Goal: Transaction & Acquisition: Purchase product/service

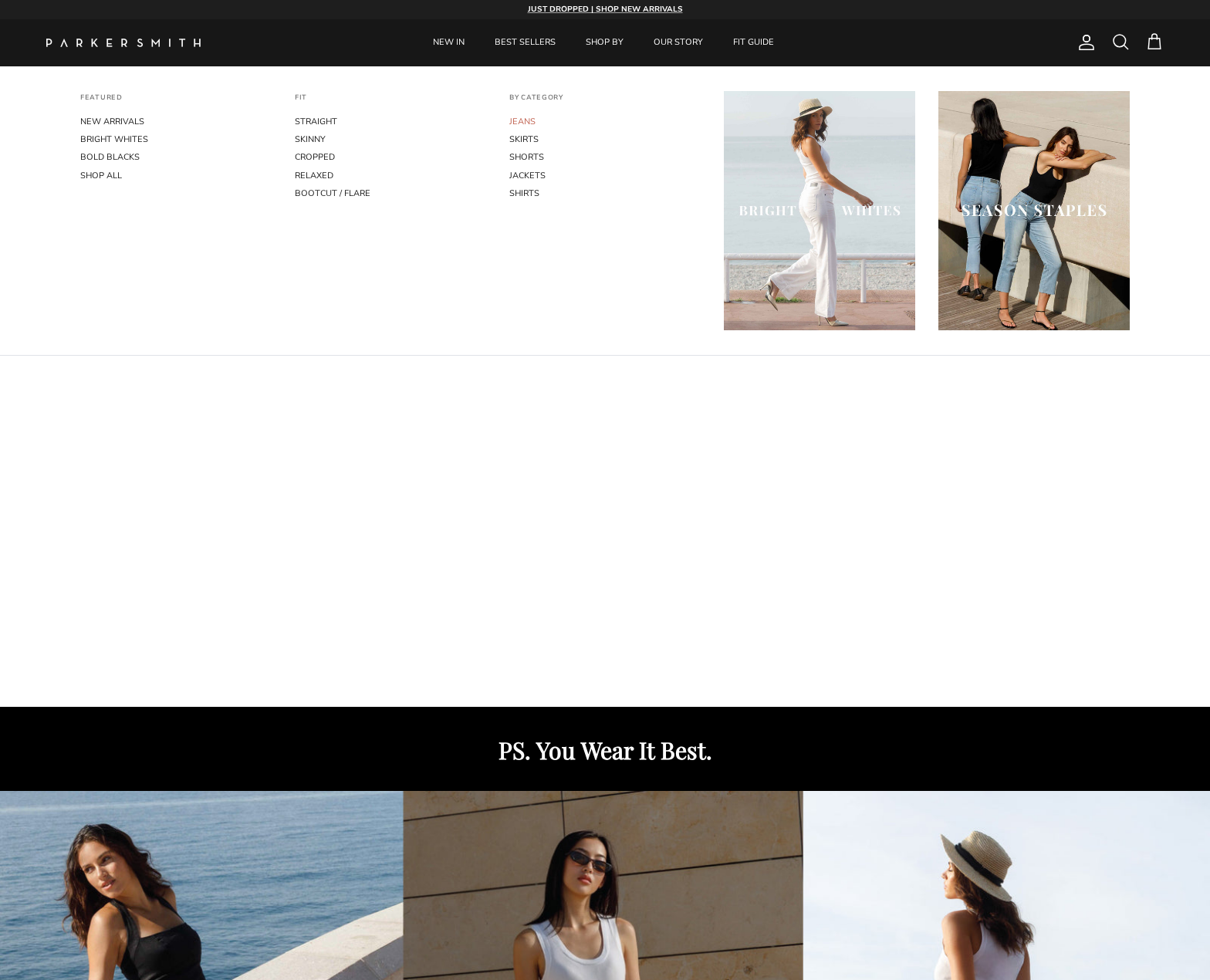
click at [526, 123] on link "JEANS" at bounding box center [605, 121] width 191 height 18
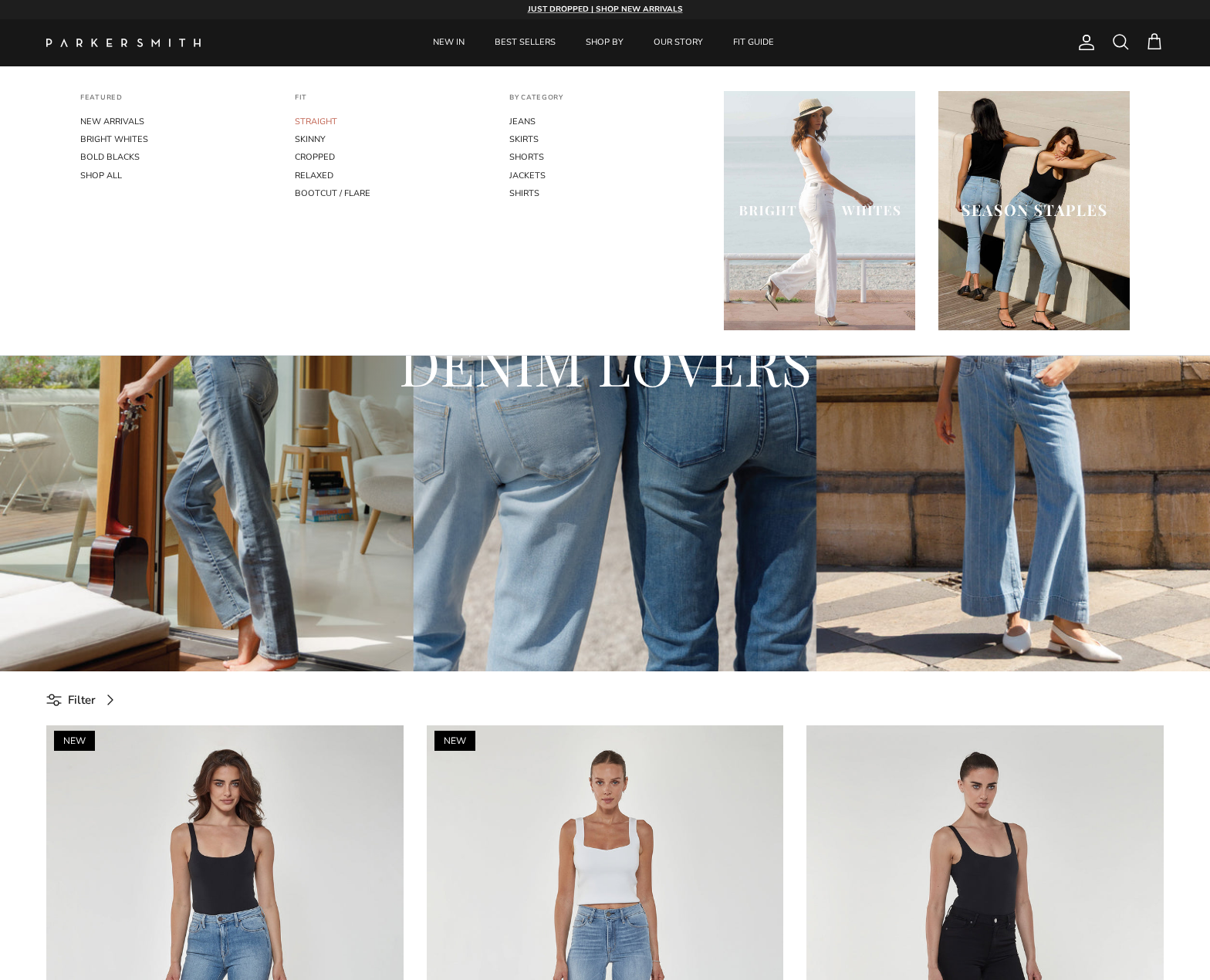
click at [323, 119] on link "STRAIGHT" at bounding box center [390, 121] width 191 height 18
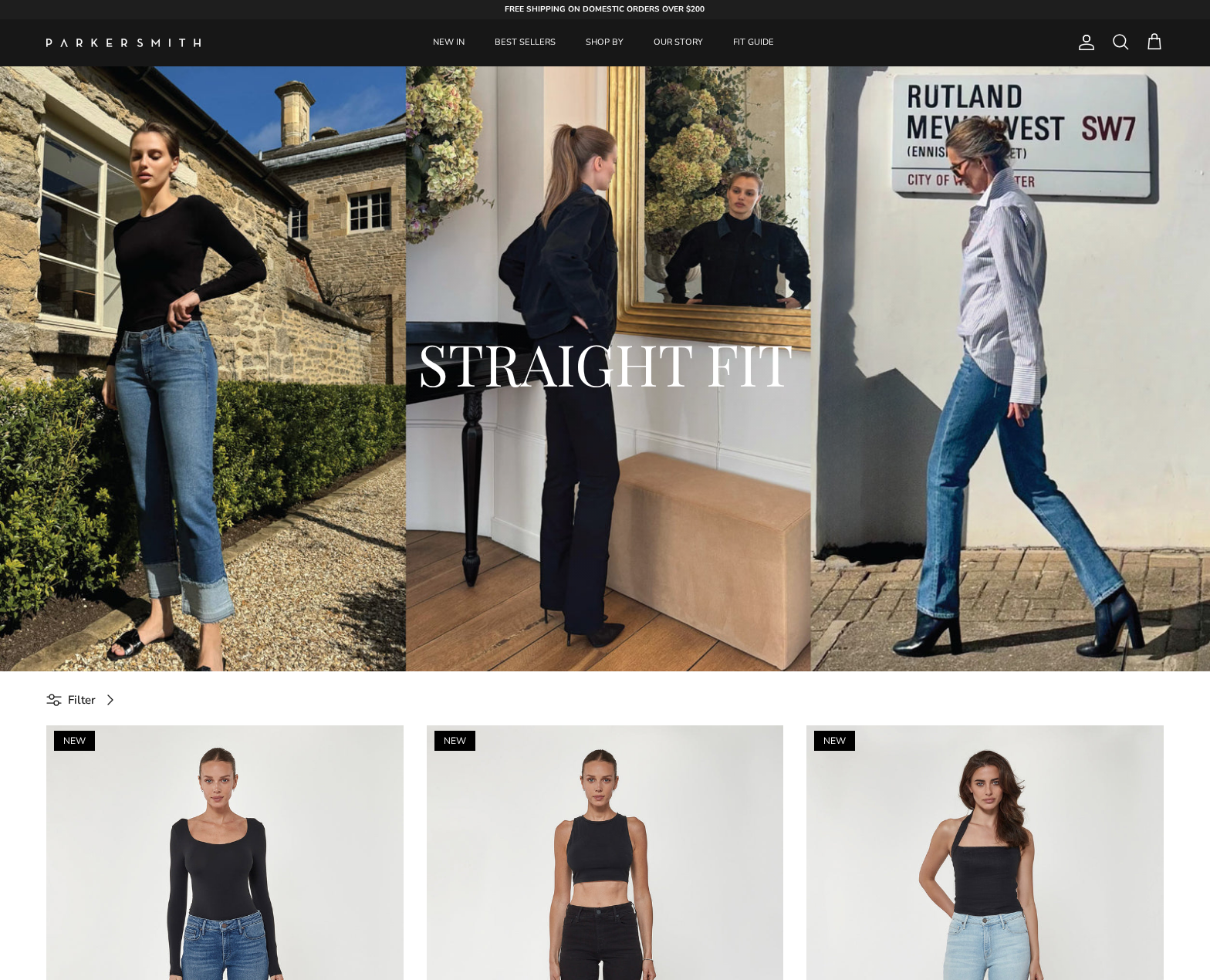
scroll to position [2, 0]
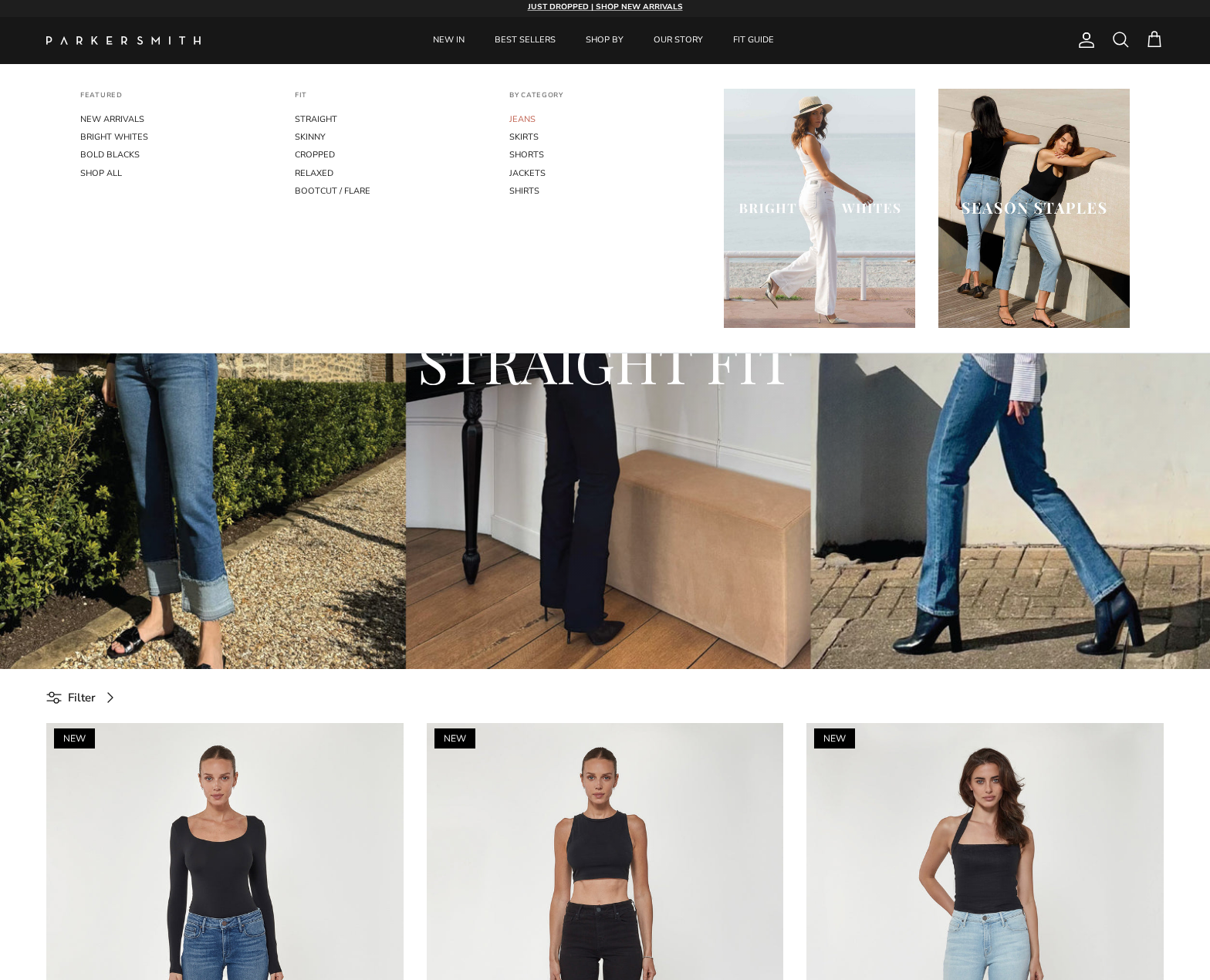
click at [519, 115] on link "JEANS" at bounding box center [605, 119] width 191 height 18
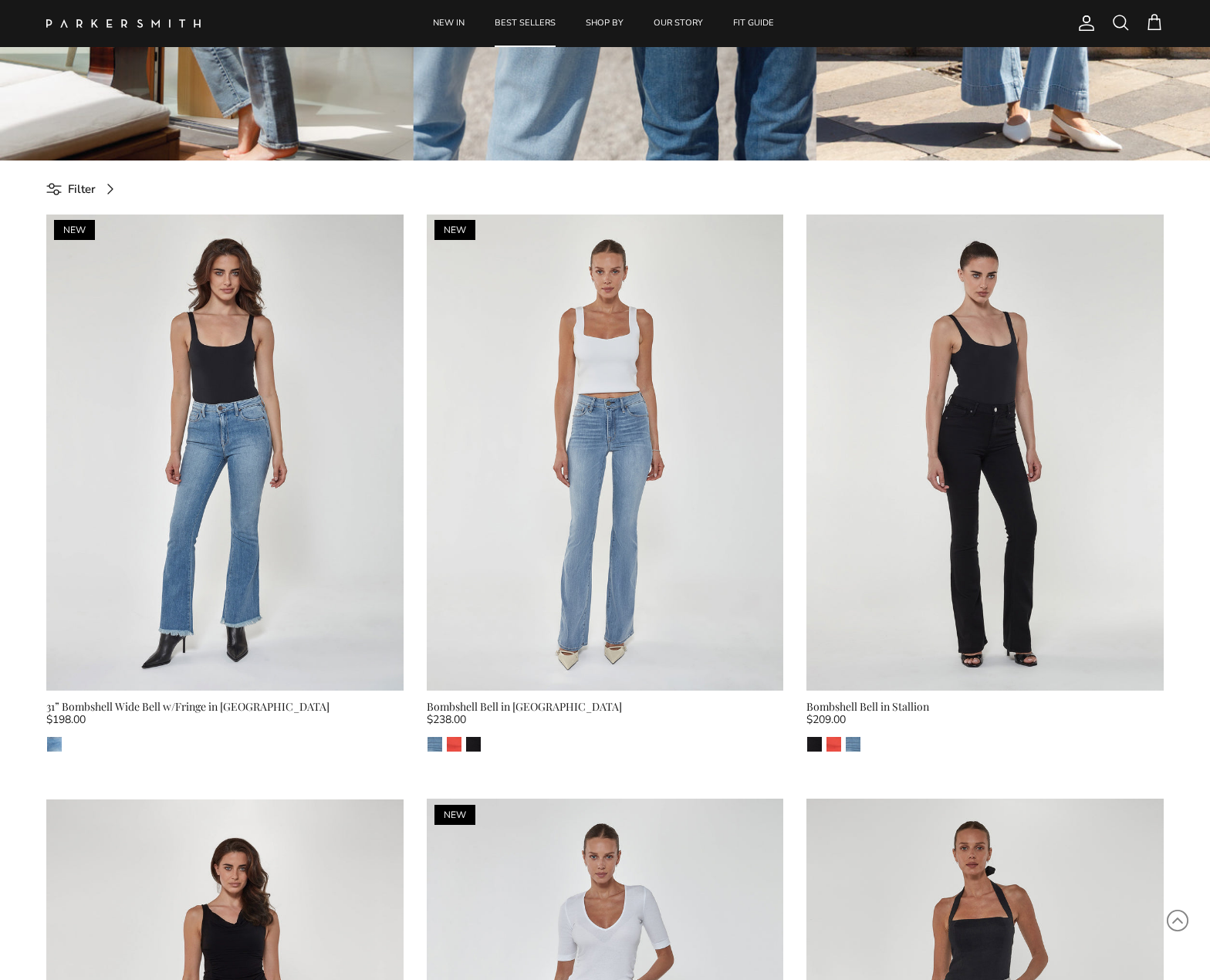
scroll to position [497, 0]
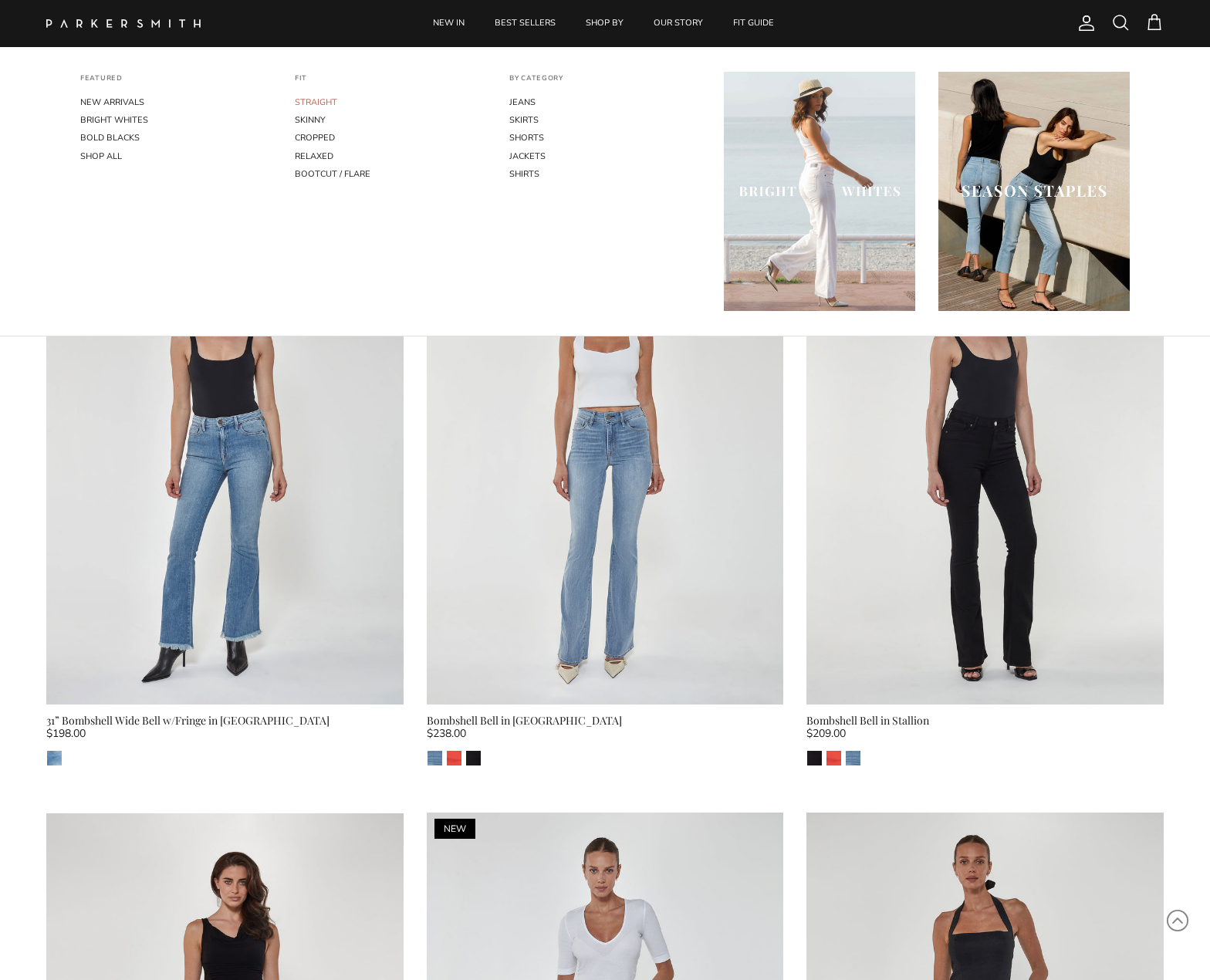
click at [324, 103] on link "STRAIGHT" at bounding box center [390, 102] width 191 height 18
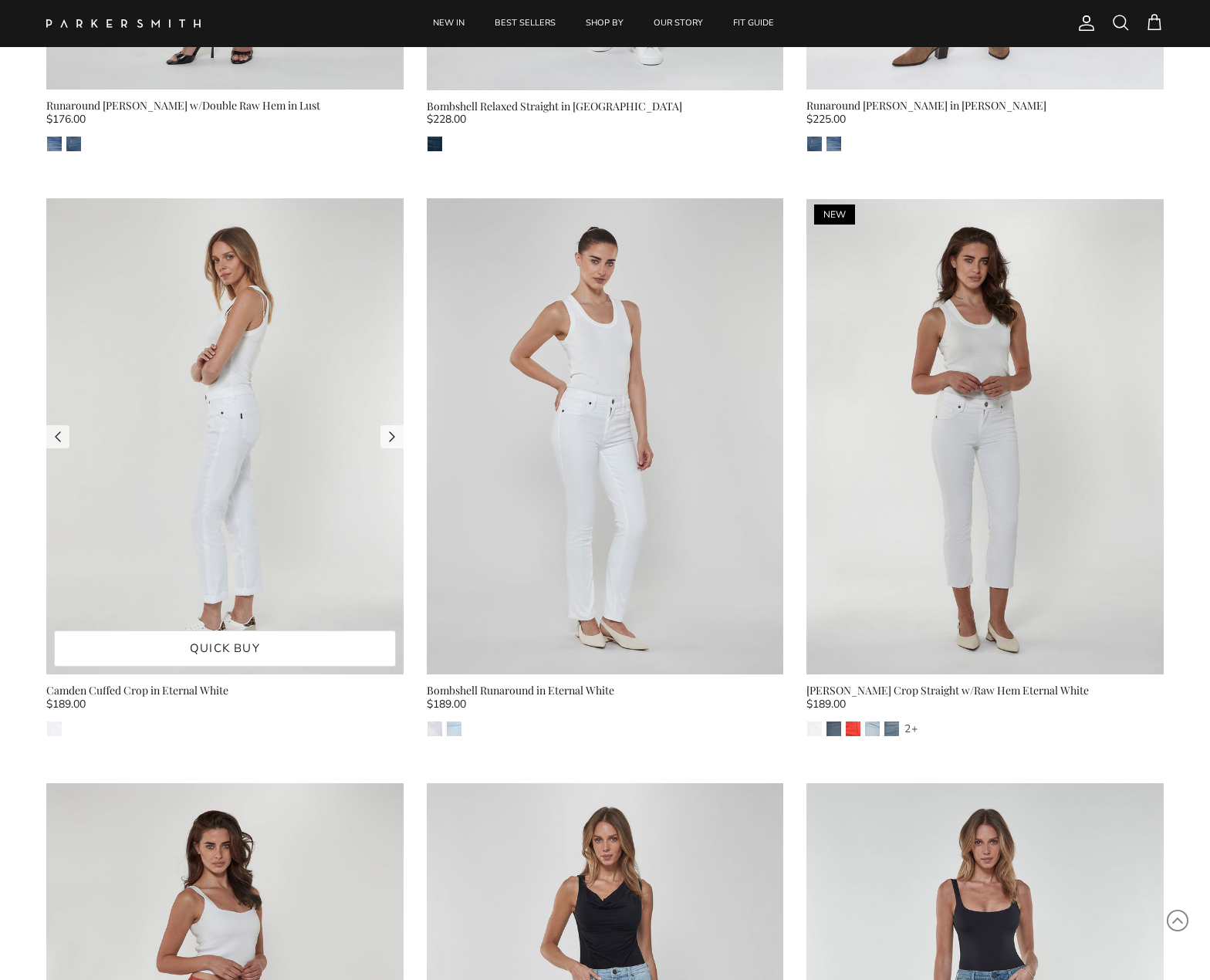
scroll to position [1704, 0]
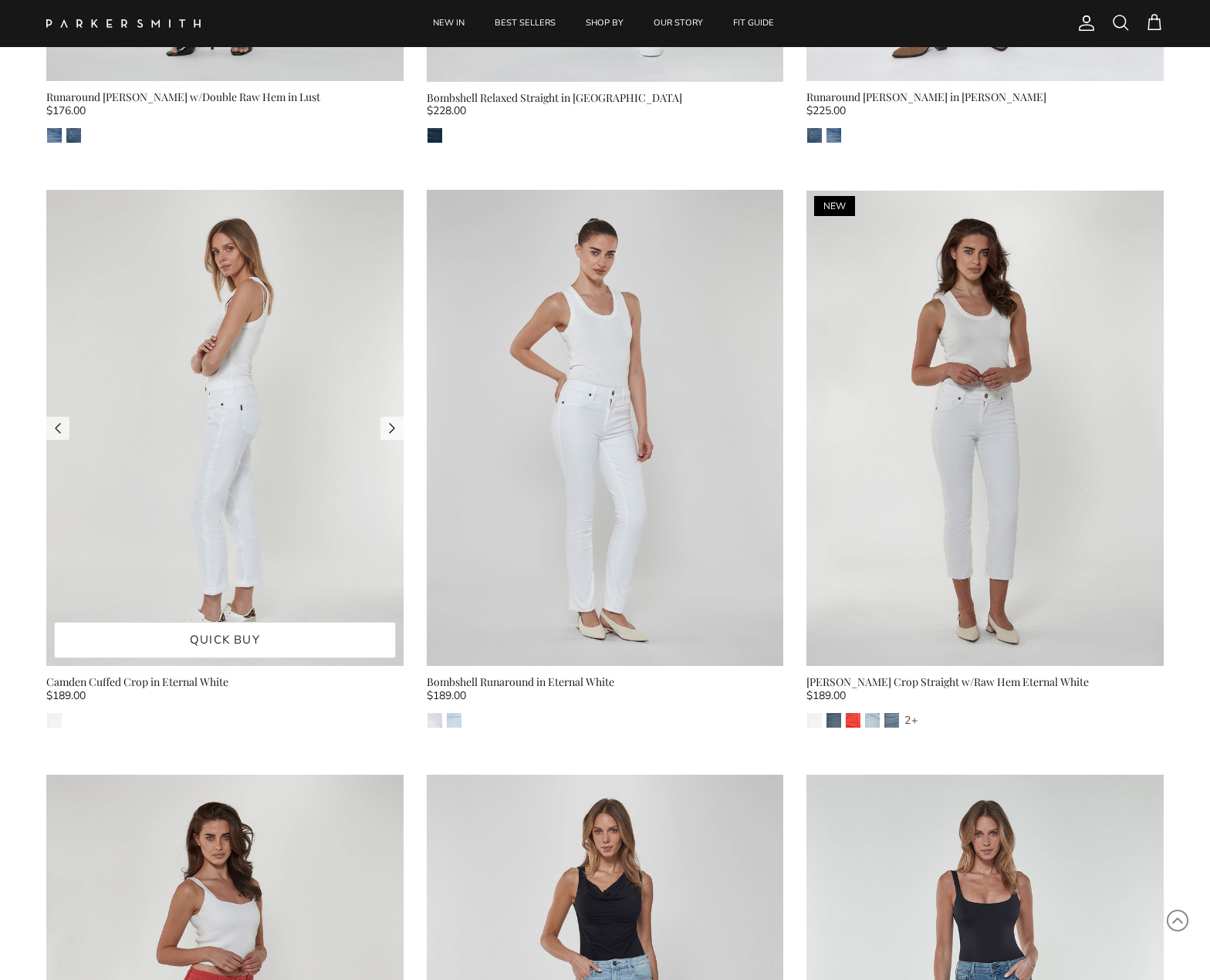
click at [251, 444] on img at bounding box center [225, 428] width 358 height 476
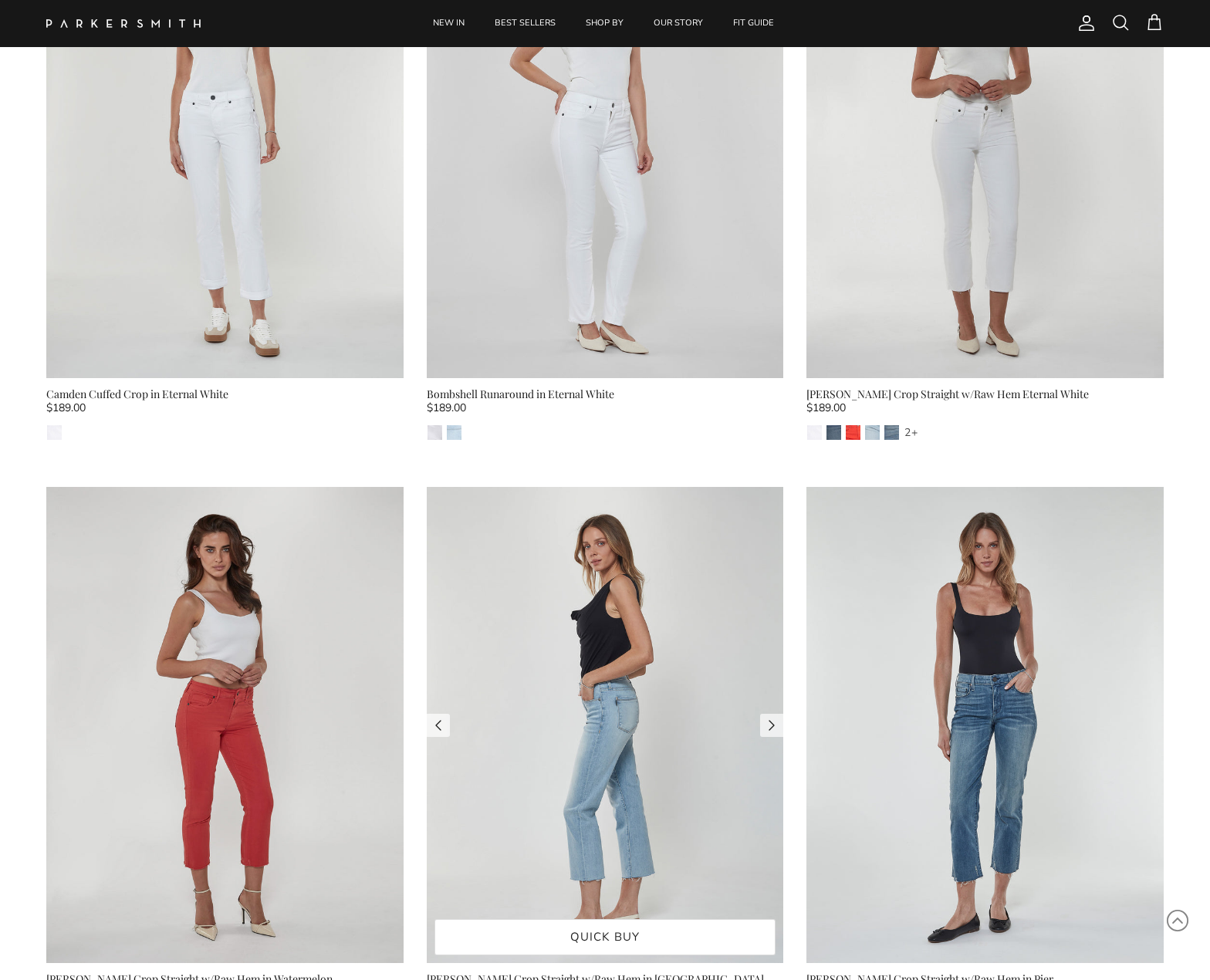
scroll to position [1969, 0]
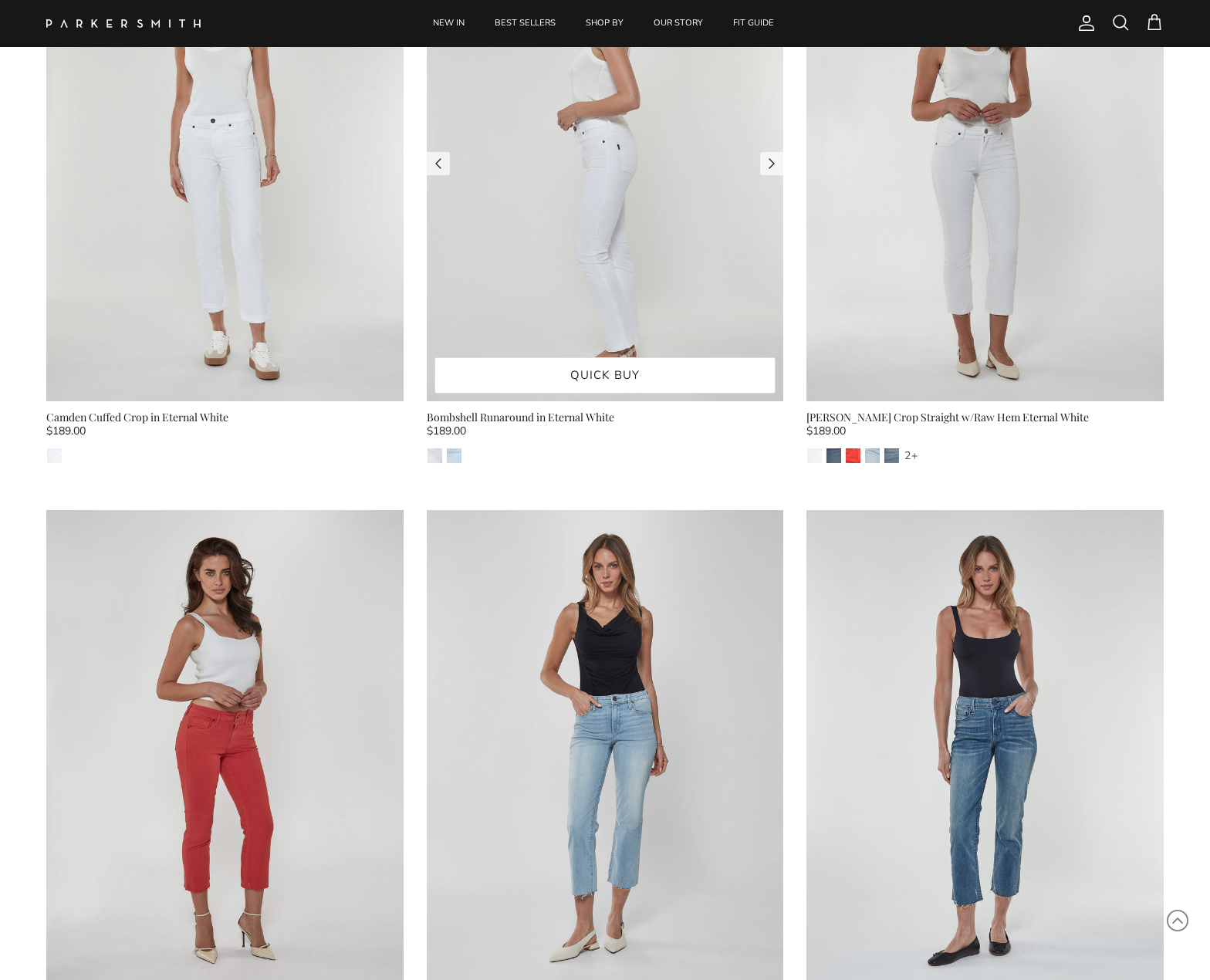
click at [582, 325] on img at bounding box center [606, 163] width 358 height 476
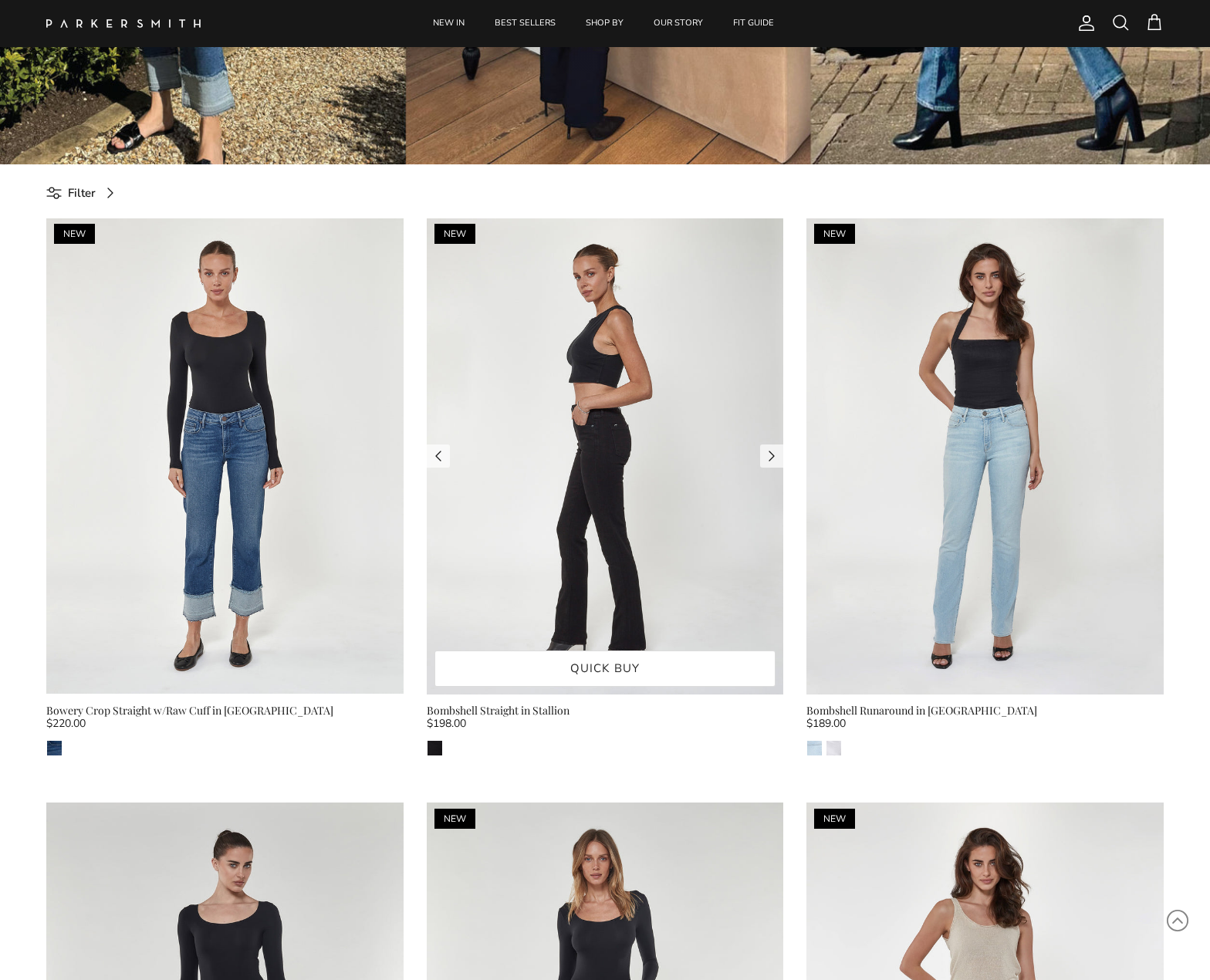
scroll to position [511, 0]
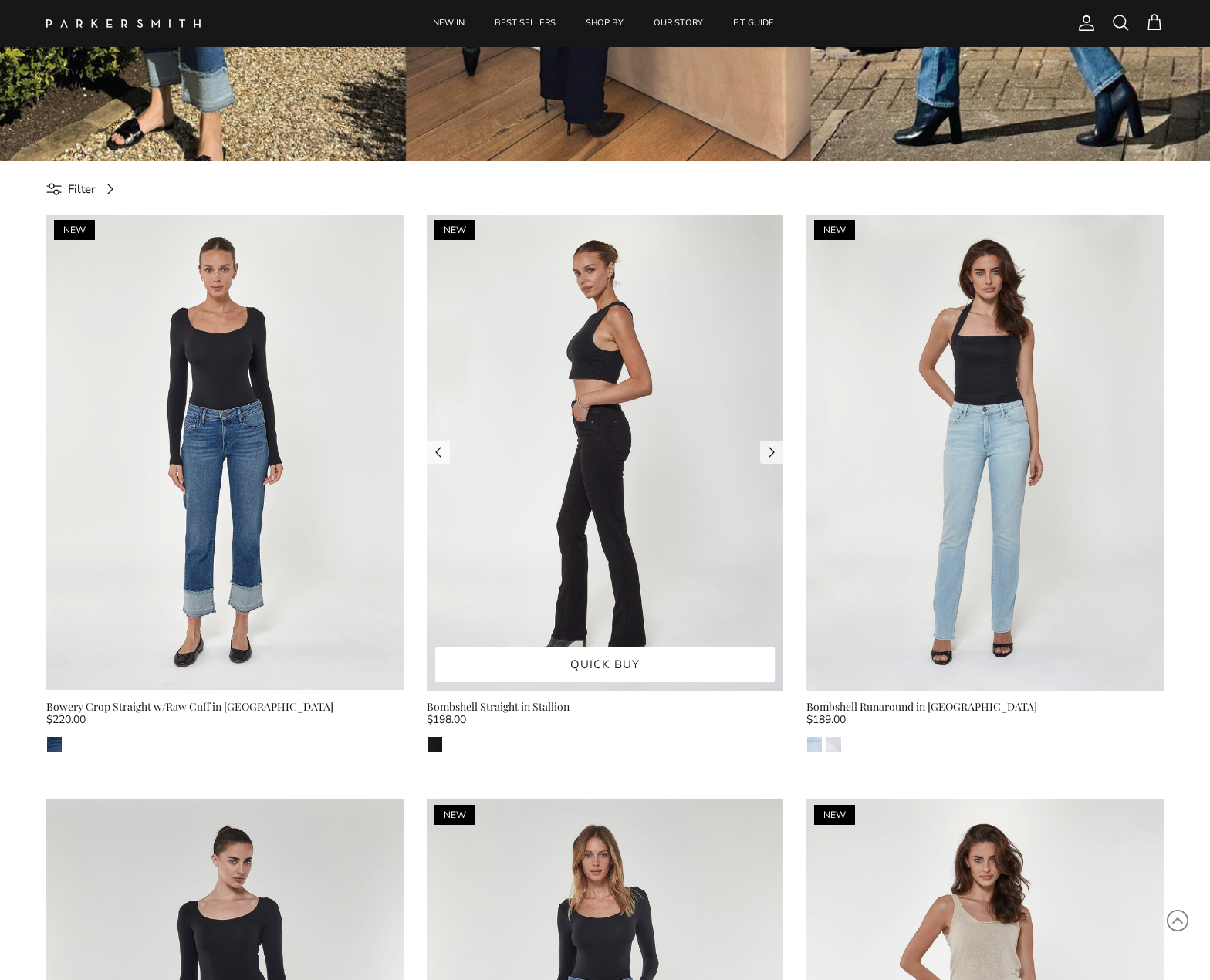
click at [583, 537] on img at bounding box center [606, 453] width 358 height 476
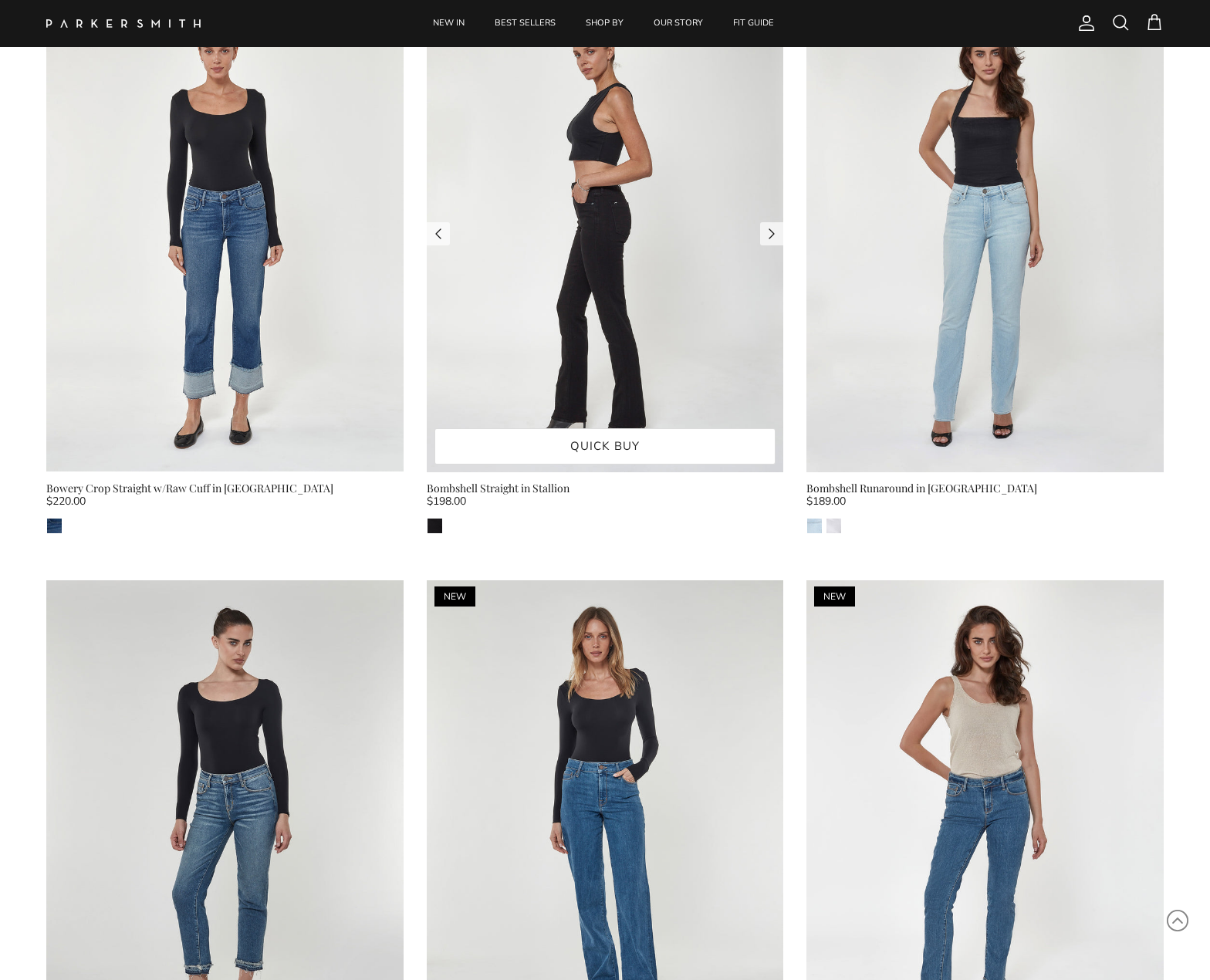
scroll to position [728, 0]
click at [613, 367] on img at bounding box center [606, 235] width 358 height 476
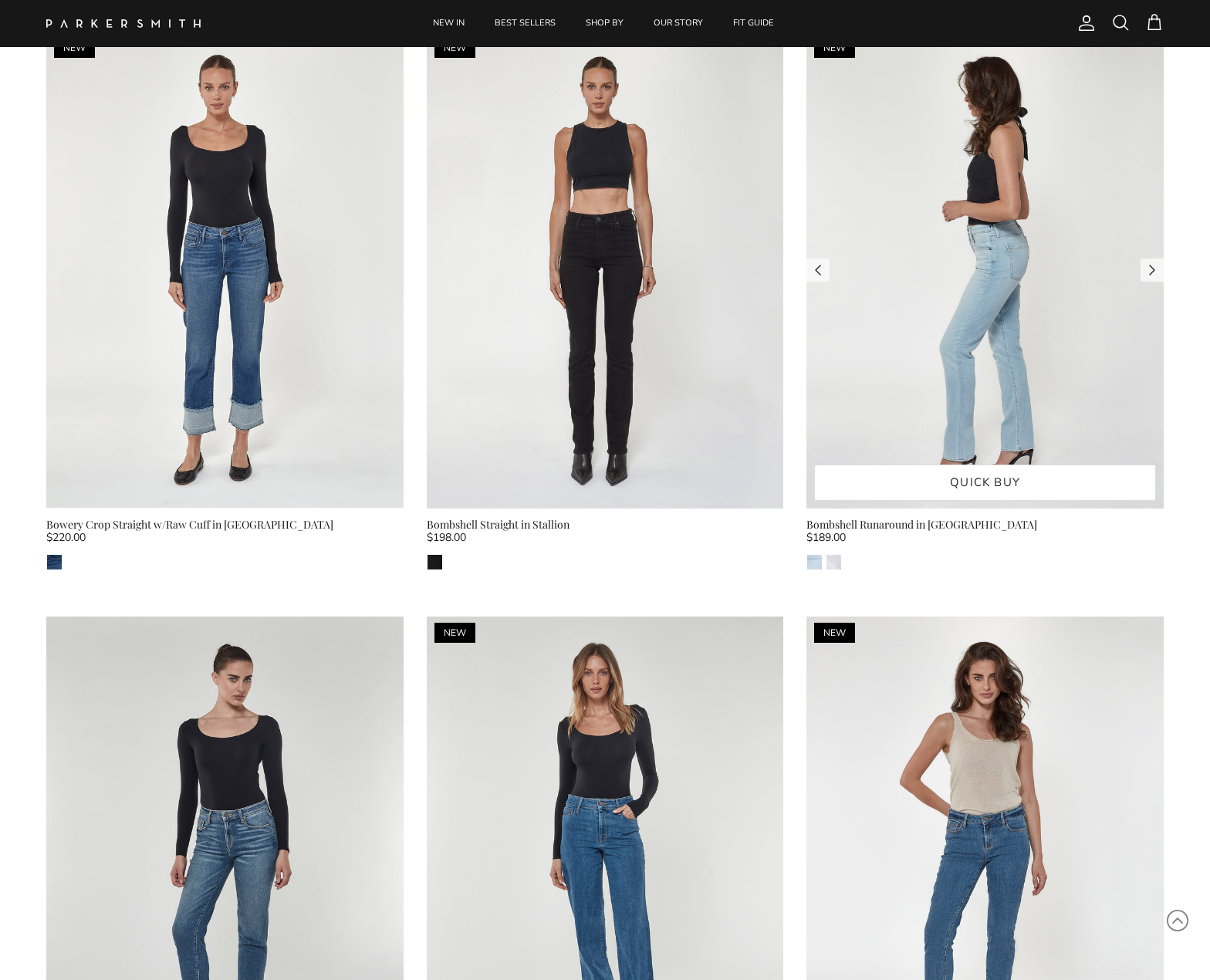
scroll to position [684, 0]
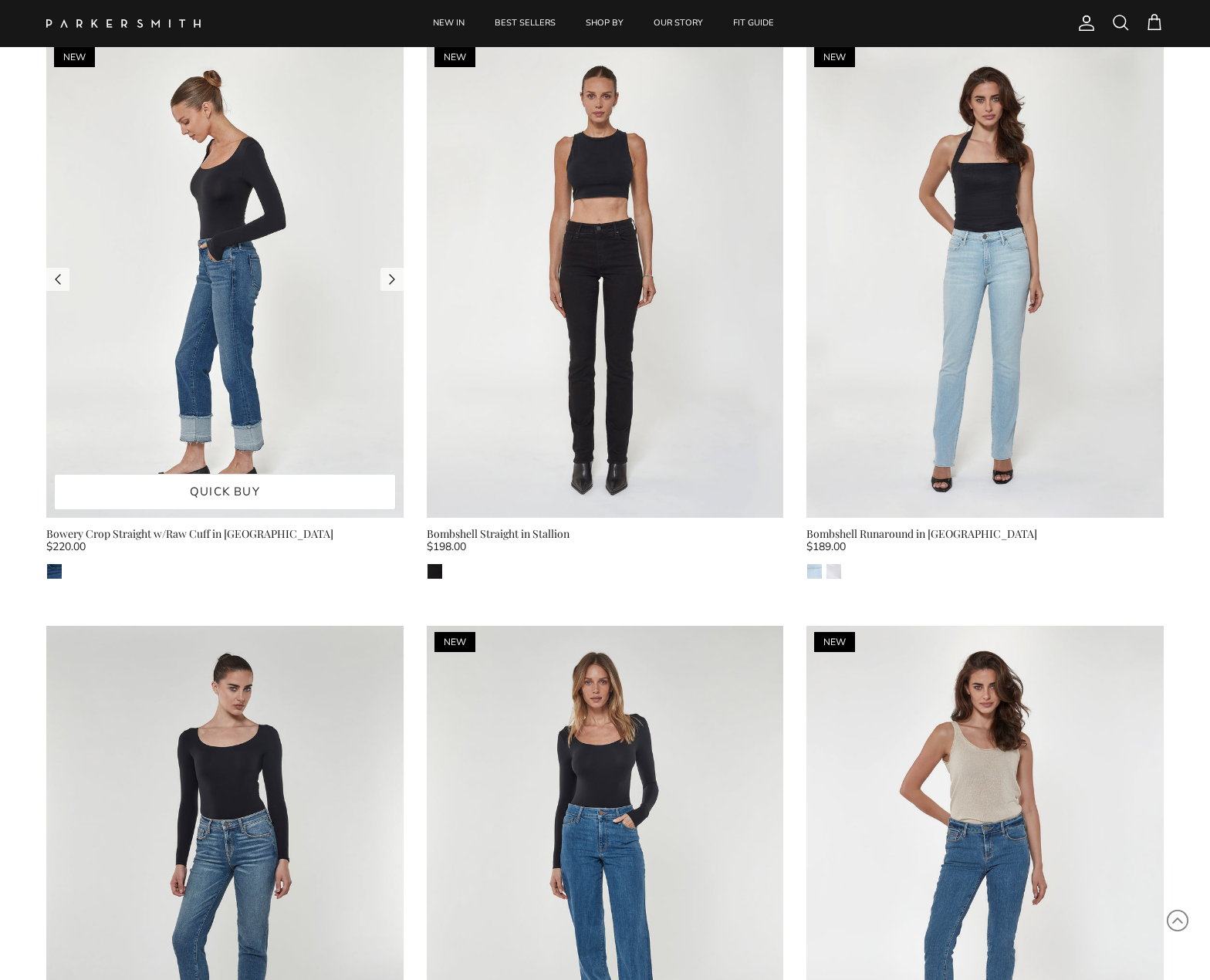
click at [240, 245] on img at bounding box center [225, 279] width 358 height 476
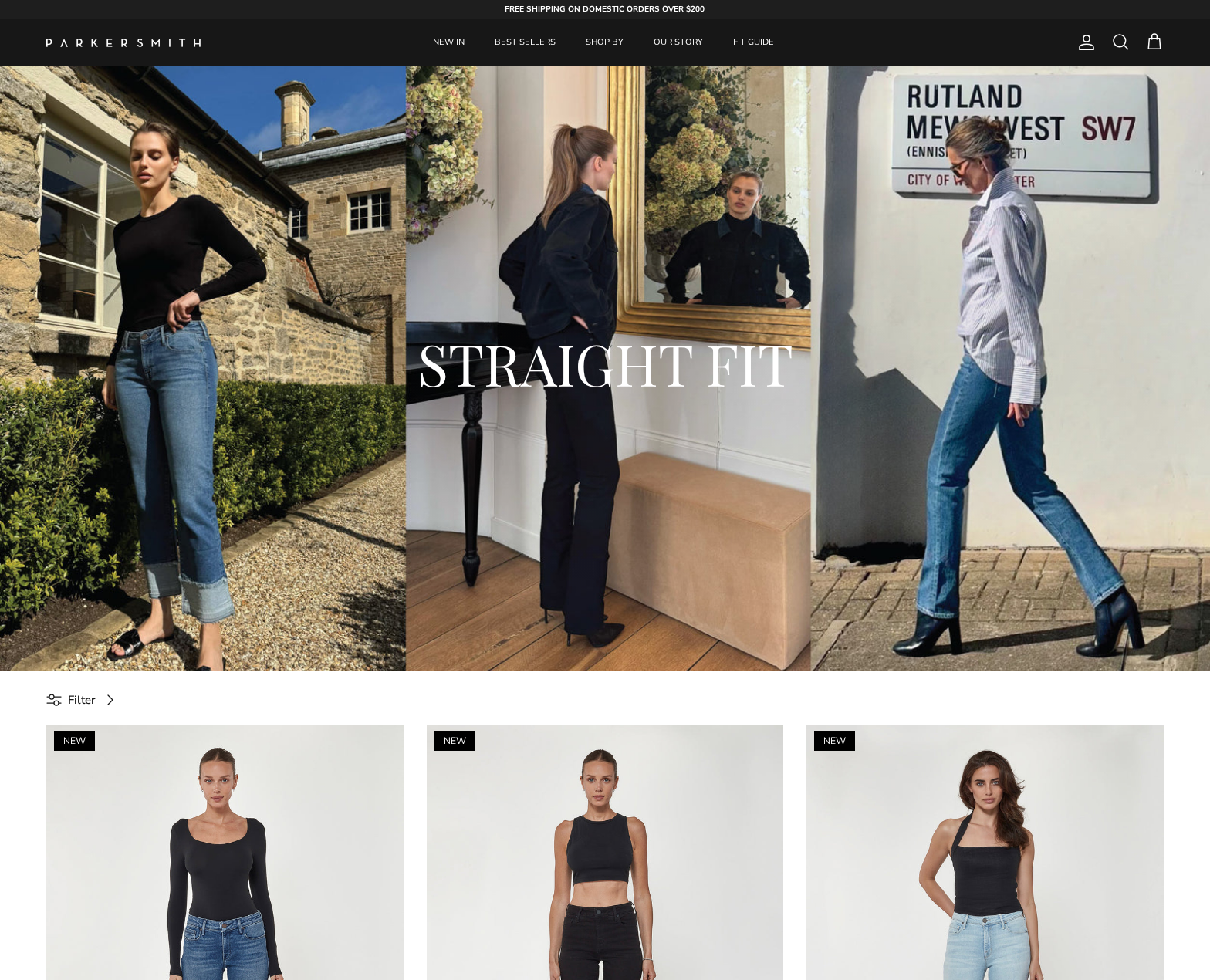
scroll to position [0, 0]
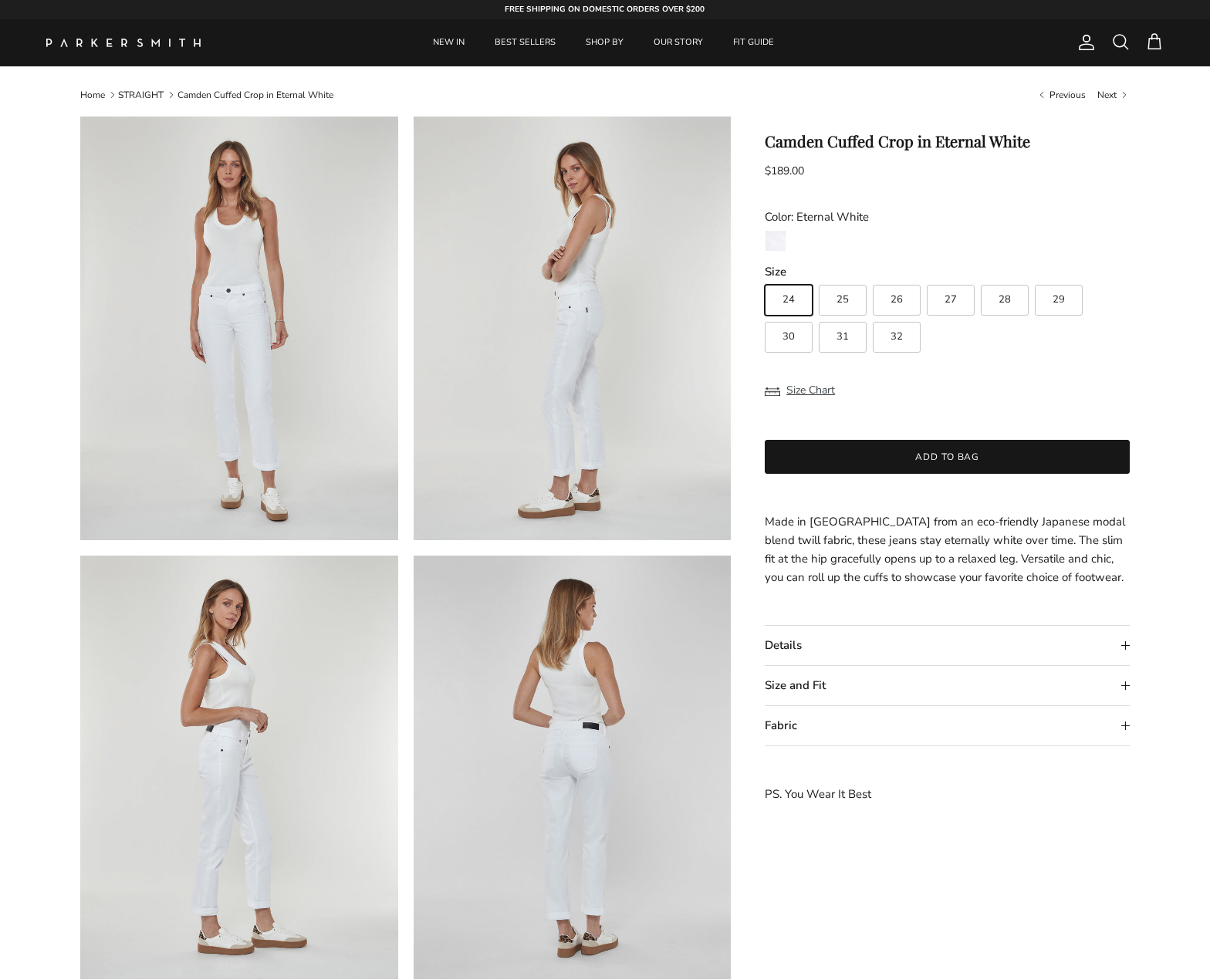
click at [254, 407] on img at bounding box center [239, 328] width 318 height 424
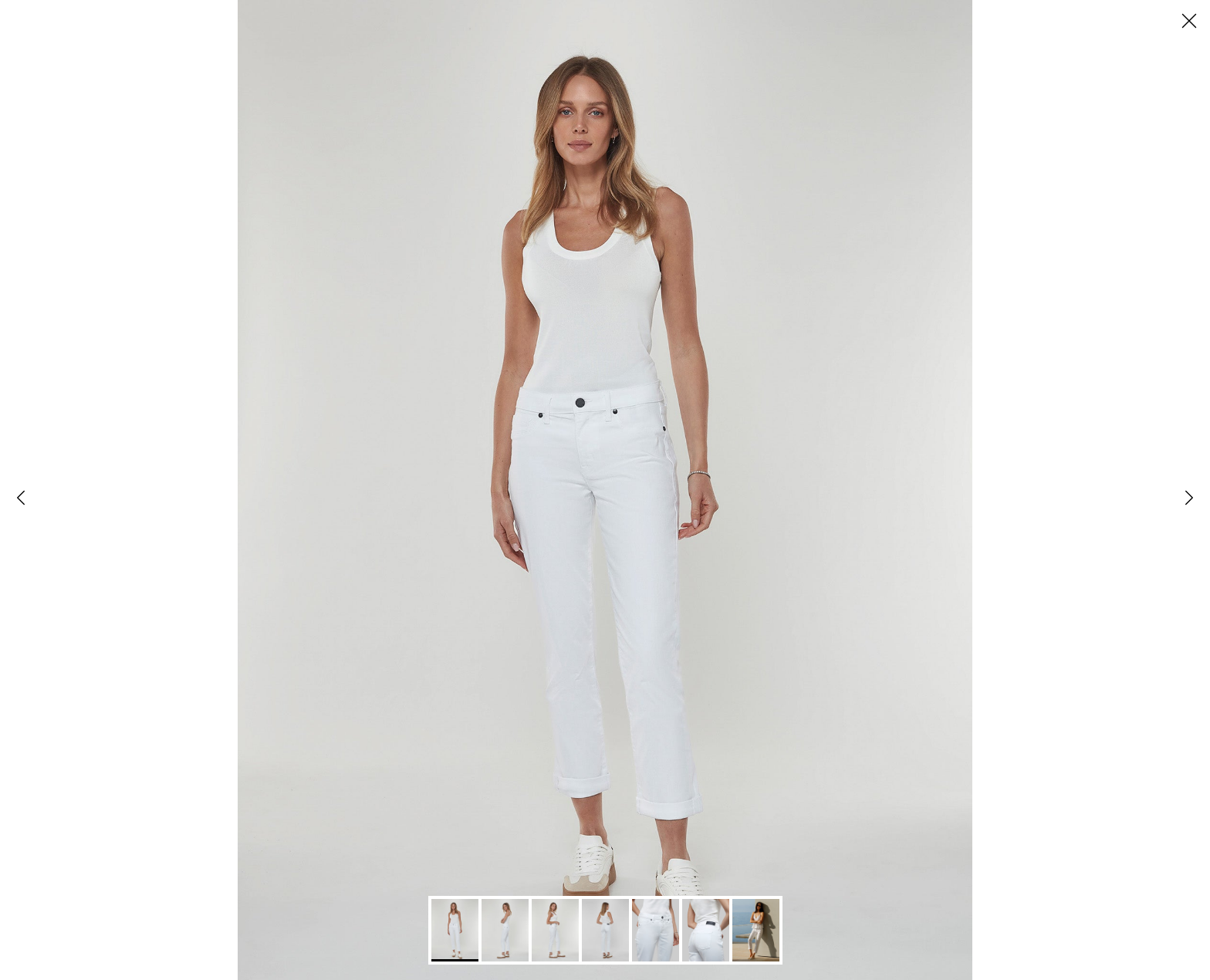
click at [460, 938] on img "Gallery Viewer" at bounding box center [455, 930] width 47 height 62
click at [508, 936] on img "Gallery Viewer" at bounding box center [505, 930] width 47 height 62
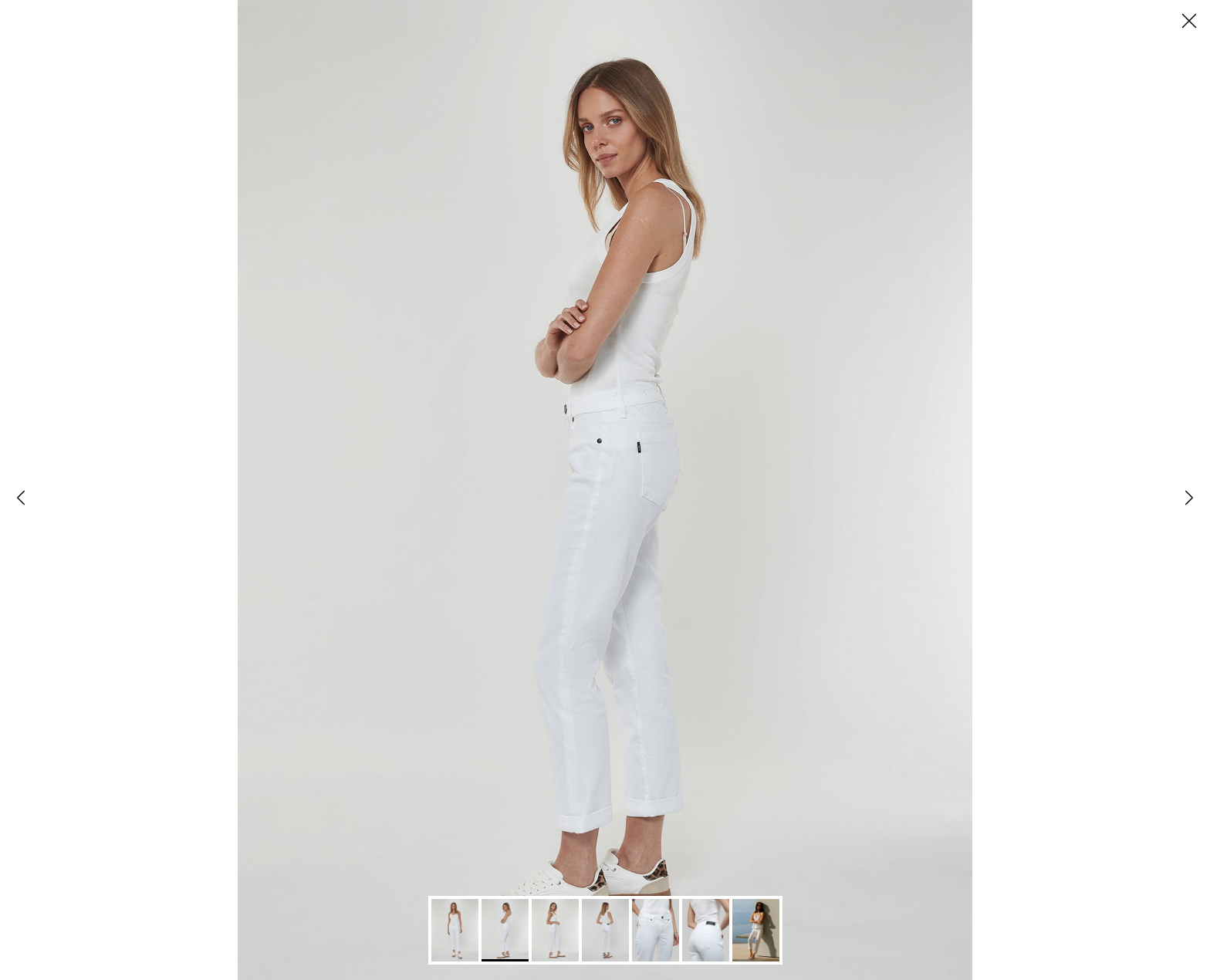
click at [550, 936] on img "Gallery Viewer" at bounding box center [555, 930] width 47 height 62
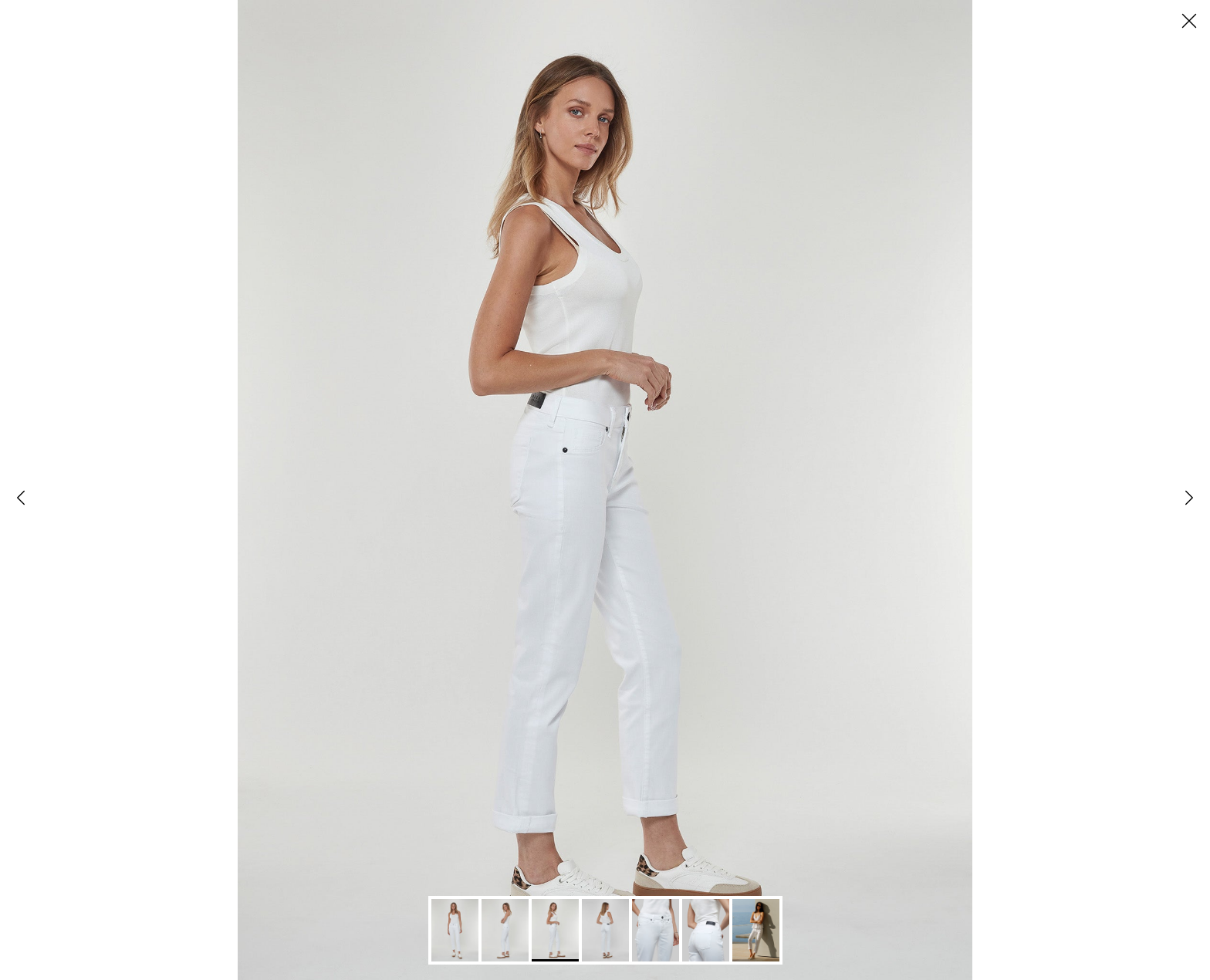
click at [600, 934] on img "Gallery Viewer" at bounding box center [606, 930] width 47 height 62
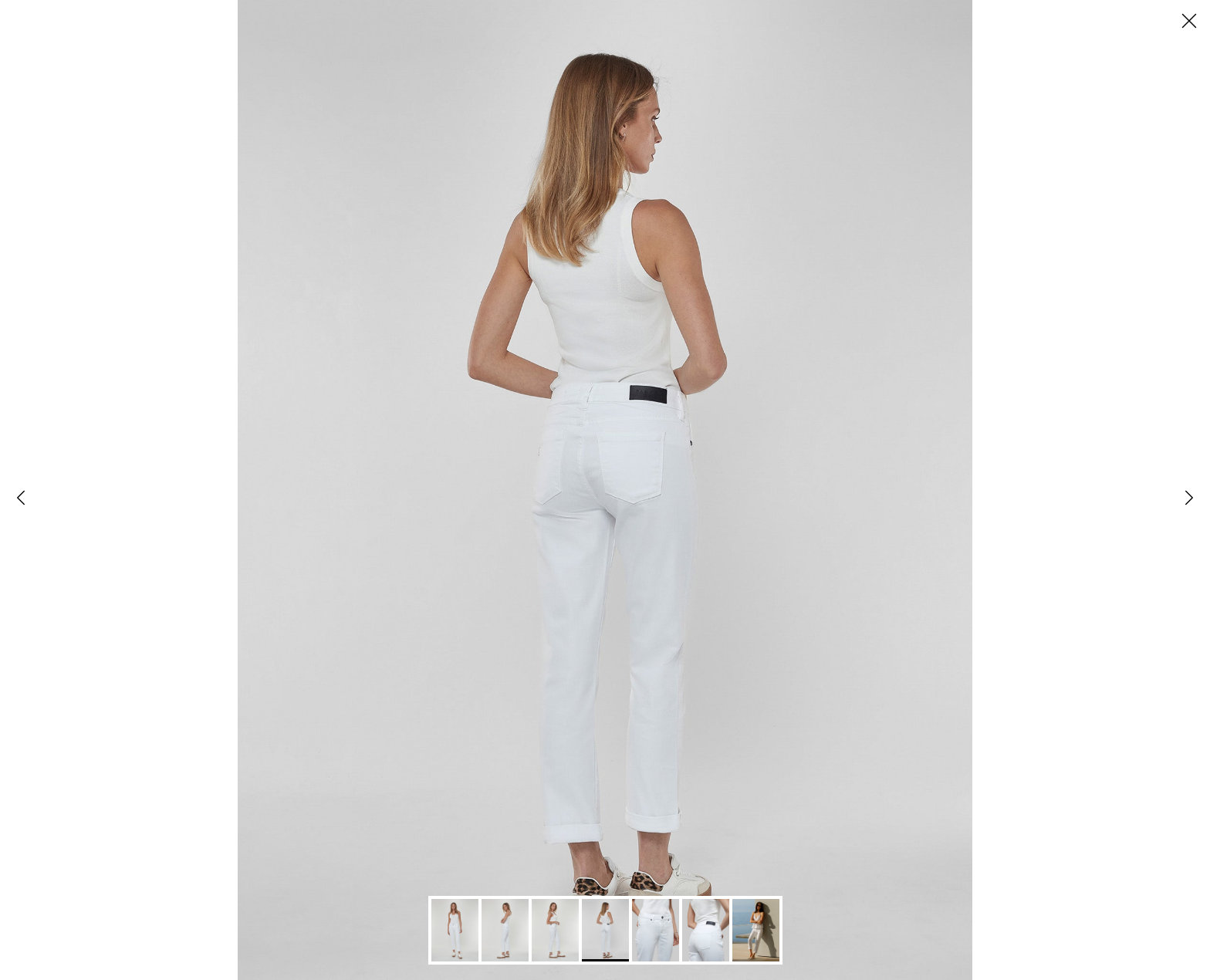
click at [660, 944] on img "Gallery Viewer" at bounding box center [656, 930] width 47 height 62
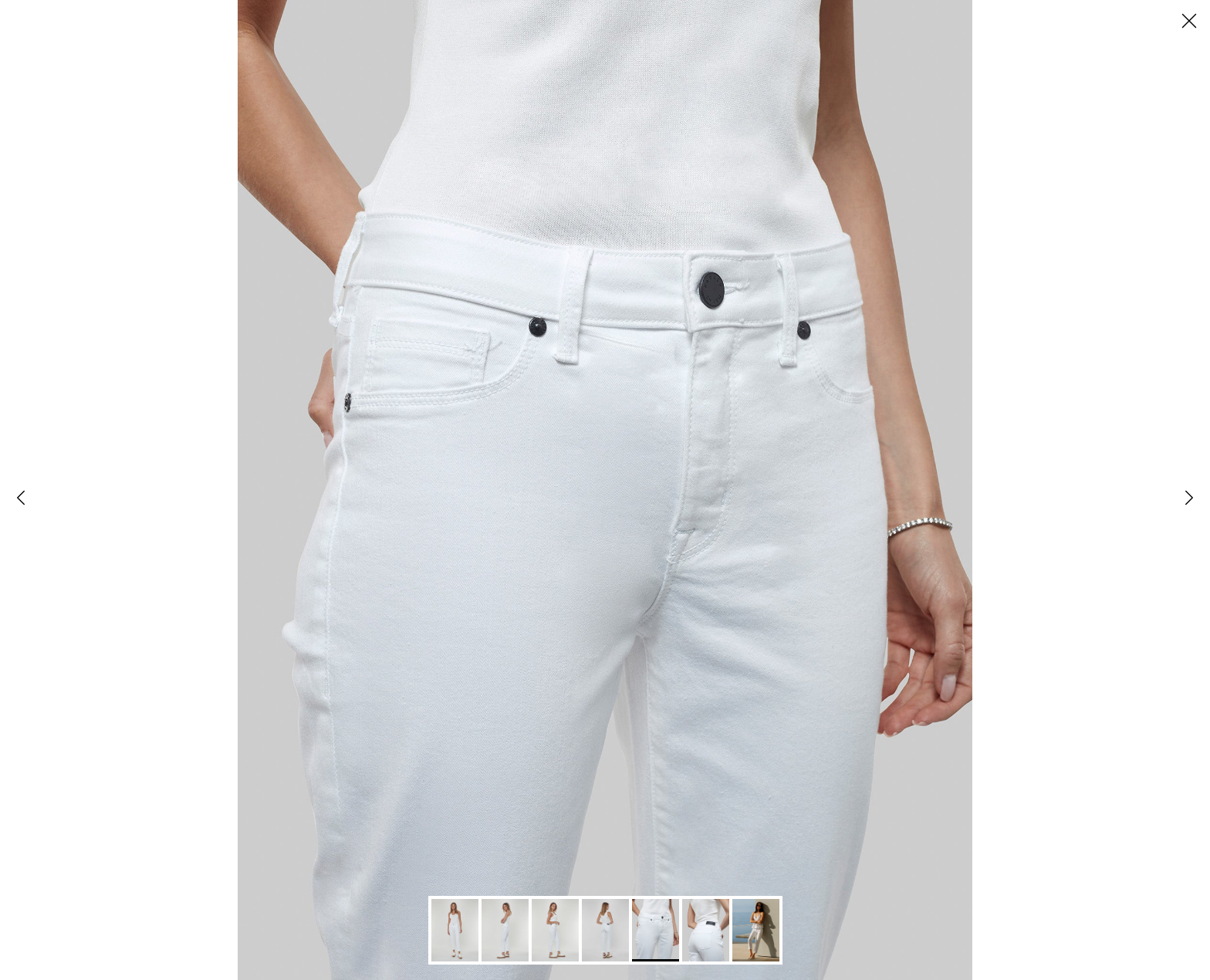
click at [1189, 19] on button "Close" at bounding box center [1189, 20] width 41 height 41
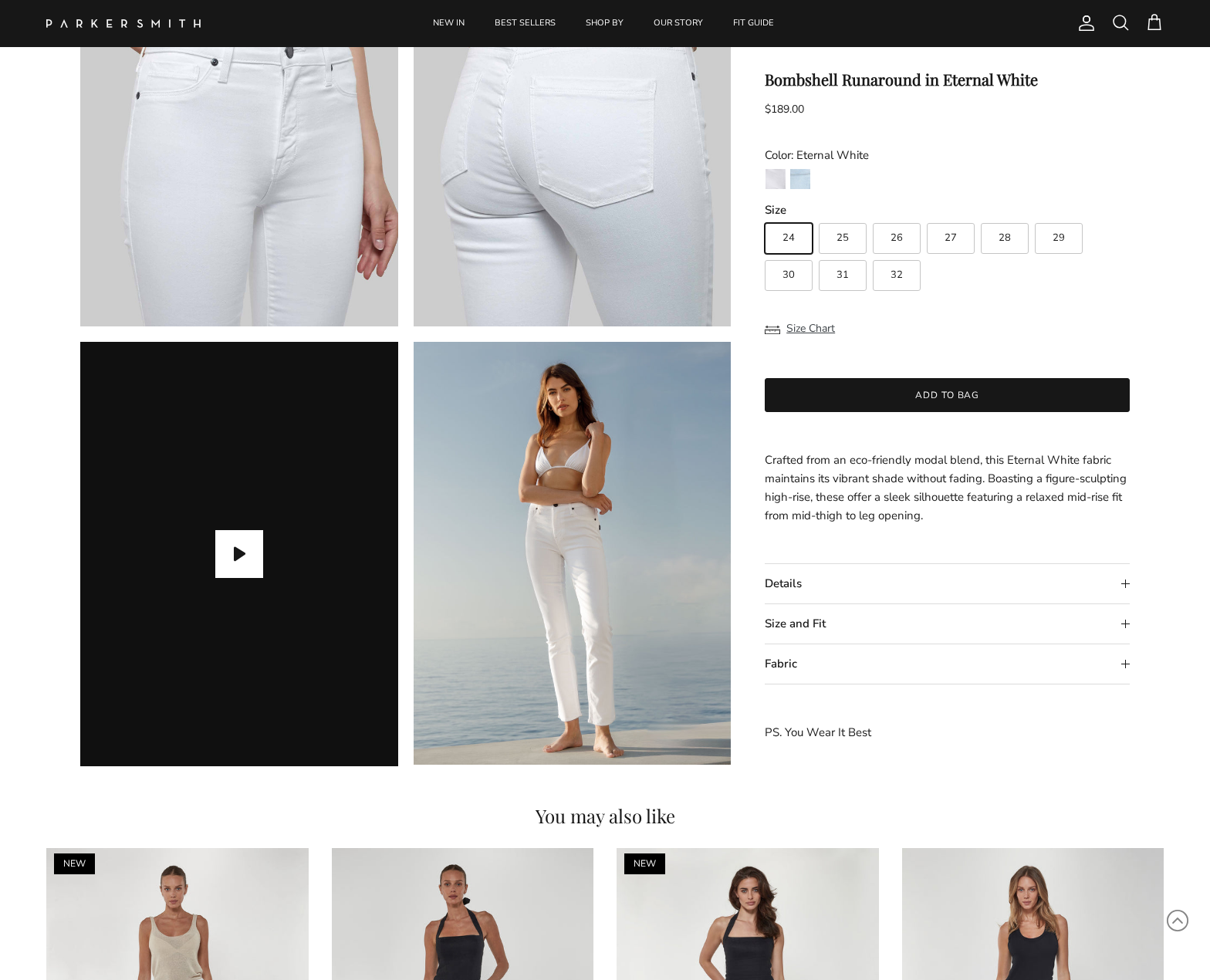
scroll to position [1094, 0]
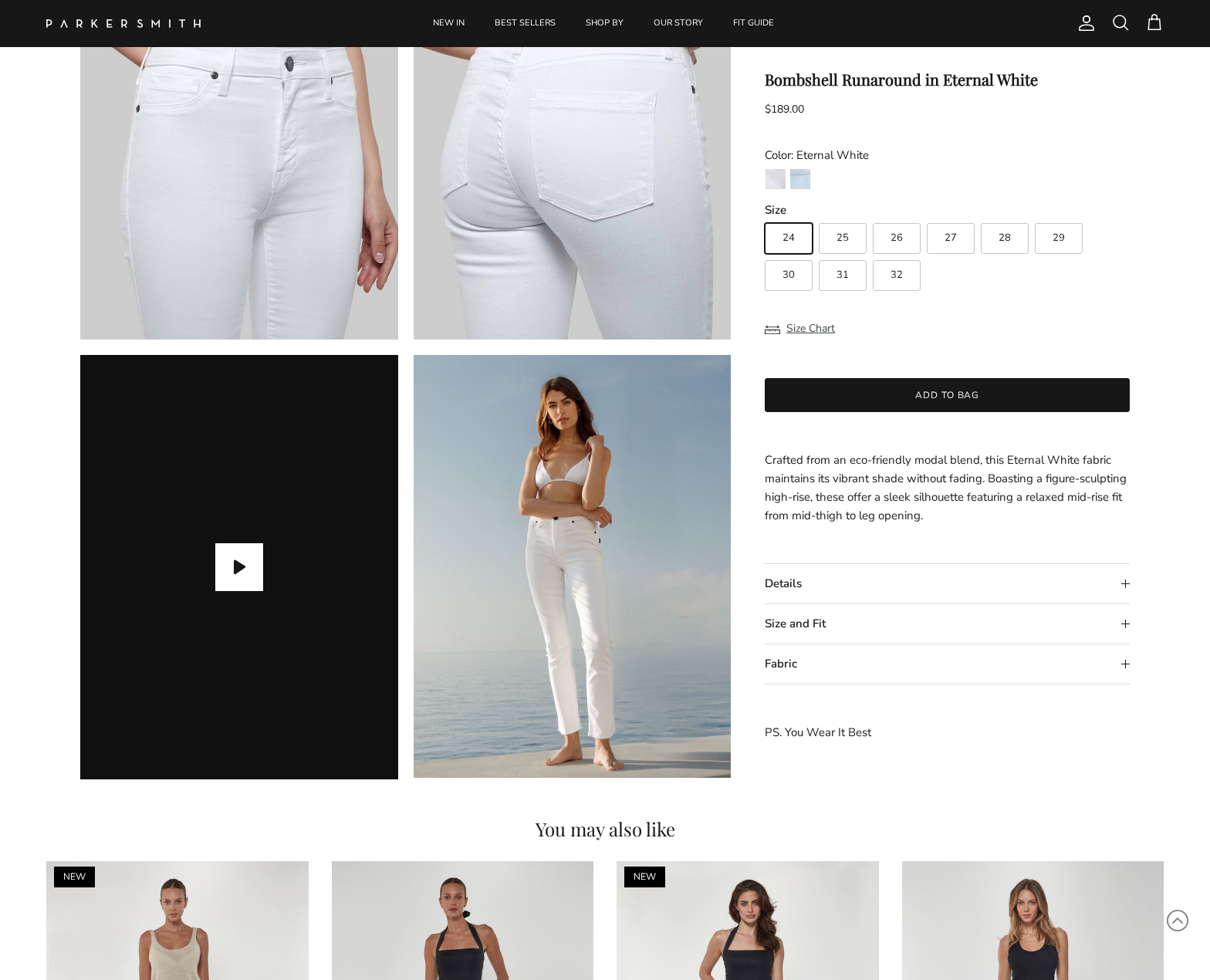
click at [1069, 242] on label "29" at bounding box center [1059, 239] width 48 height 31
click at [765, 217] on input "29" at bounding box center [764, 216] width 1 height 1
radio input "true"
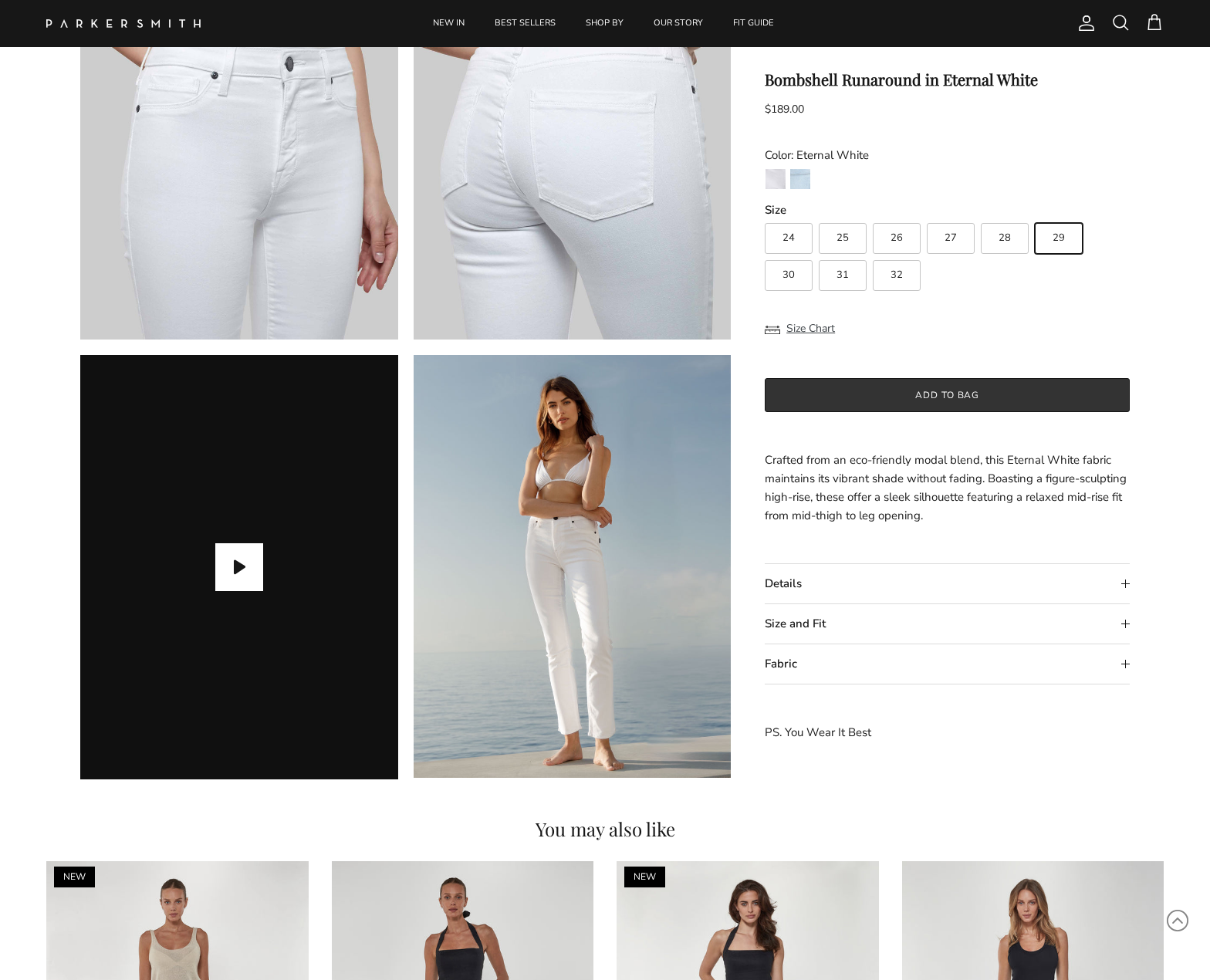
click at [974, 387] on button "Add to bag" at bounding box center [948, 395] width 365 height 34
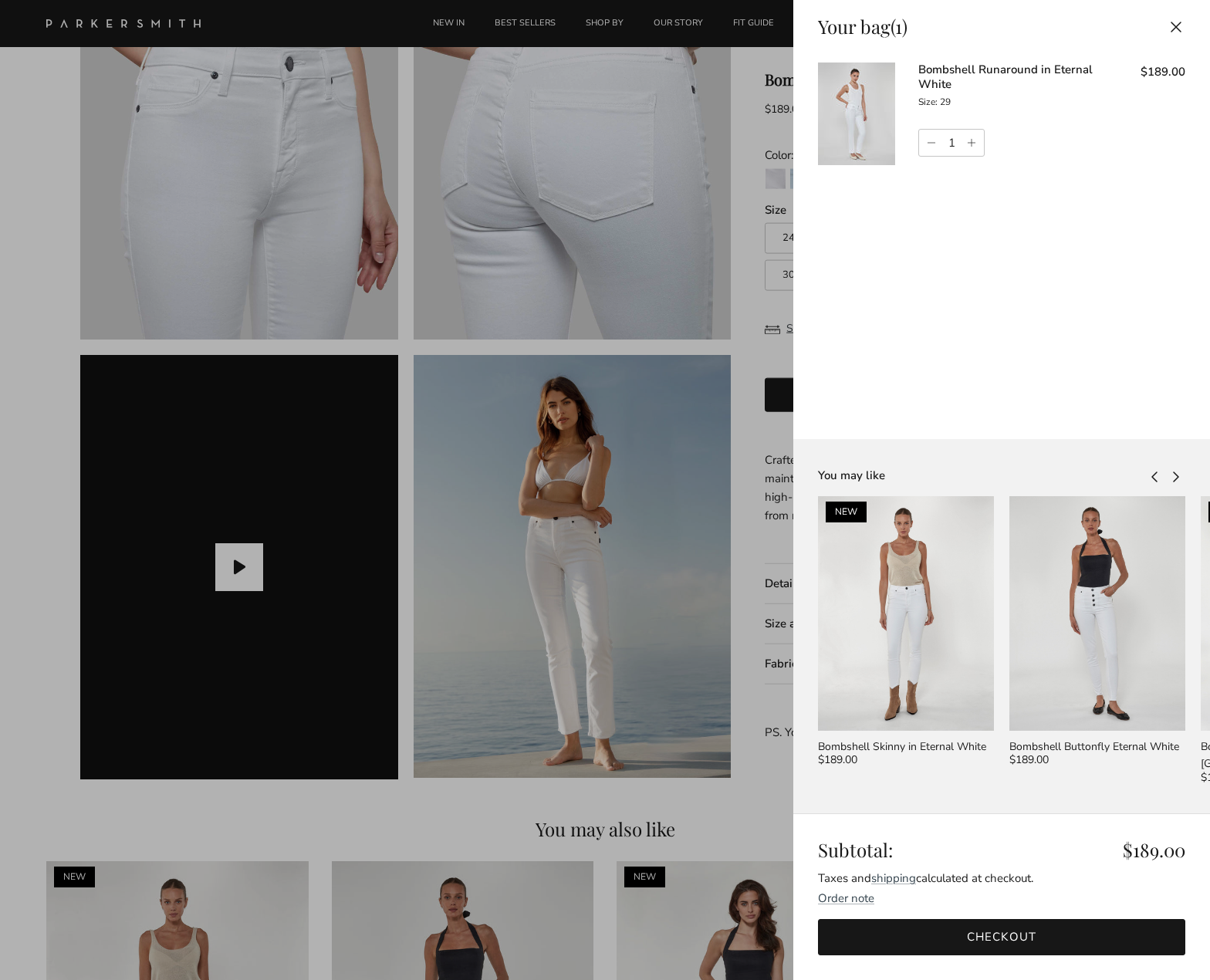
click at [1181, 26] on button "Close" at bounding box center [1176, 27] width 34 height 34
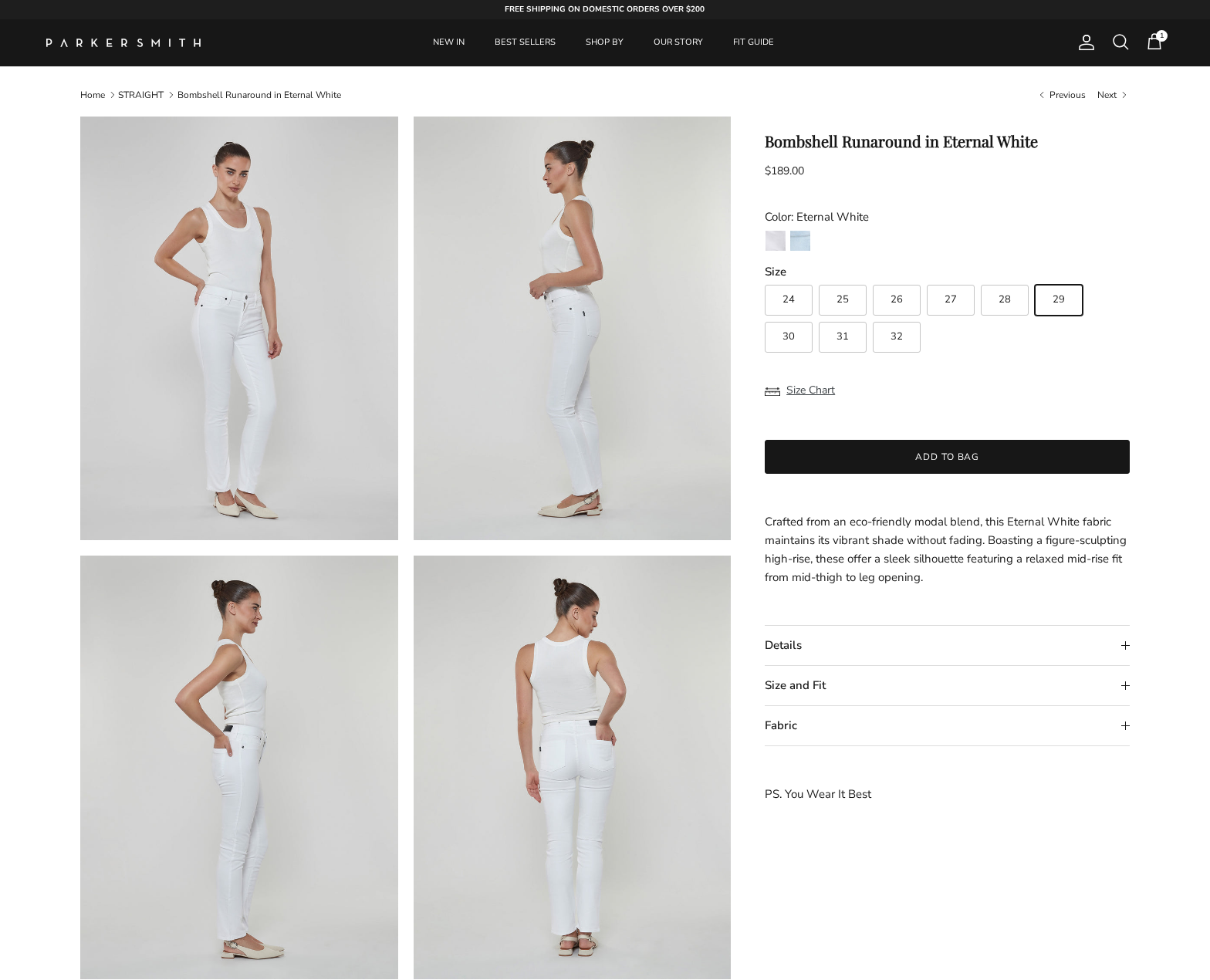
scroll to position [1094, 0]
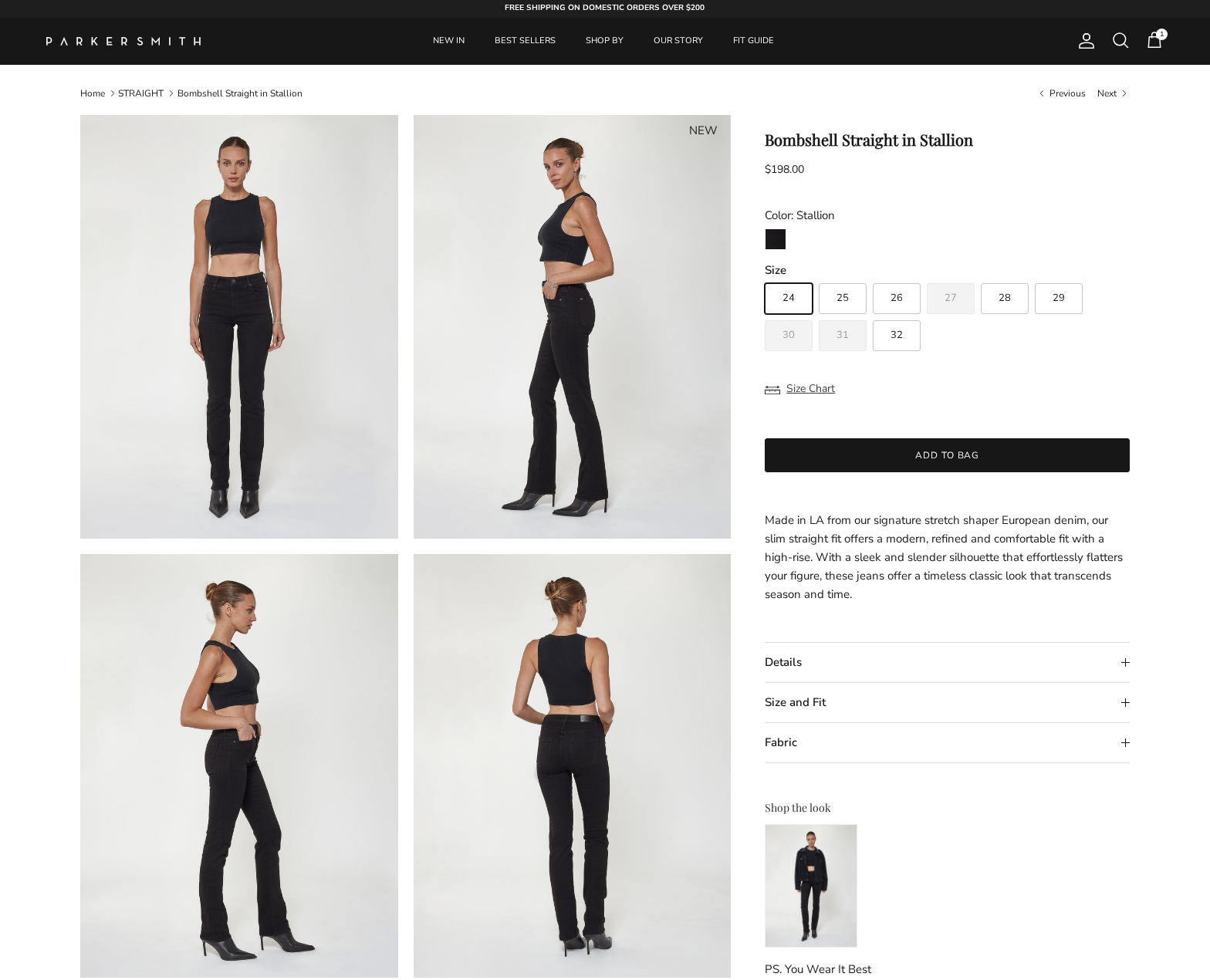
scroll to position [2, 0]
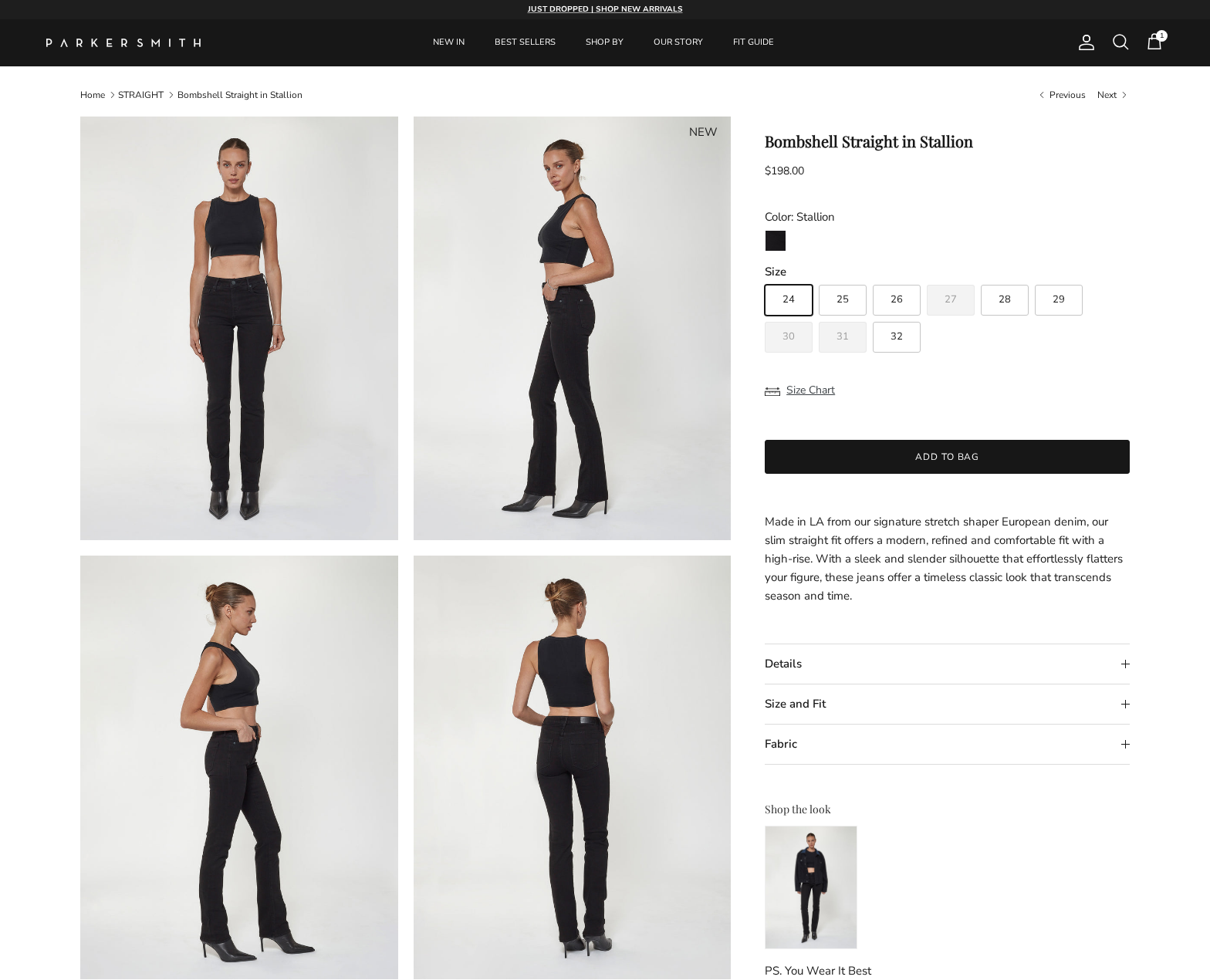
click at [1047, 296] on label "29" at bounding box center [1059, 300] width 48 height 31
click at [765, 279] on input "29" at bounding box center [764, 278] width 1 height 1
radio input "true"
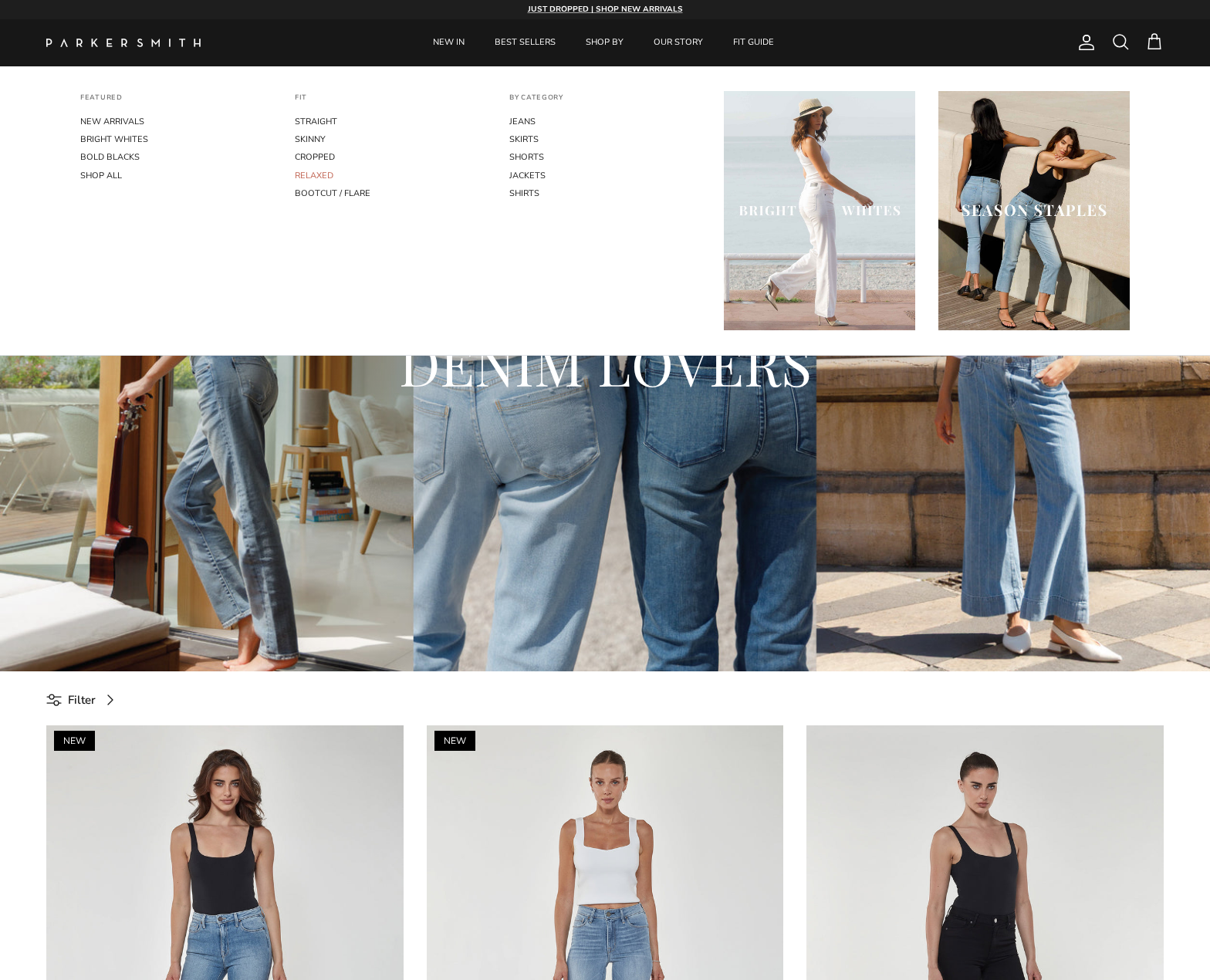
click at [320, 176] on link "RELAXED" at bounding box center [390, 176] width 191 height 18
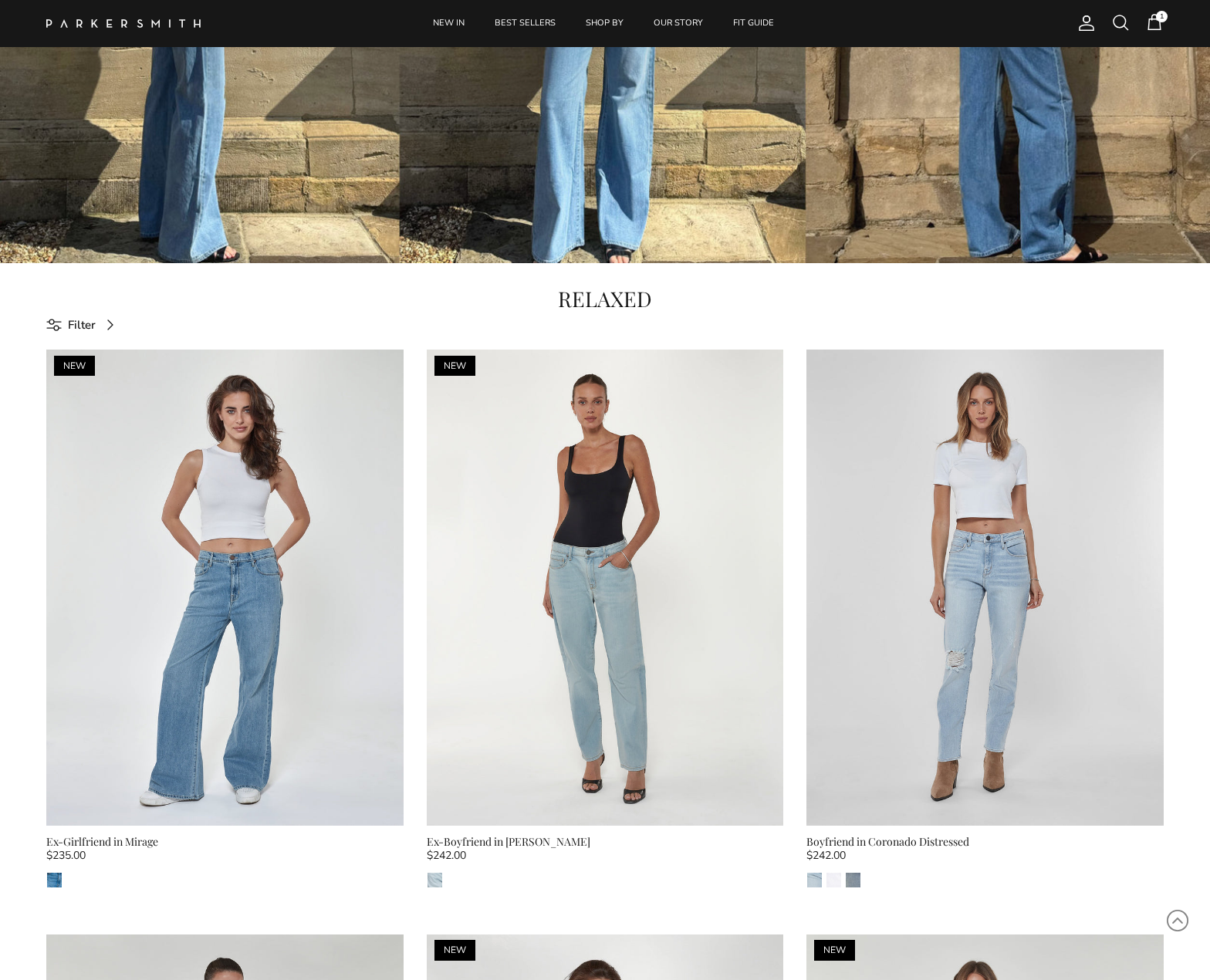
scroll to position [368, 0]
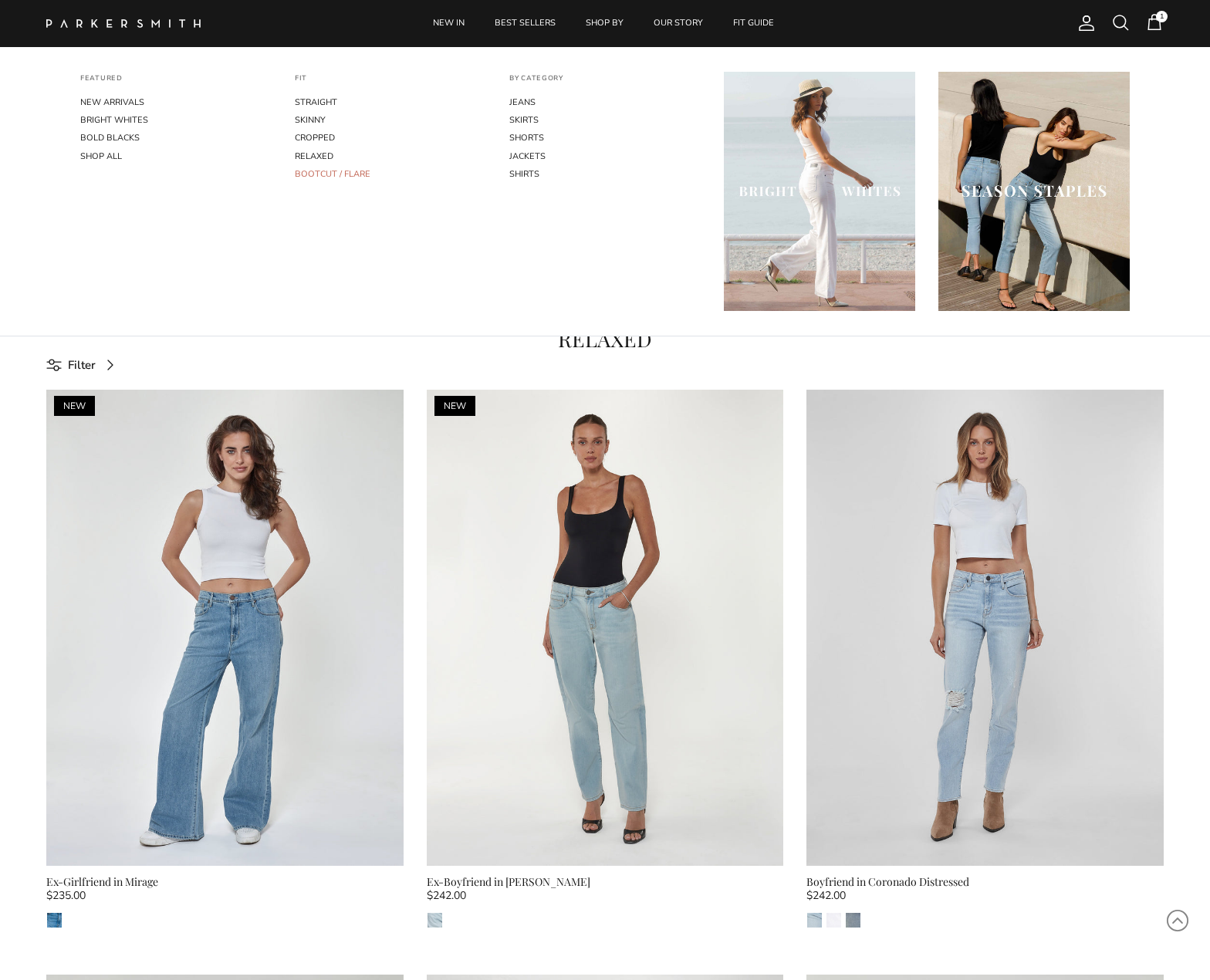
click at [338, 172] on link "BOOTCUT / FLARE" at bounding box center [390, 174] width 191 height 18
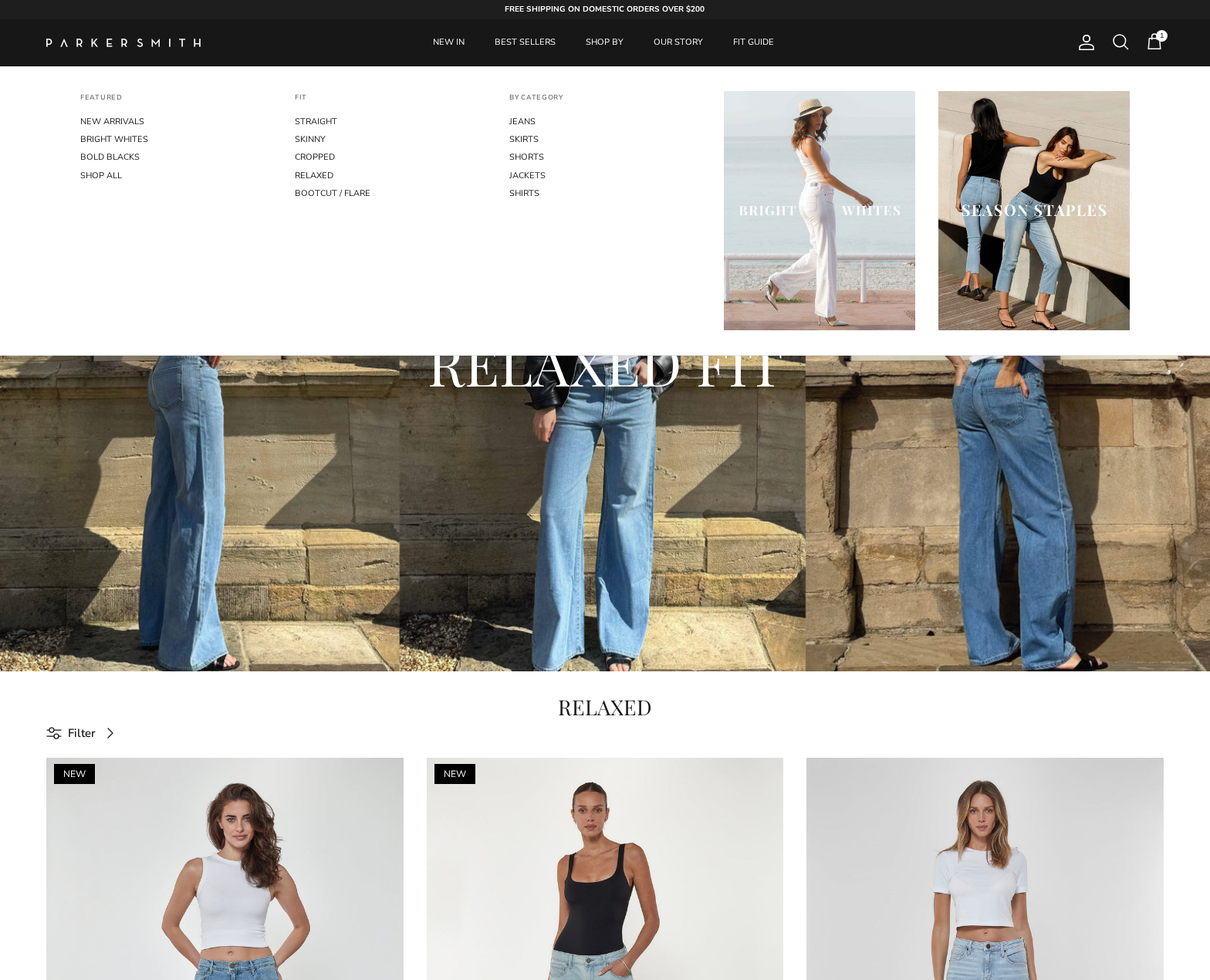
scroll to position [0, 0]
click at [134, 134] on link "BRIGHT WHITES" at bounding box center [176, 139] width 191 height 18
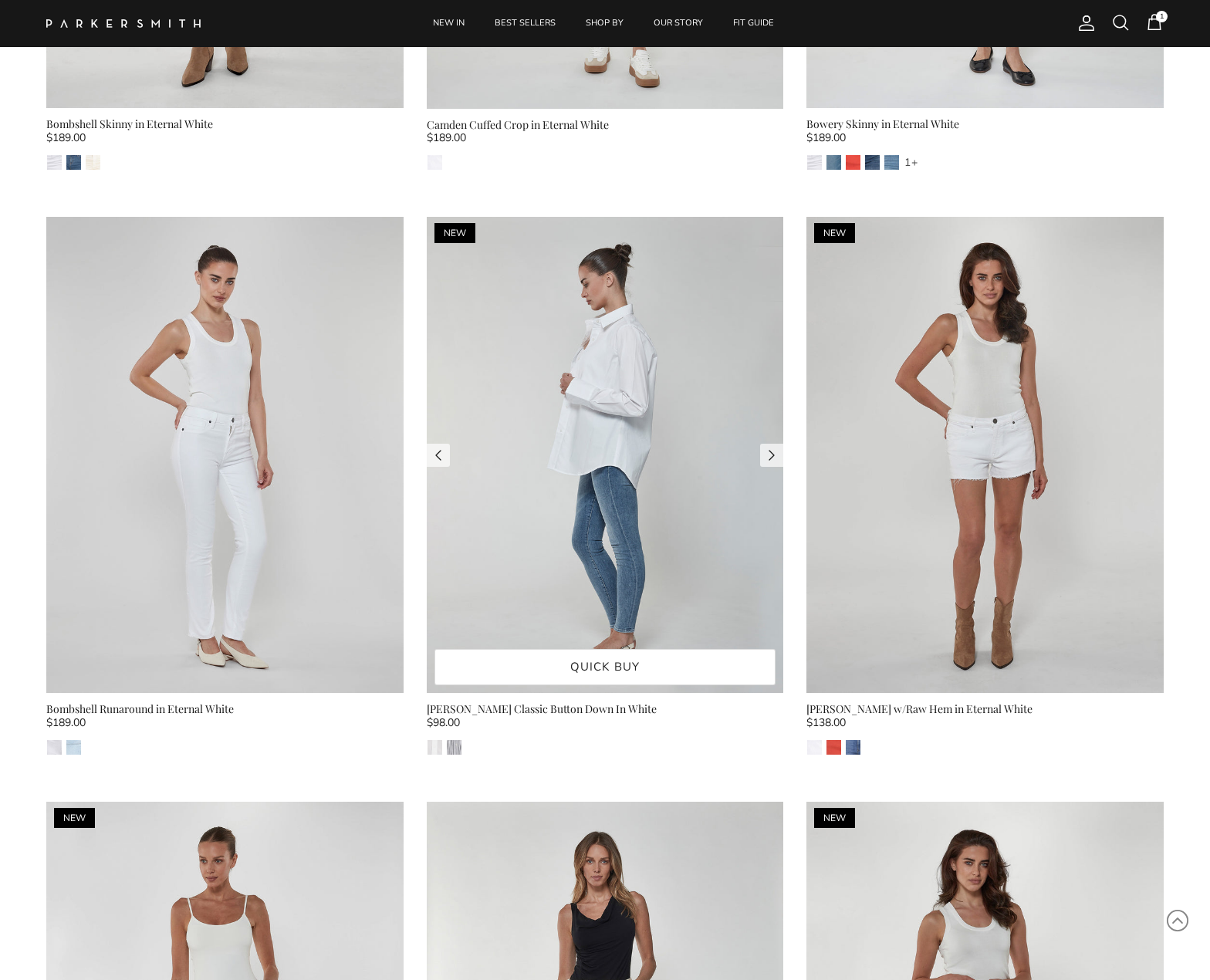
scroll to position [1670, 0]
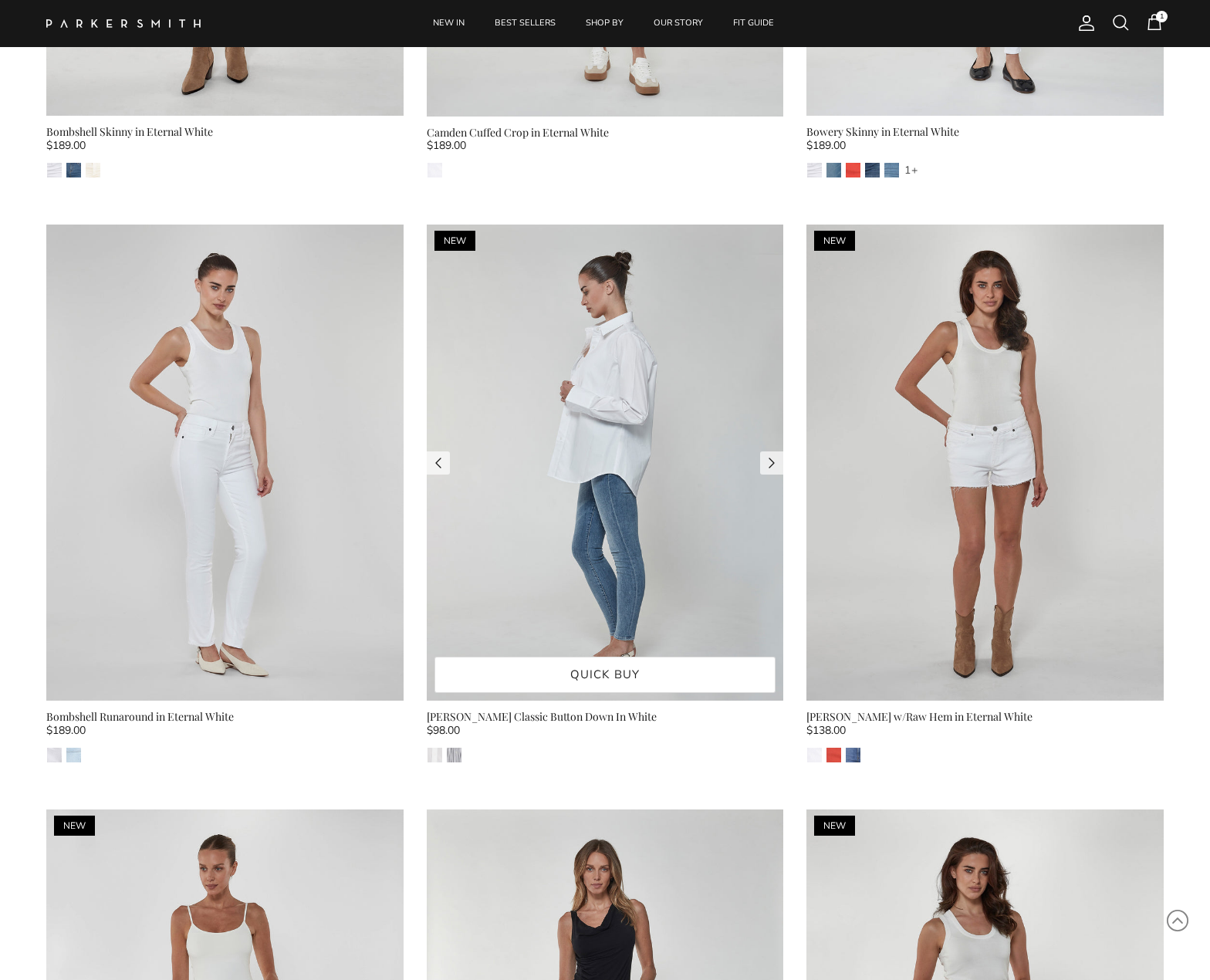
click at [597, 324] on img at bounding box center [606, 463] width 358 height 476
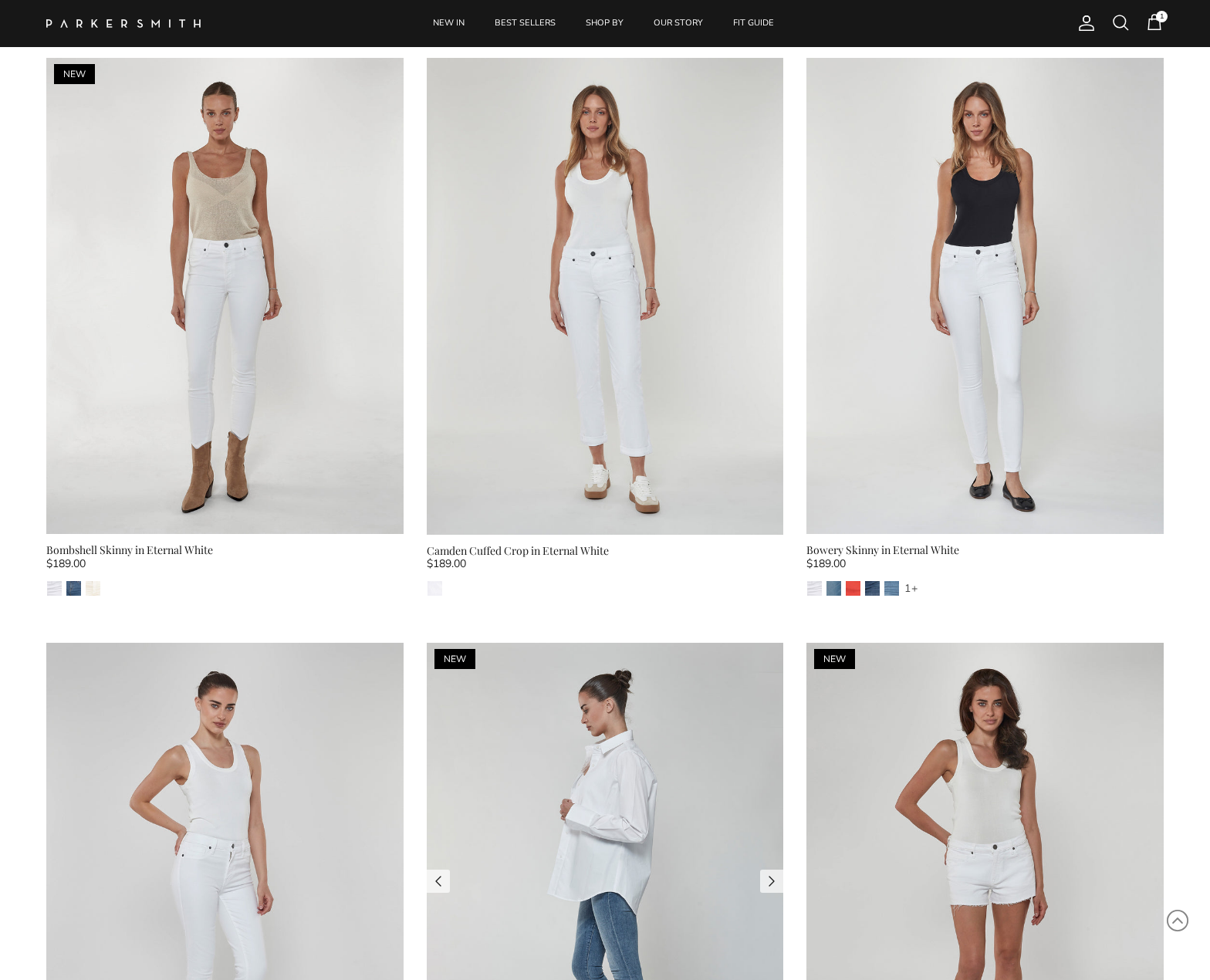
scroll to position [1165, 0]
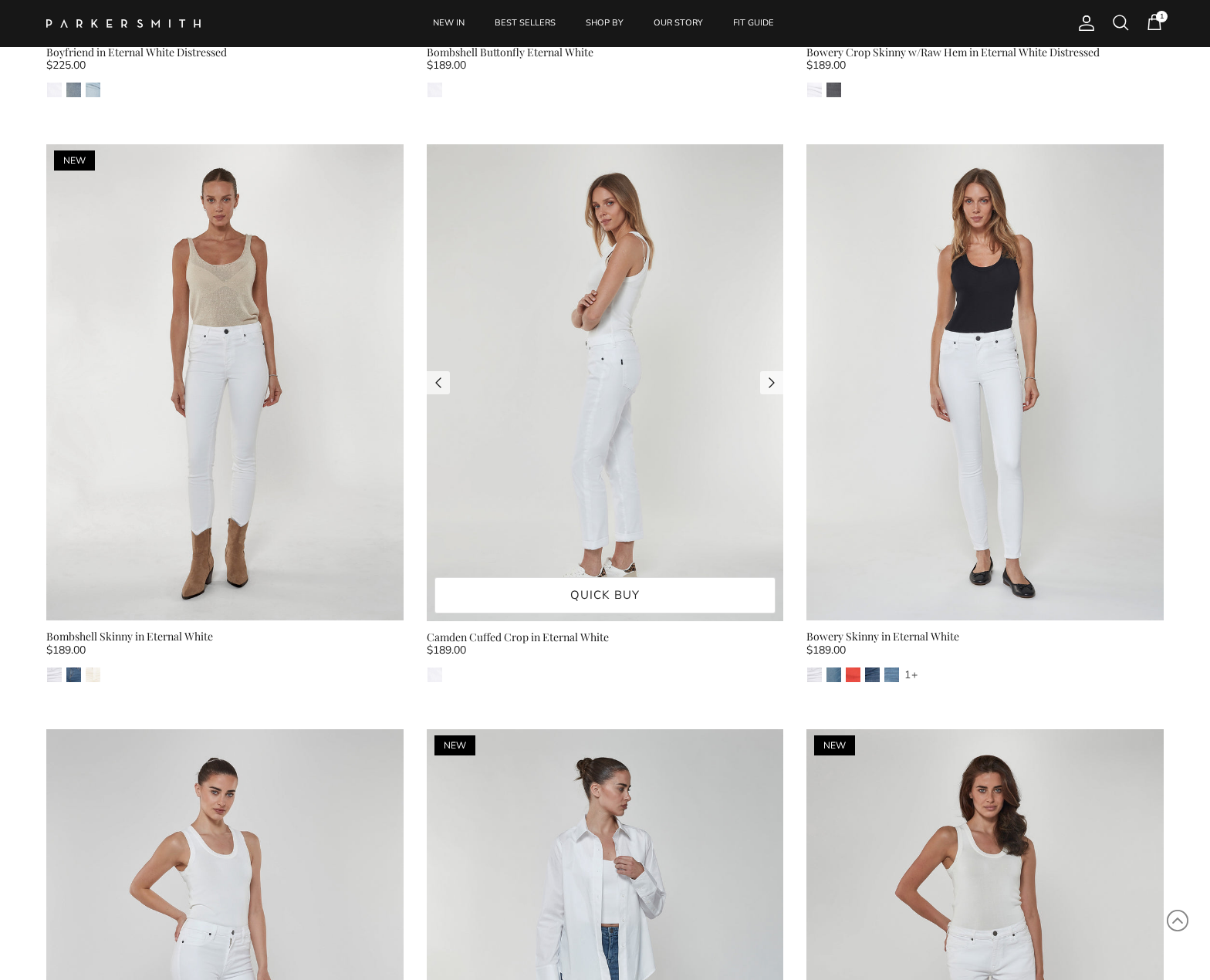
click at [613, 411] on img at bounding box center [606, 382] width 358 height 476
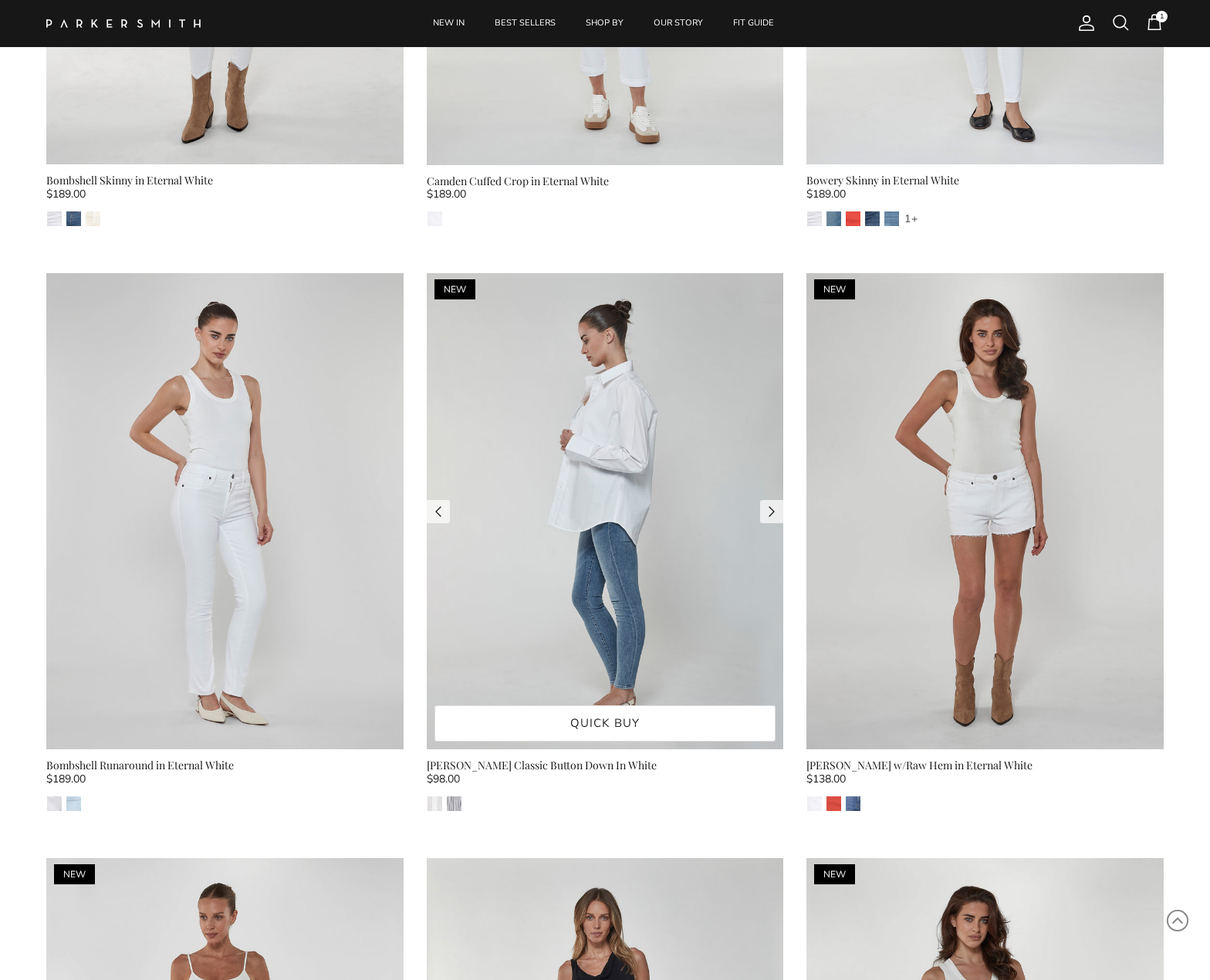
scroll to position [1633, 0]
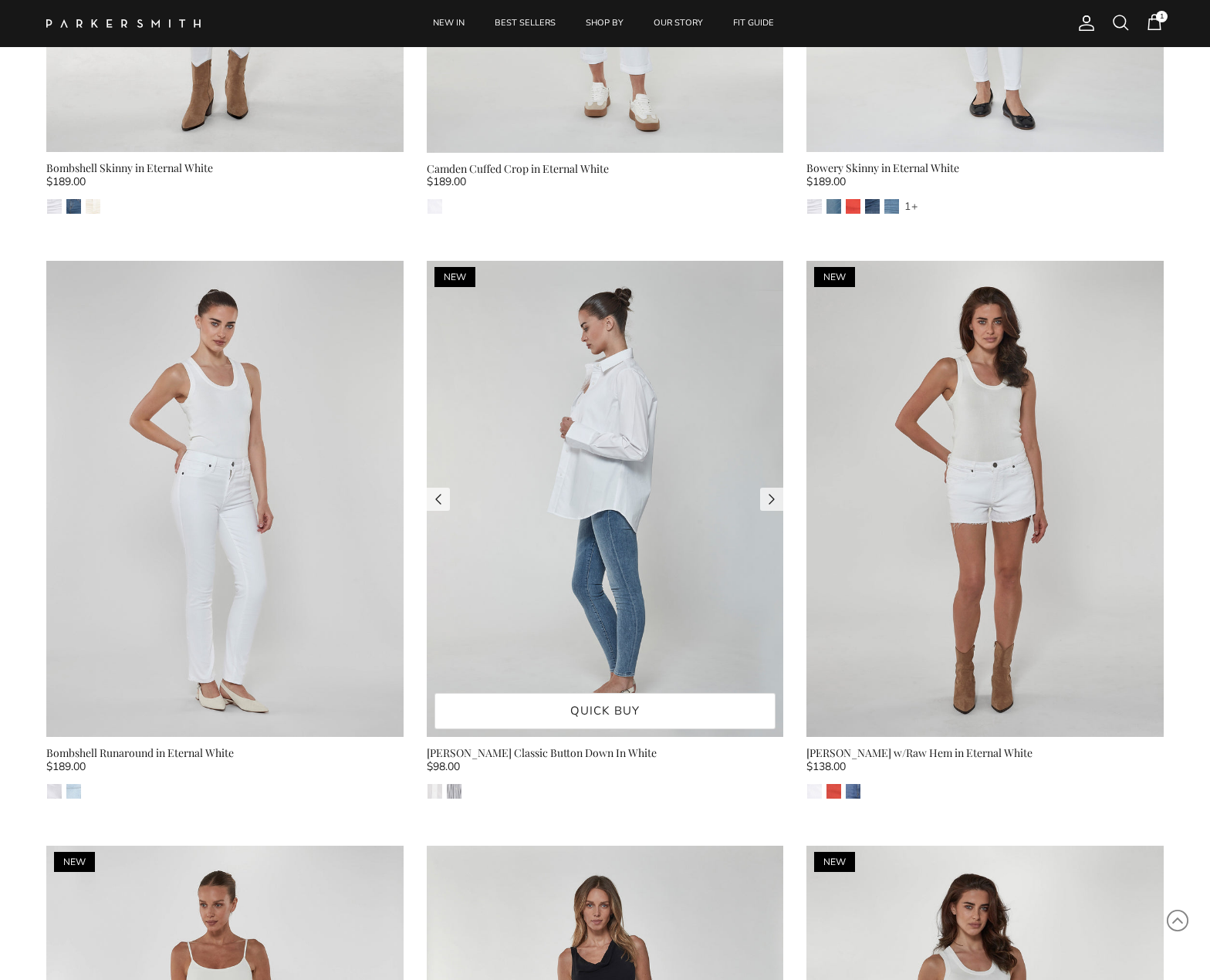
click at [605, 451] on img at bounding box center [606, 499] width 358 height 476
click at [632, 500] on img at bounding box center [606, 499] width 358 height 476
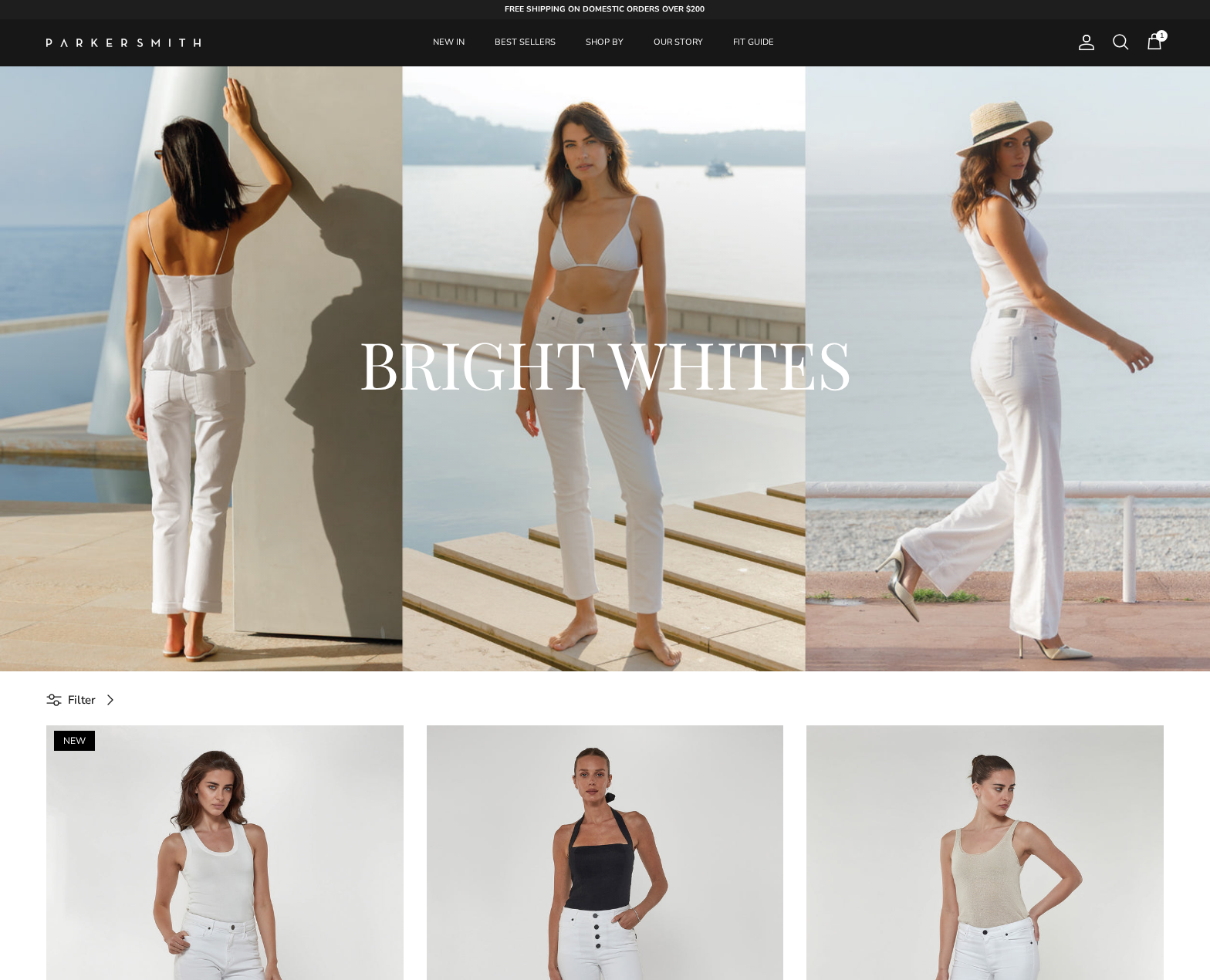
scroll to position [0, 0]
click at [632, 314] on div "BRIGHT WHITES" at bounding box center [605, 368] width 1148 height 204
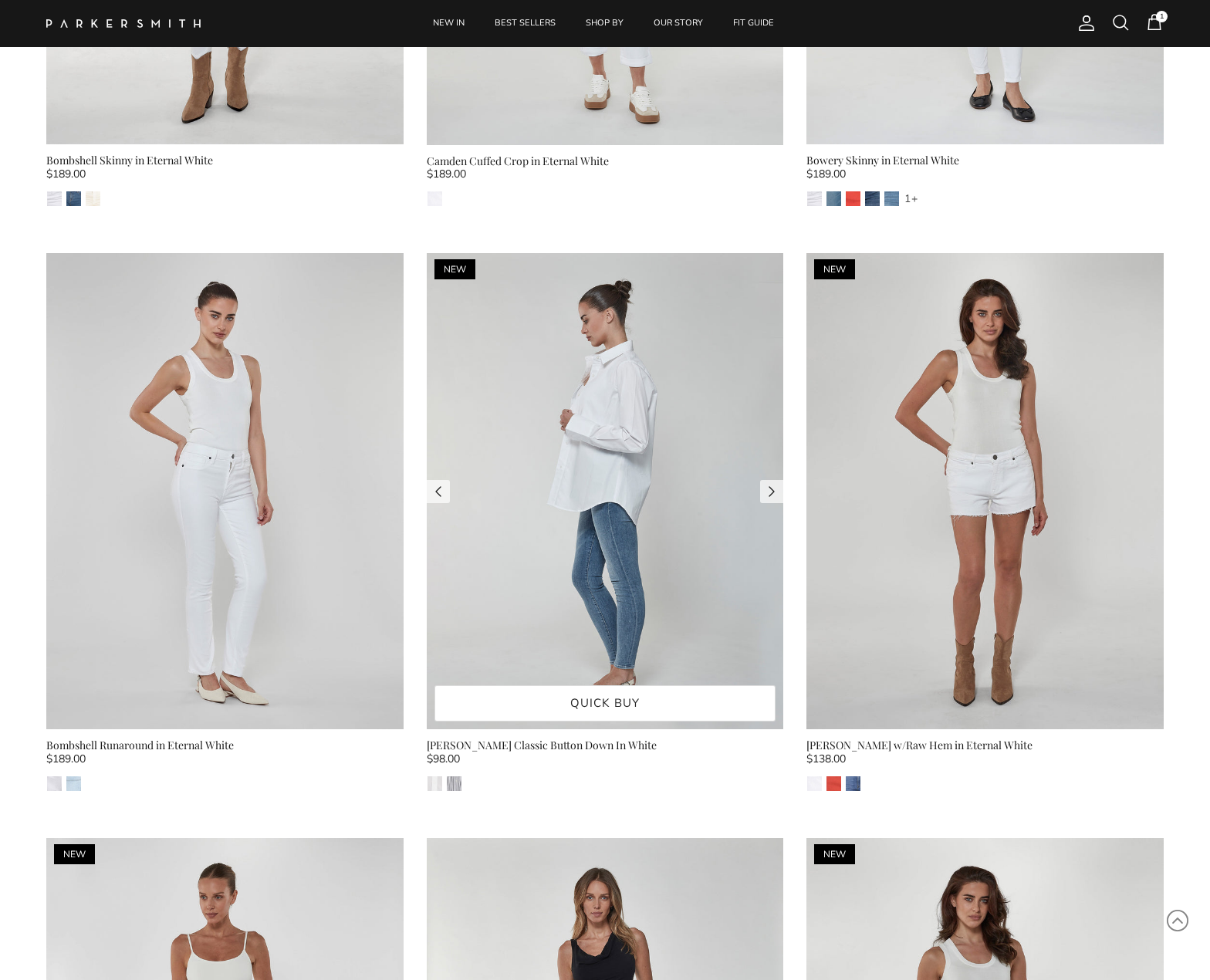
scroll to position [1642, 0]
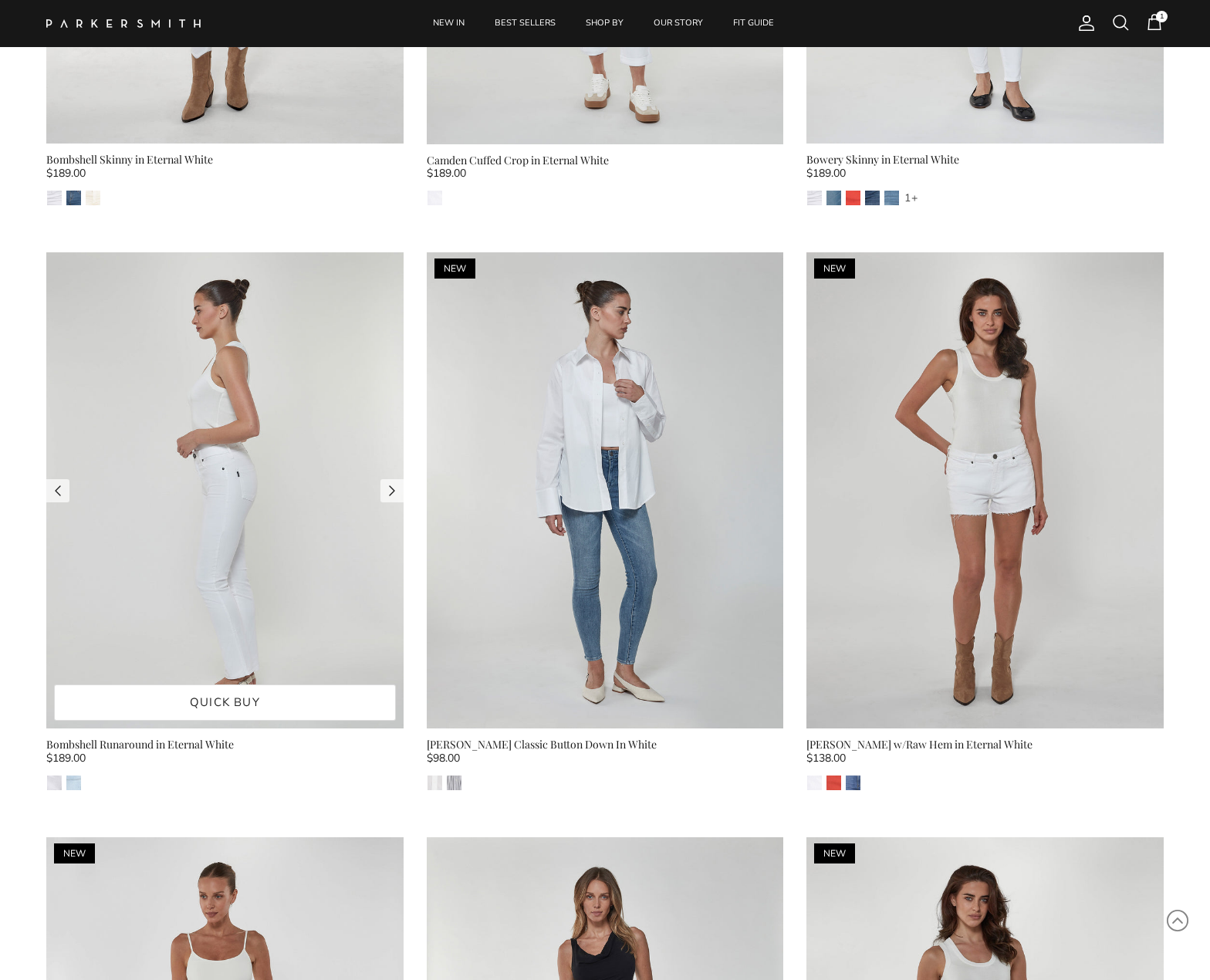
click at [254, 452] on img at bounding box center [225, 490] width 358 height 476
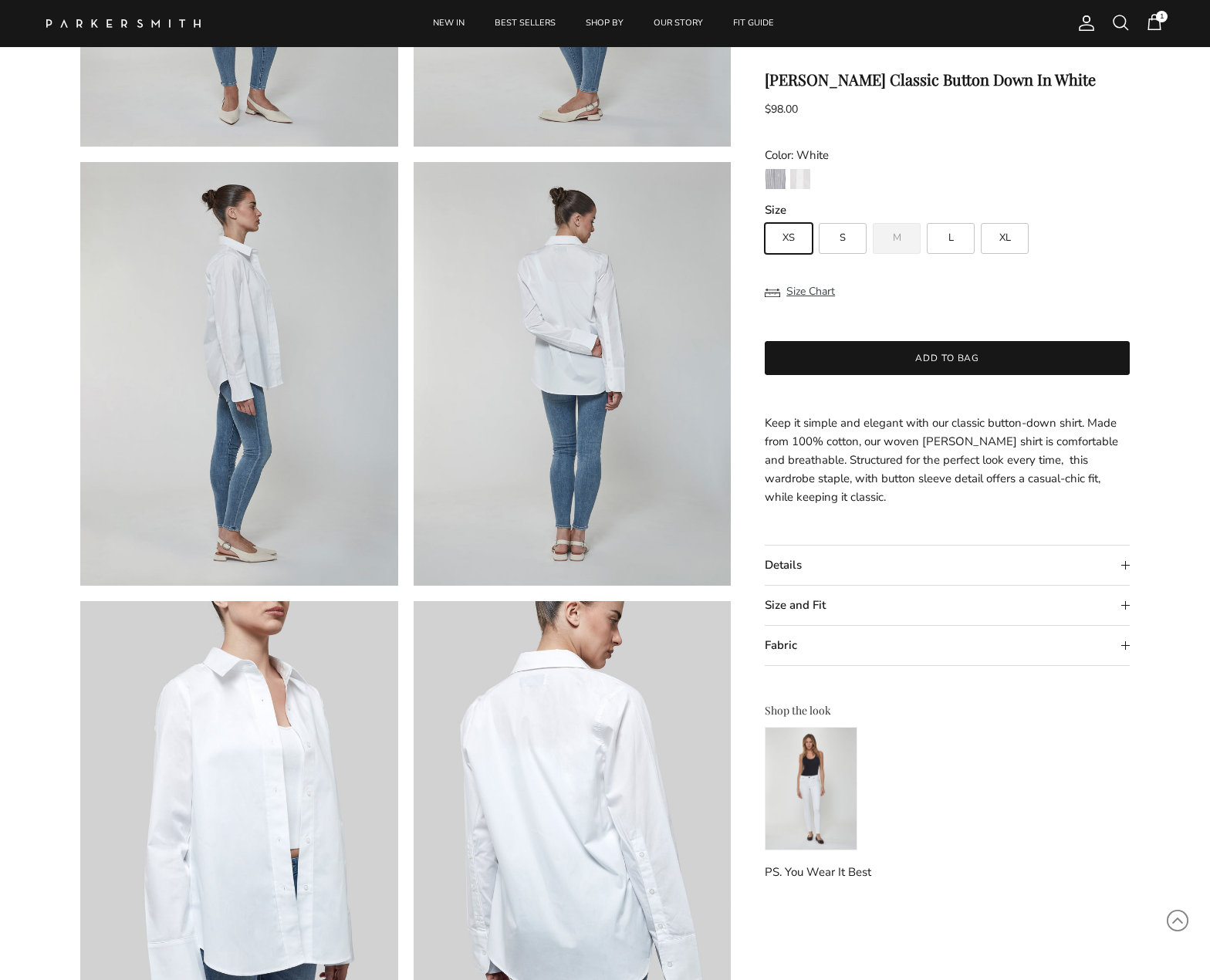
scroll to position [360, 0]
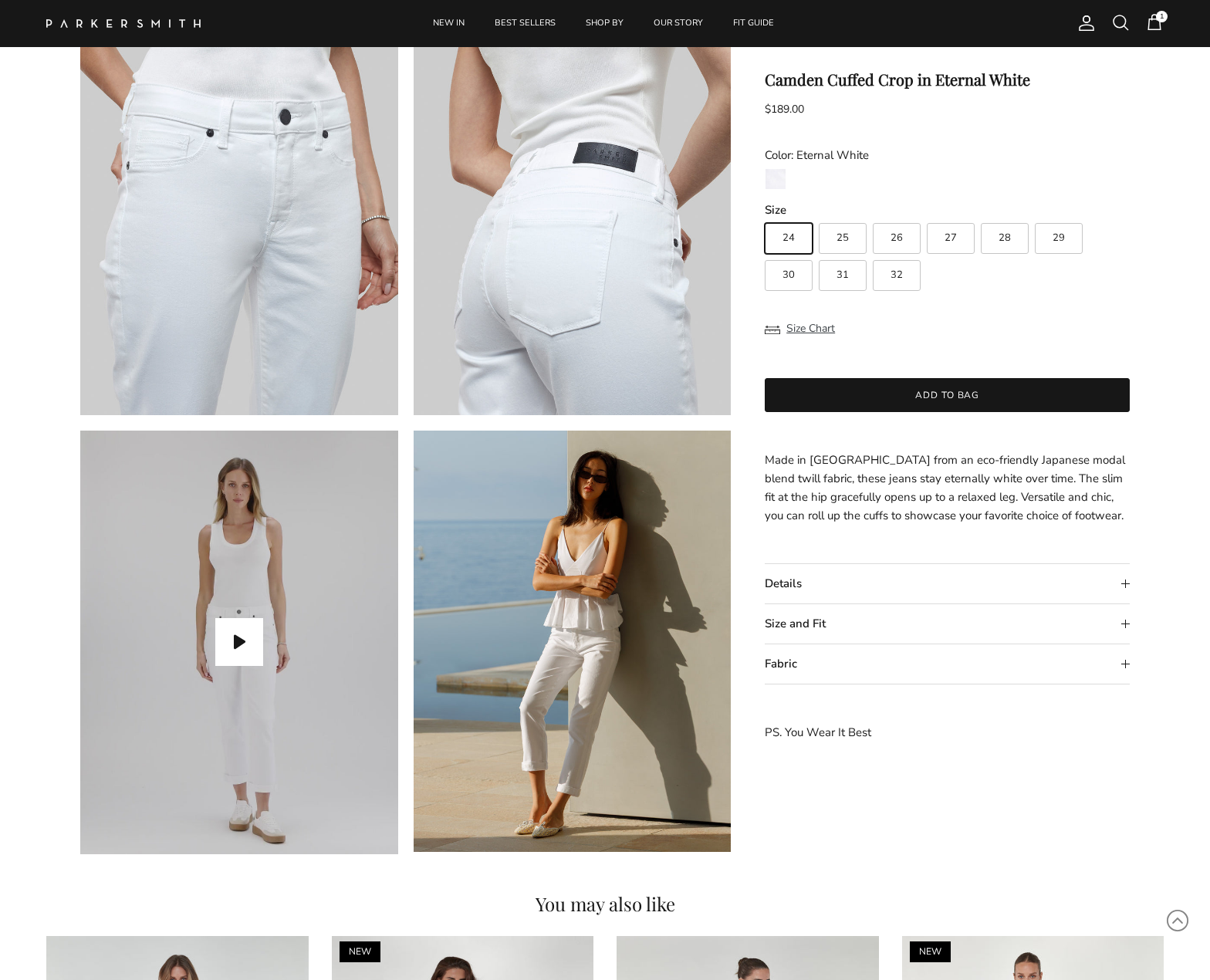
scroll to position [1019, 0]
click at [244, 629] on button "Play video" at bounding box center [239, 641] width 48 height 48
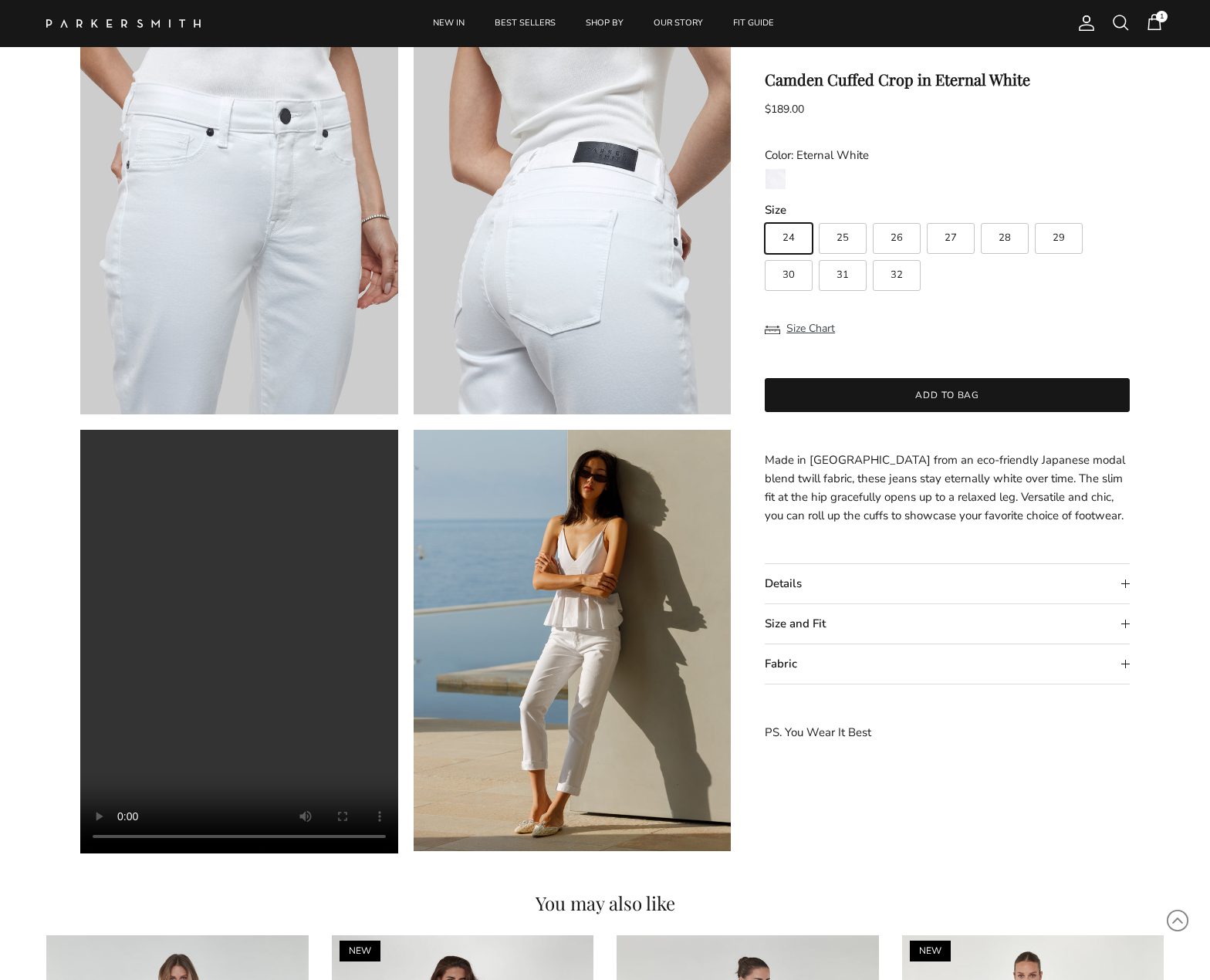
click at [1061, 244] on label "29" at bounding box center [1059, 239] width 48 height 31
click at [765, 217] on input "29" at bounding box center [764, 216] width 1 height 1
radio input "true"
click at [795, 279] on label "30" at bounding box center [788, 275] width 48 height 31
click at [765, 217] on input "30" at bounding box center [764, 216] width 1 height 1
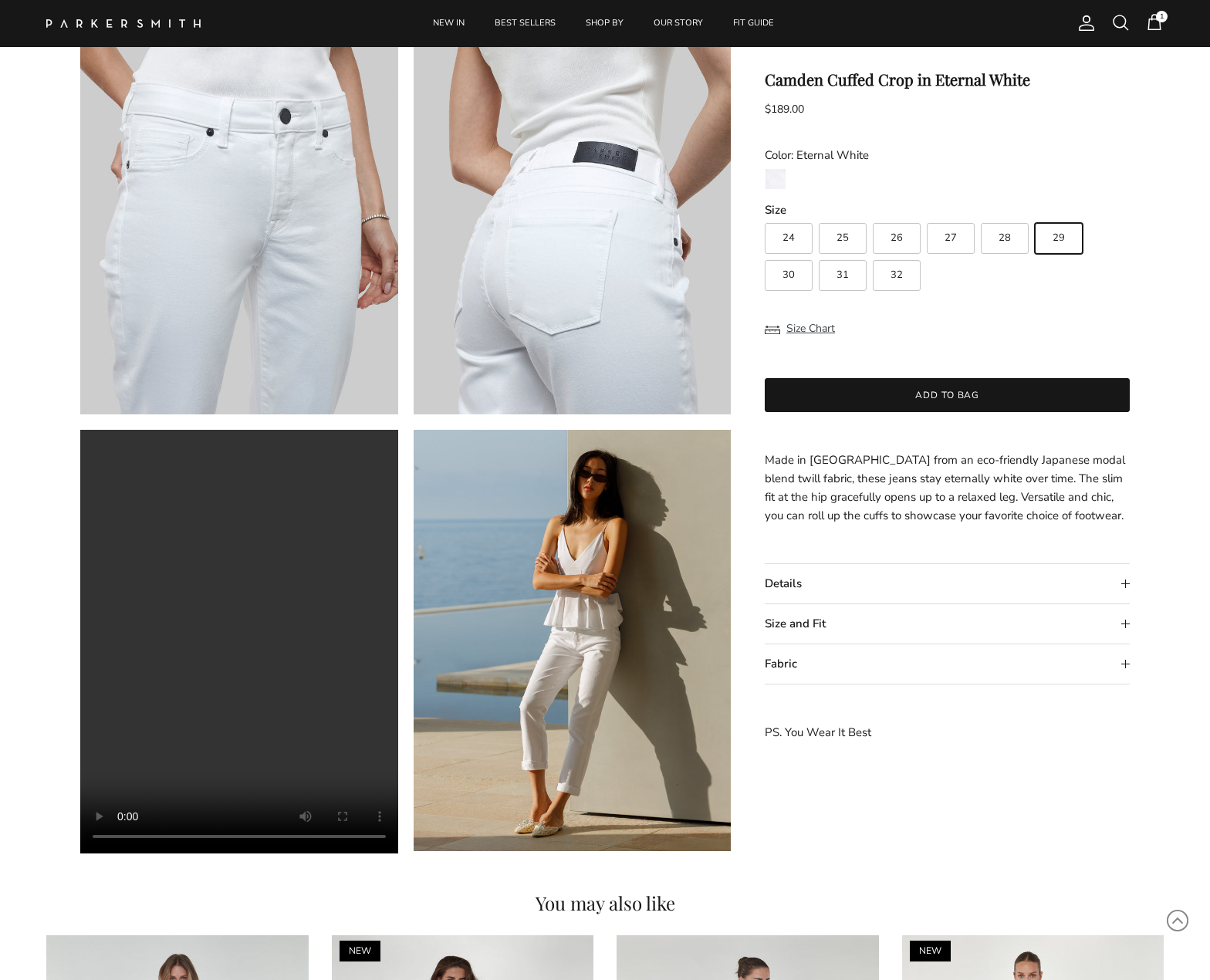
radio input "true"
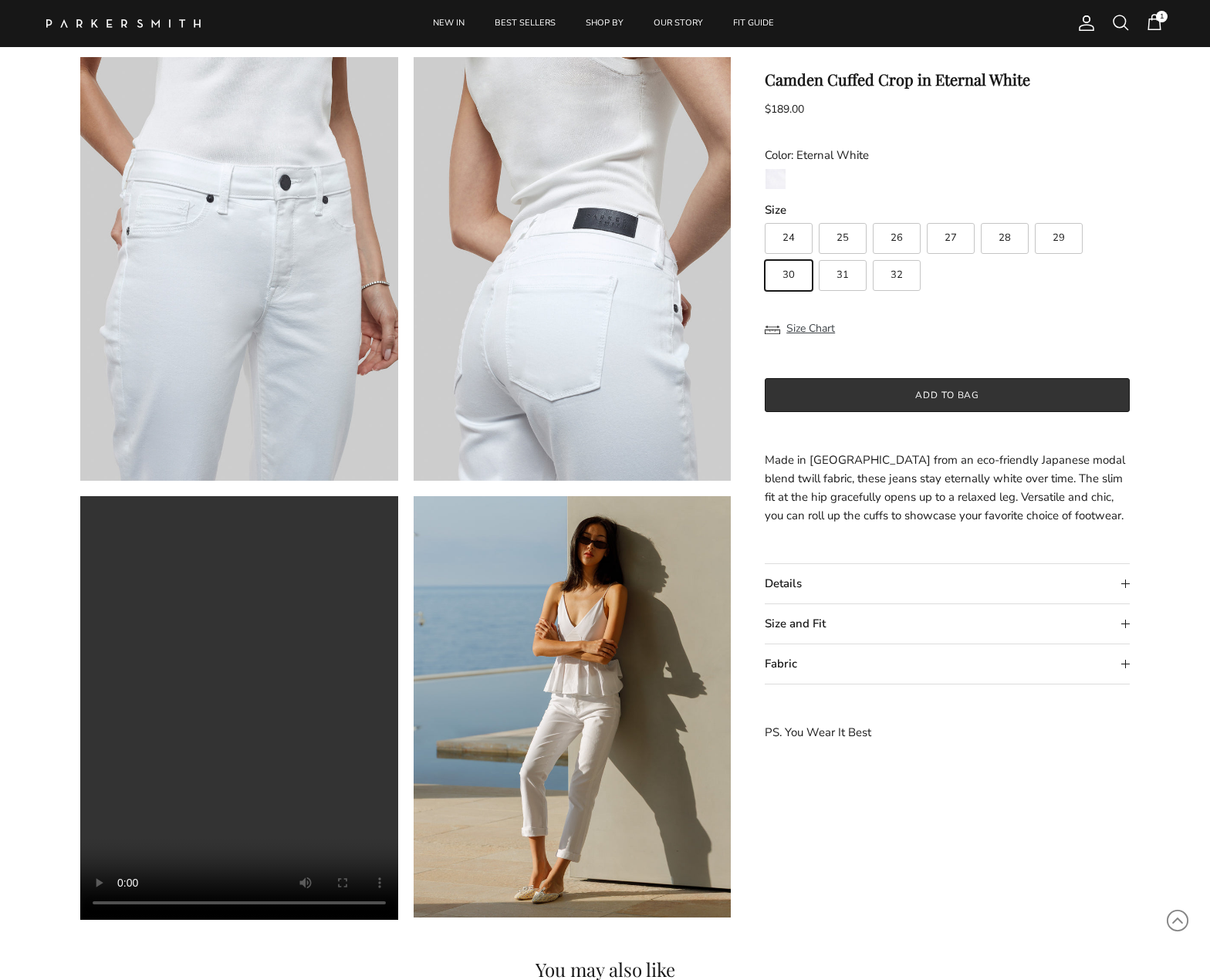
scroll to position [950, 0]
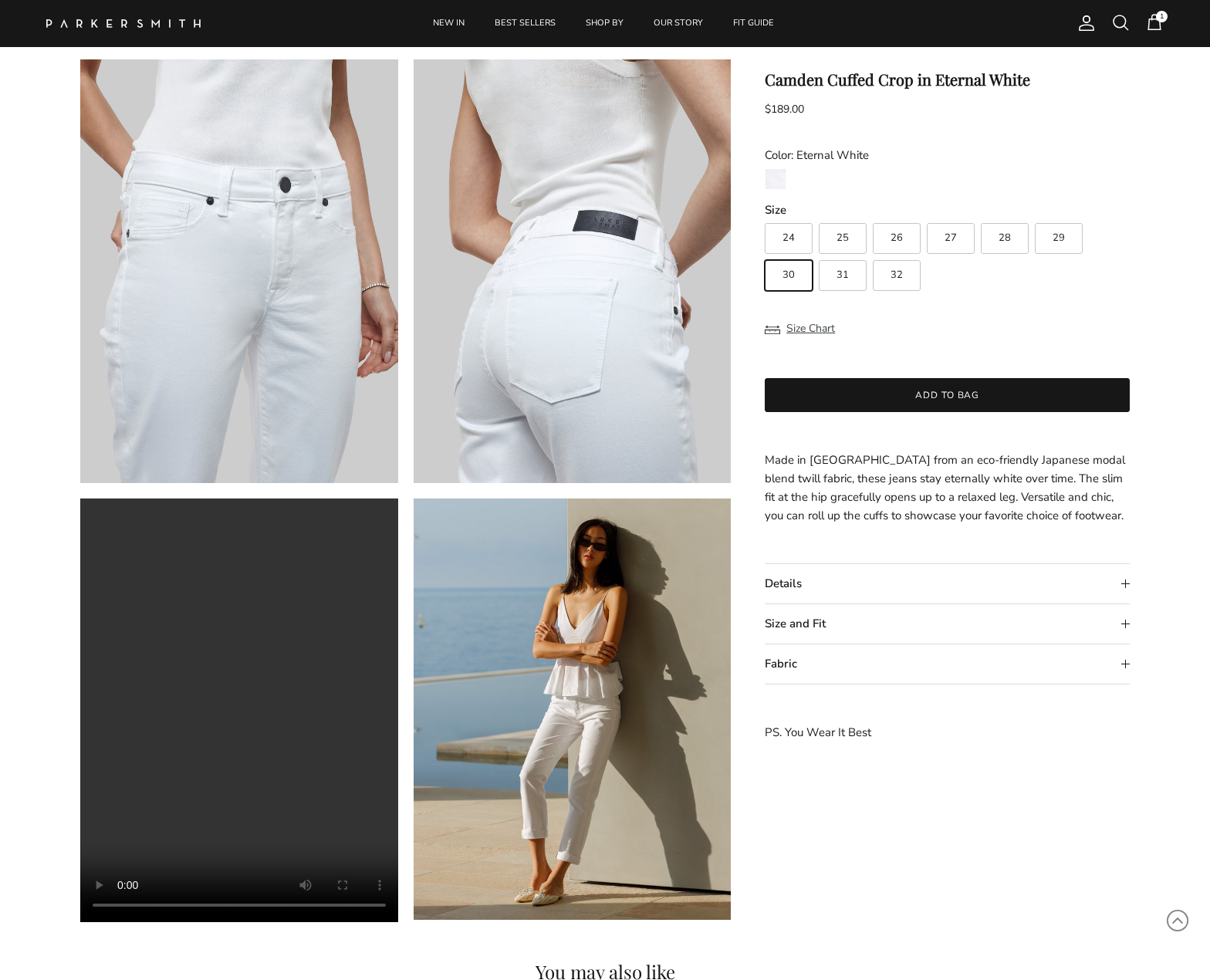
click at [1064, 244] on label "29" at bounding box center [1059, 239] width 48 height 31
click at [765, 217] on input "29" at bounding box center [764, 216] width 1 height 1
radio input "true"
click at [813, 323] on button "Size Chart" at bounding box center [800, 328] width 70 height 30
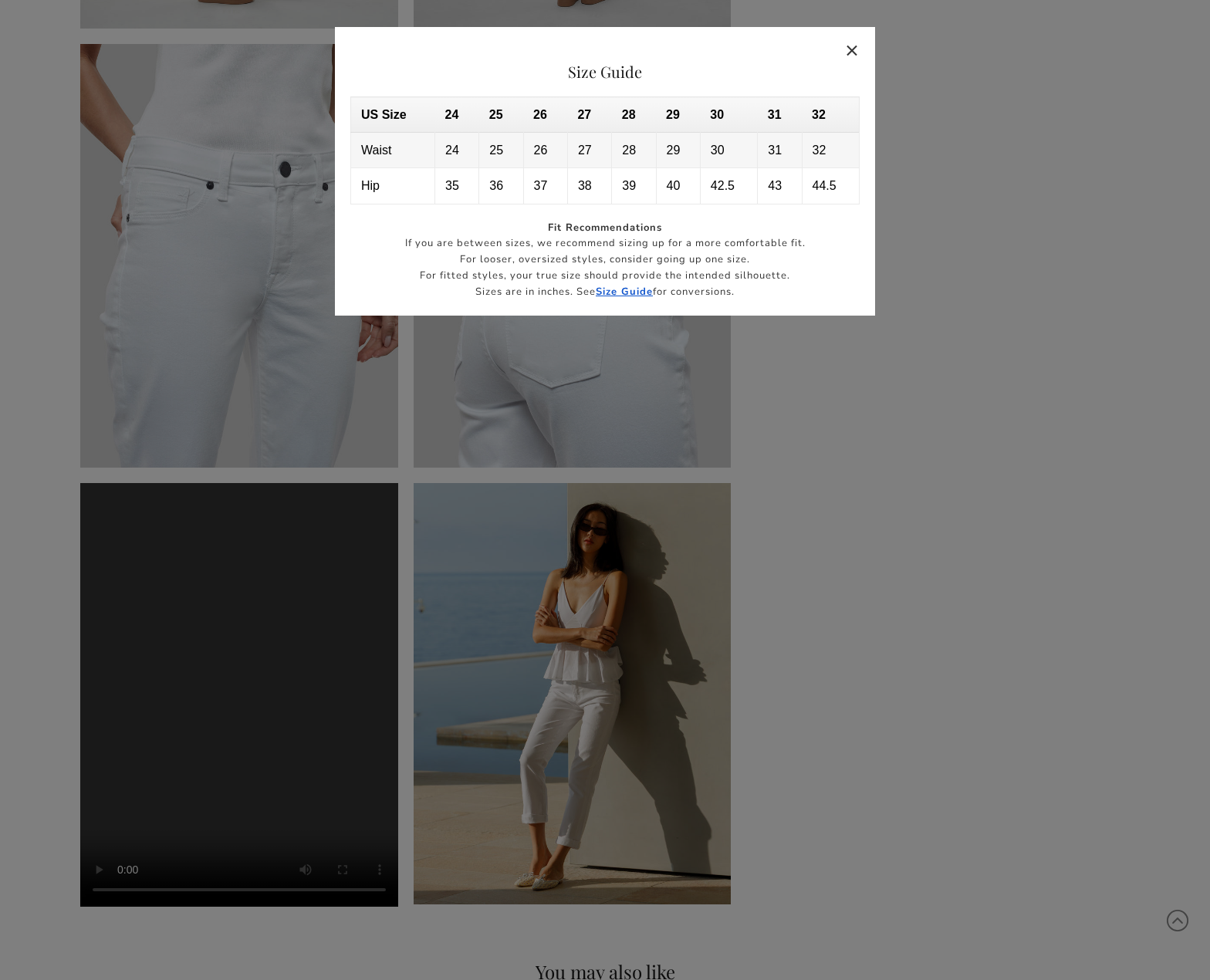
click at [857, 49] on button "Close" at bounding box center [852, 50] width 35 height 35
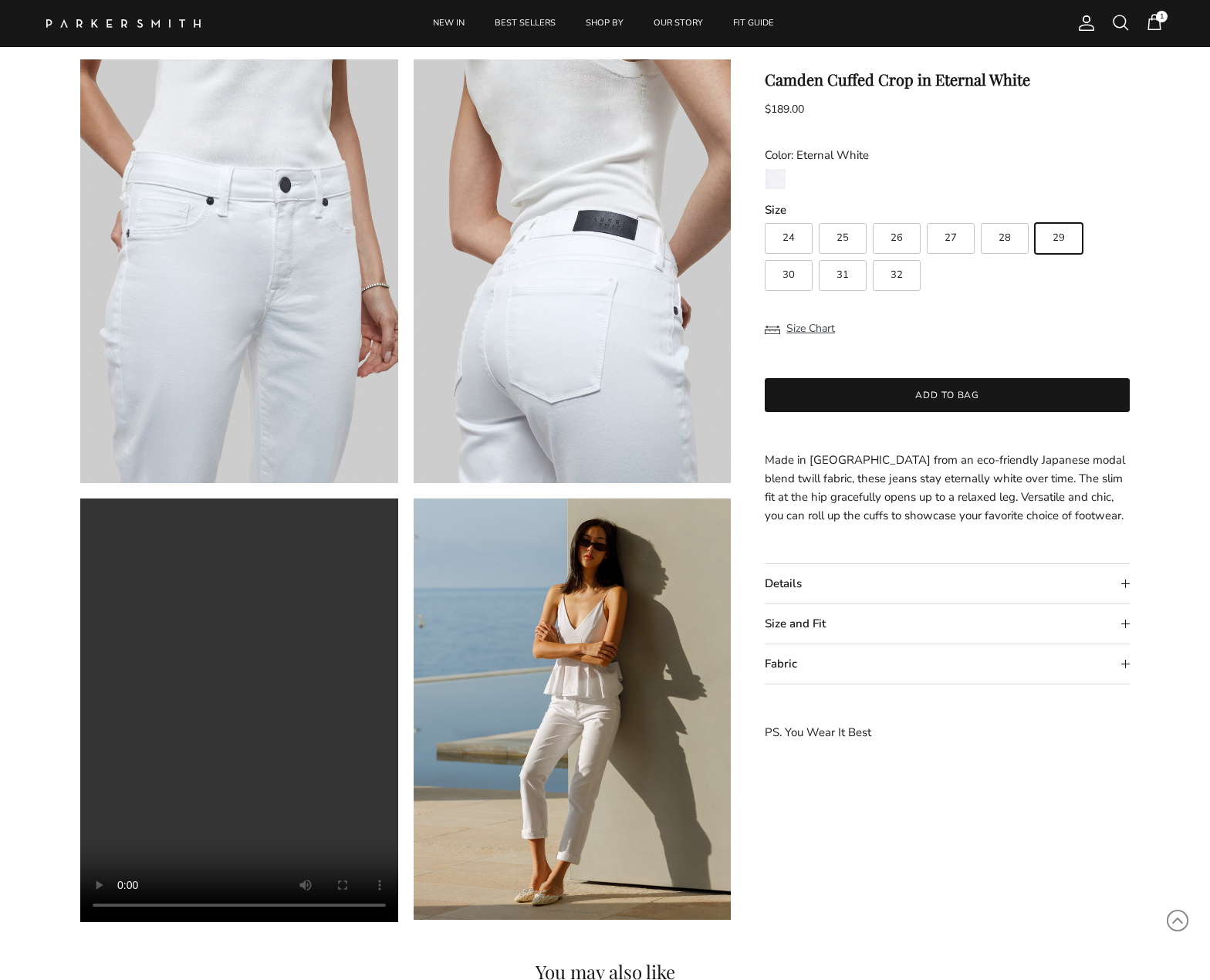
click at [788, 278] on span "30" at bounding box center [789, 275] width 12 height 10
click at [765, 217] on input "30" at bounding box center [764, 216] width 1 height 1
radio input "true"
click at [976, 390] on button "Add to bag" at bounding box center [948, 395] width 365 height 34
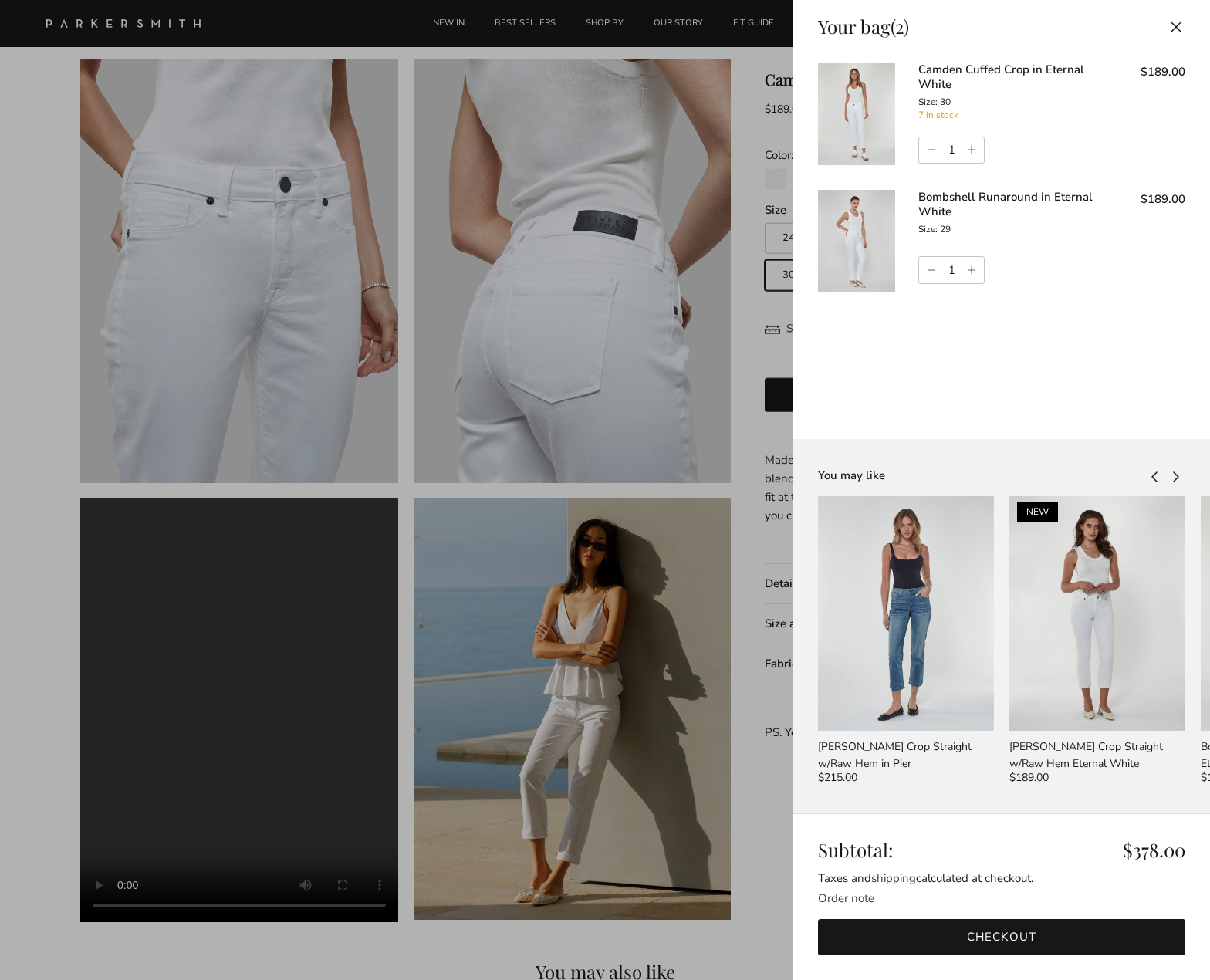
click at [720, 338] on div at bounding box center [605, 490] width 1210 height 980
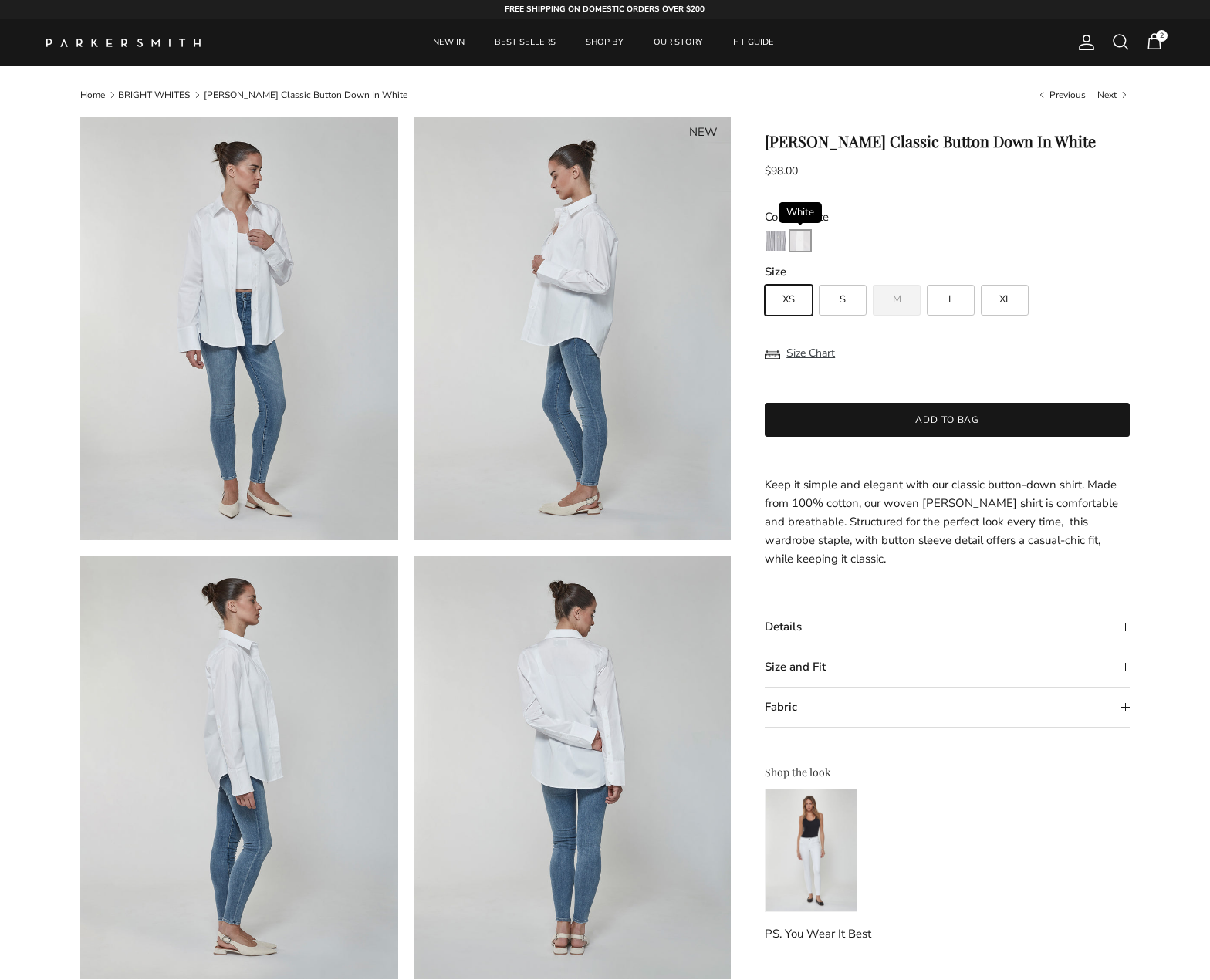
click at [796, 237] on img "White" at bounding box center [800, 241] width 20 height 20
click at [777, 240] on img "Black & White" at bounding box center [776, 241] width 20 height 20
click at [268, 680] on img at bounding box center [239, 767] width 318 height 424
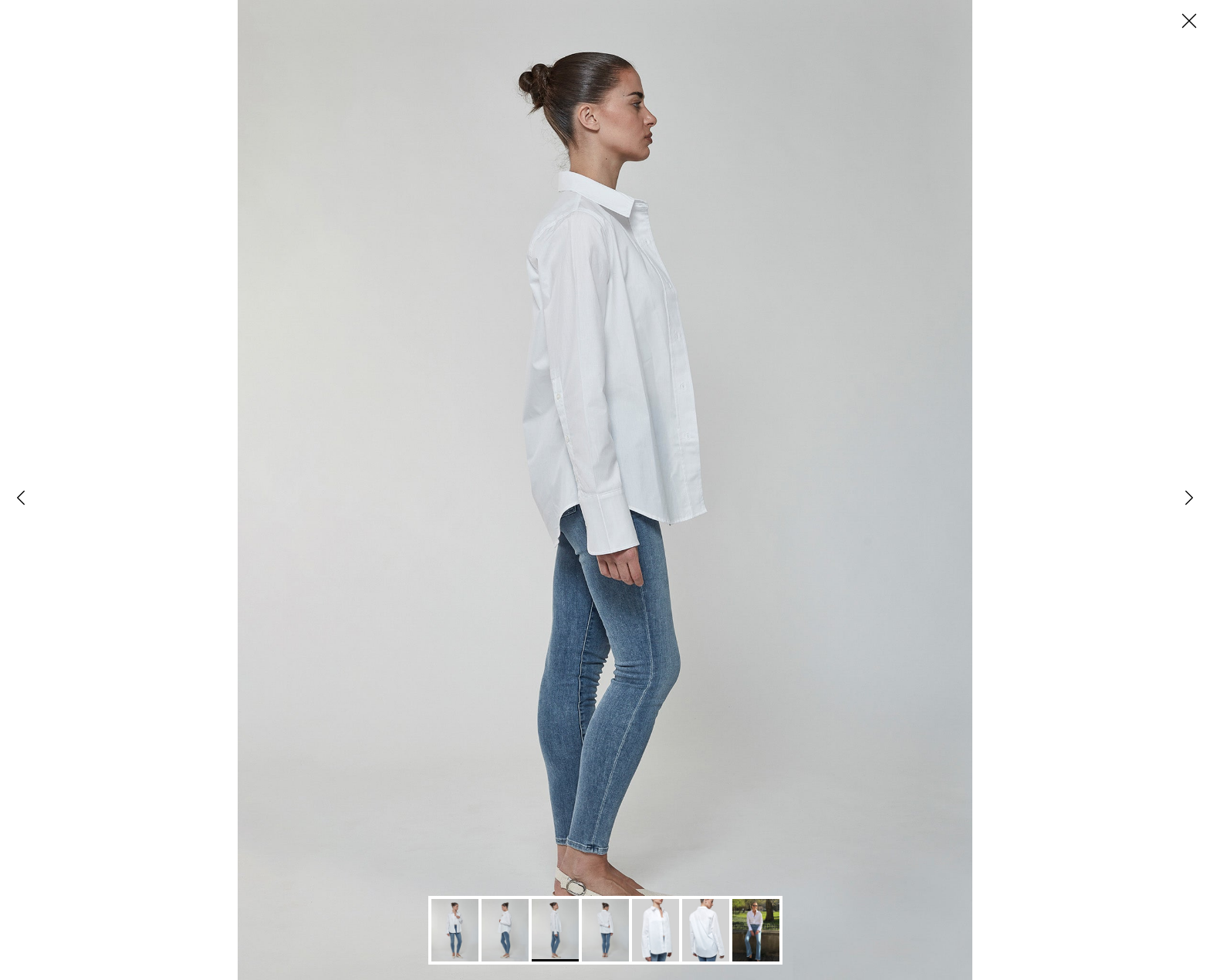
click at [660, 936] on img "Gallery Viewer" at bounding box center [656, 930] width 47 height 62
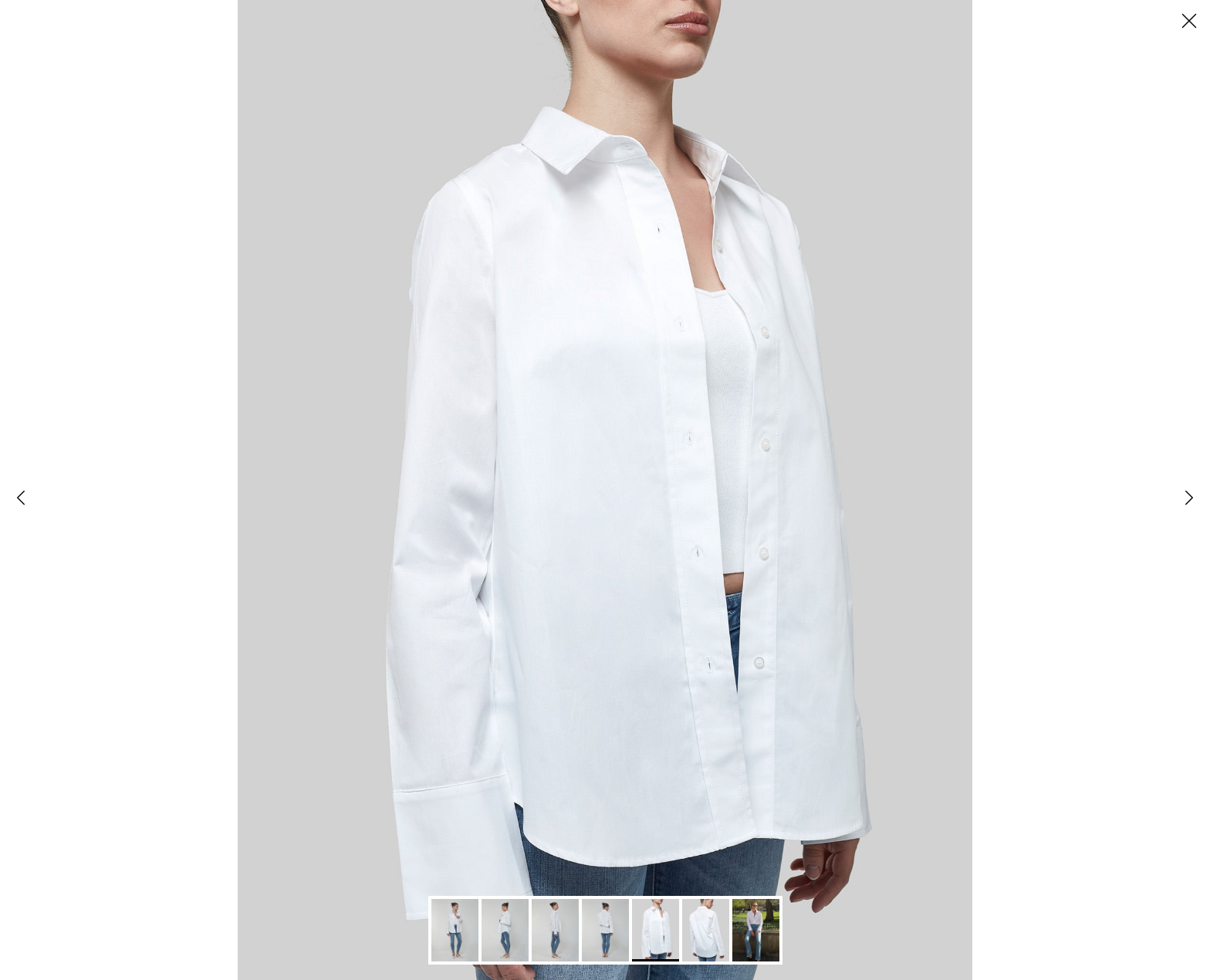
click at [710, 944] on img "Gallery Viewer" at bounding box center [706, 930] width 47 height 62
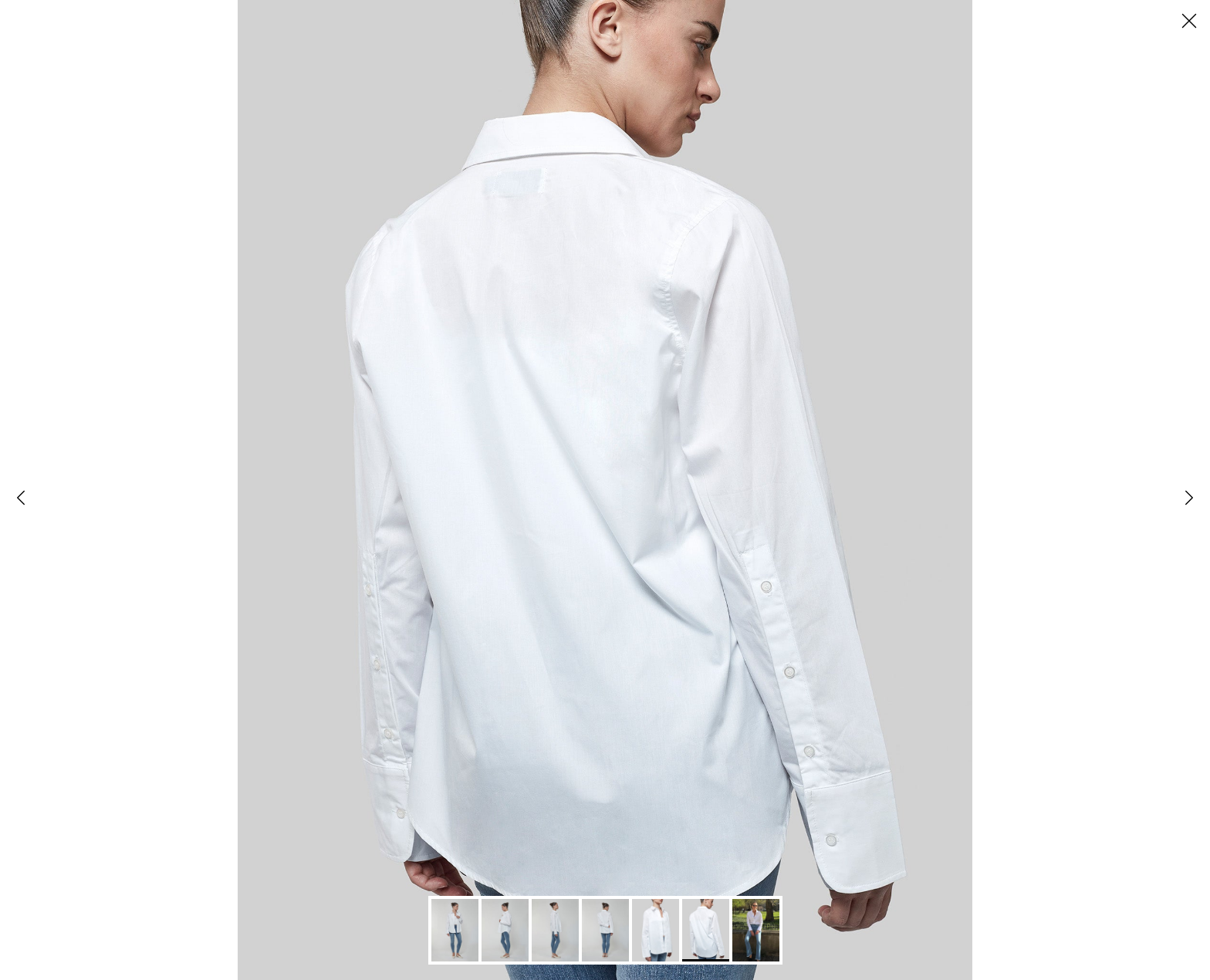
click at [453, 927] on img "Gallery Viewer" at bounding box center [455, 930] width 47 height 62
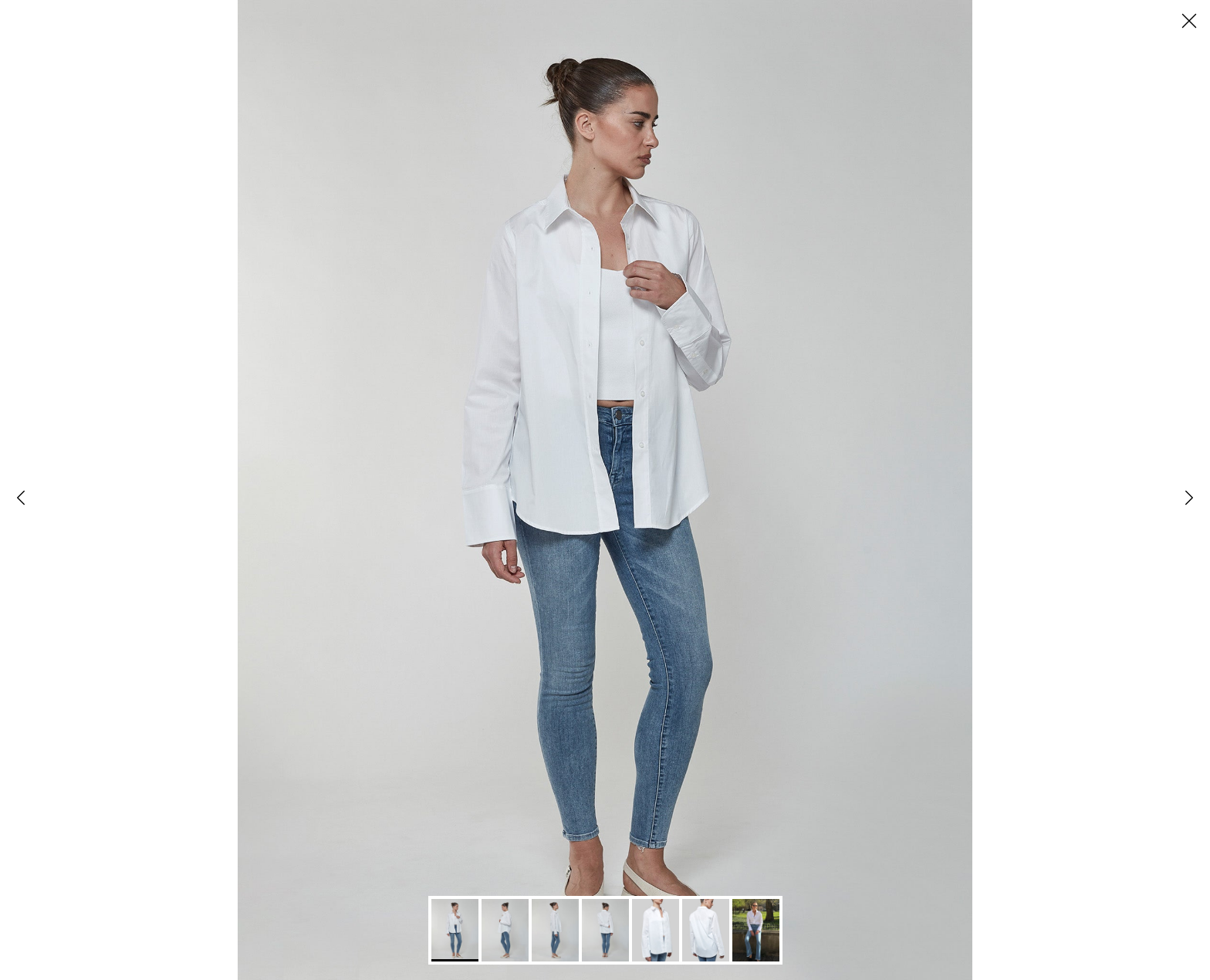
click at [550, 944] on img "Gallery Viewer" at bounding box center [555, 930] width 47 height 62
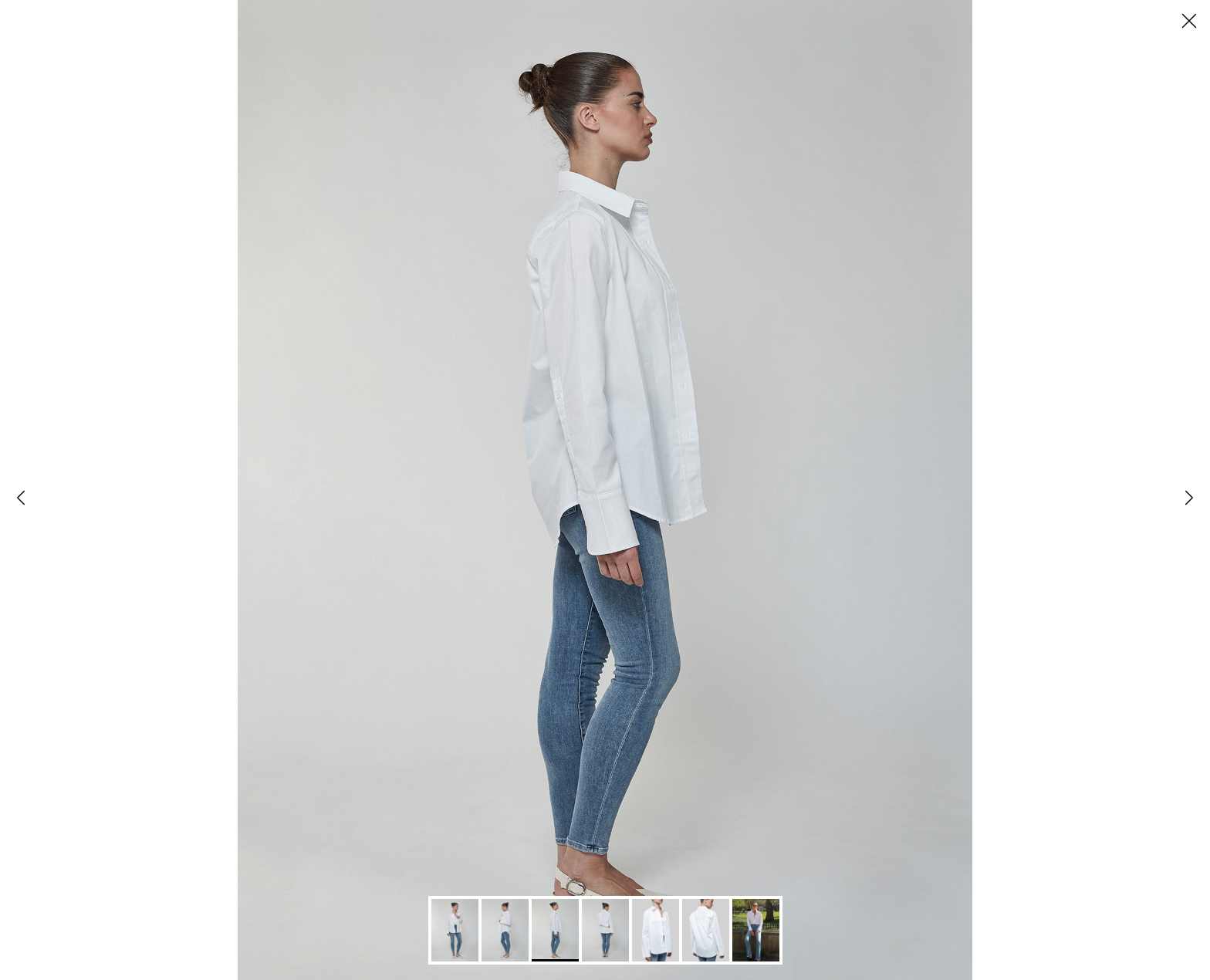
click at [625, 943] on img "Gallery Viewer" at bounding box center [606, 930] width 47 height 62
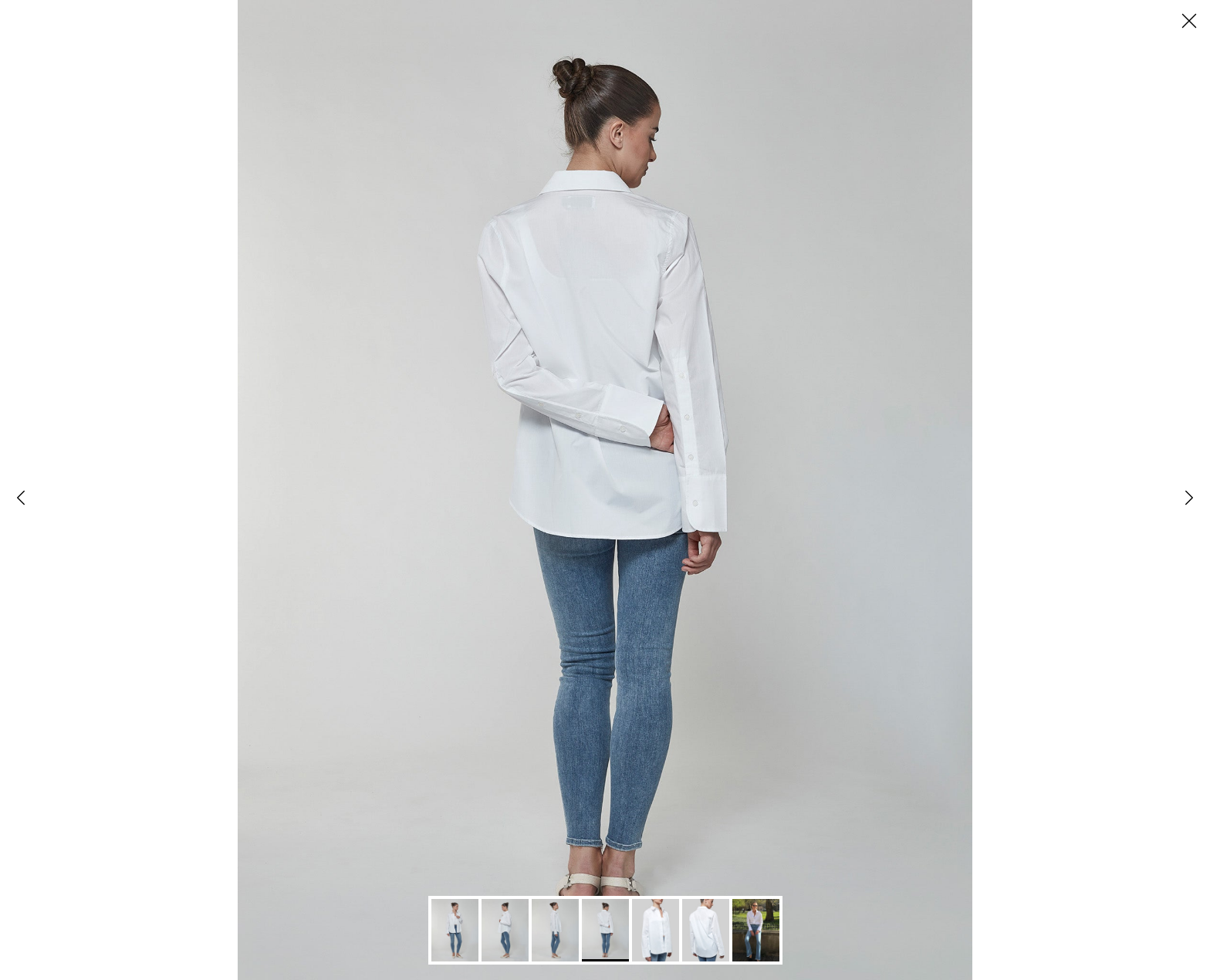
click at [665, 936] on img "Gallery Viewer" at bounding box center [656, 930] width 47 height 62
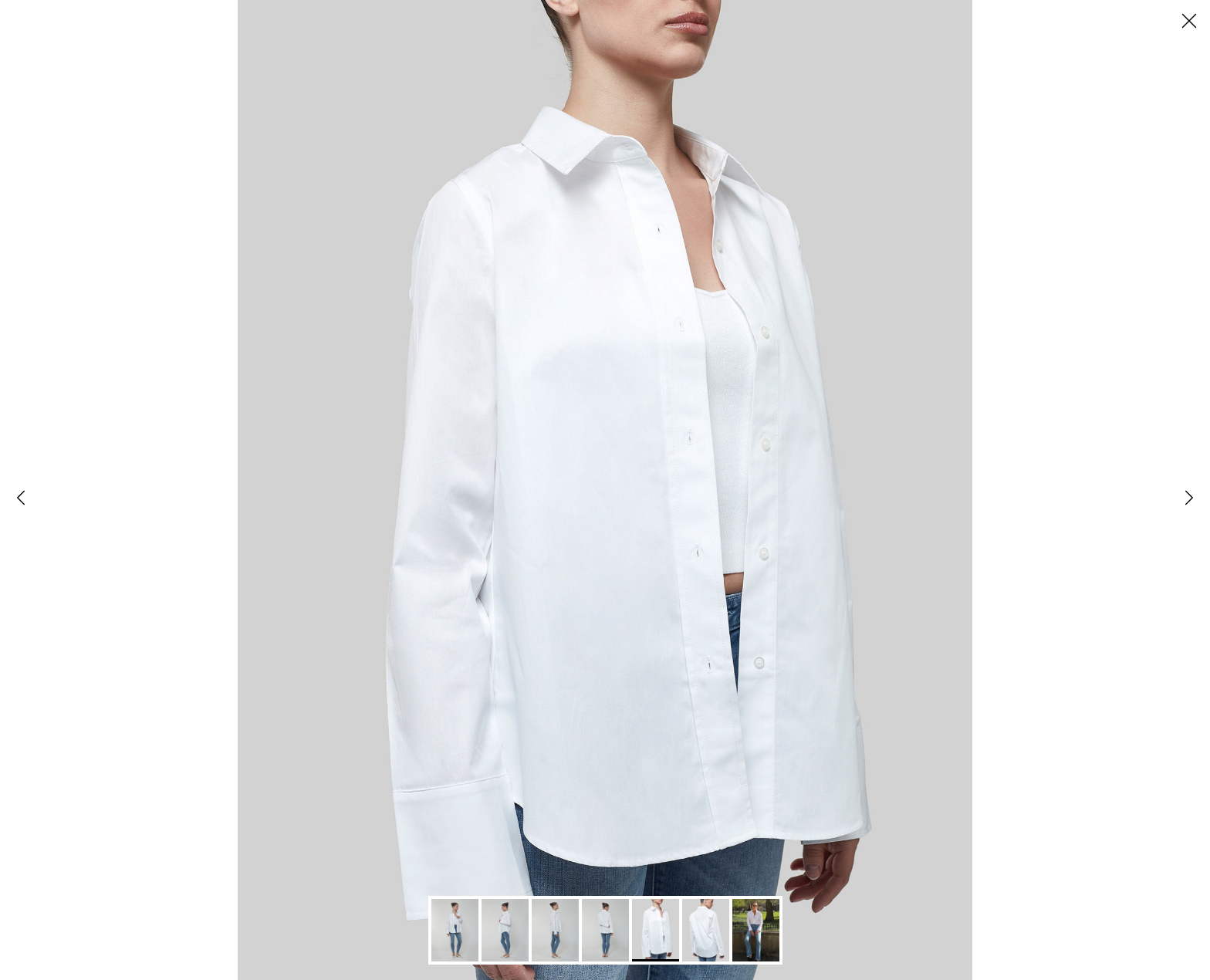
click at [698, 936] on img "Gallery Viewer" at bounding box center [706, 930] width 47 height 62
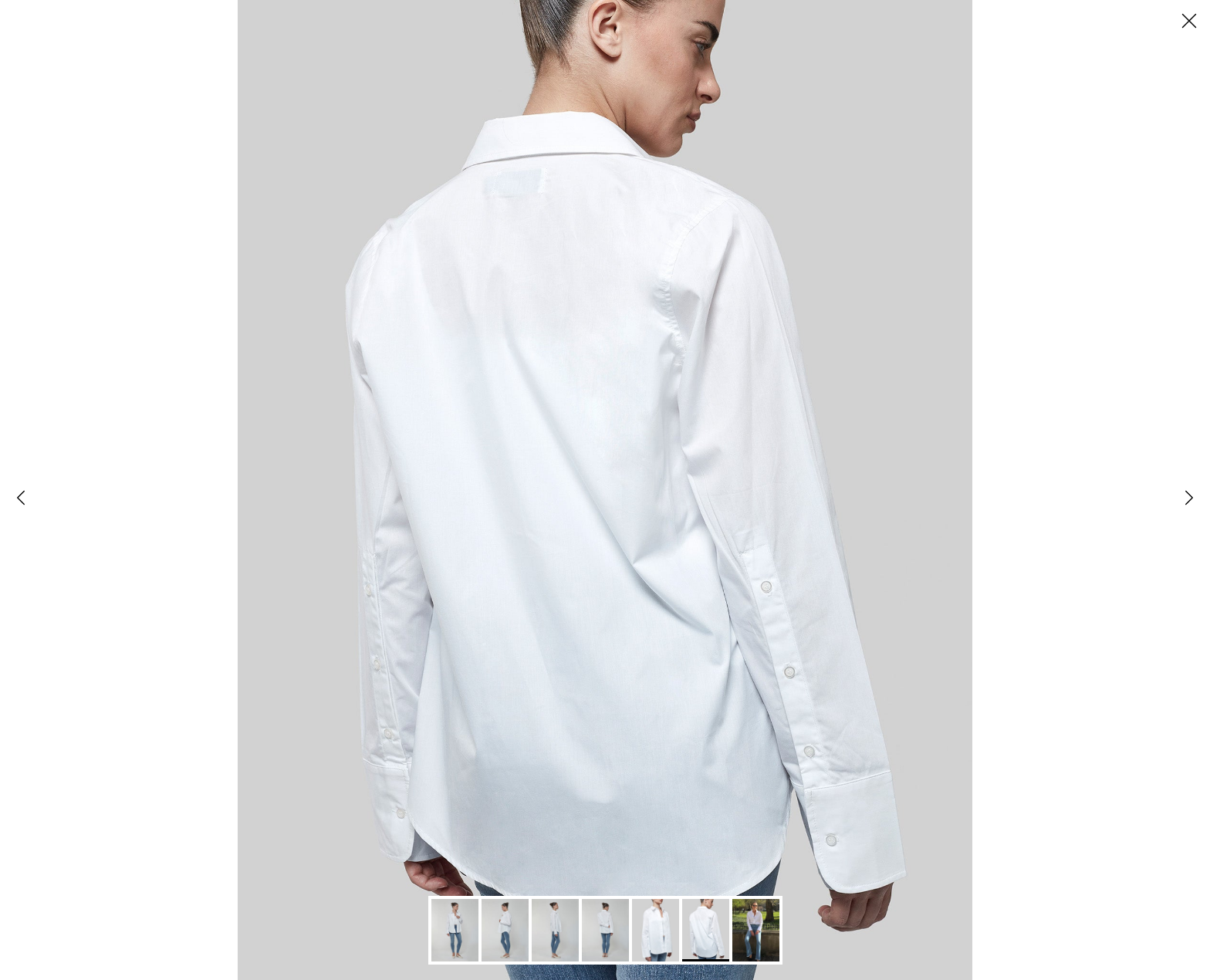
click at [746, 929] on img "Gallery Viewer" at bounding box center [756, 930] width 47 height 62
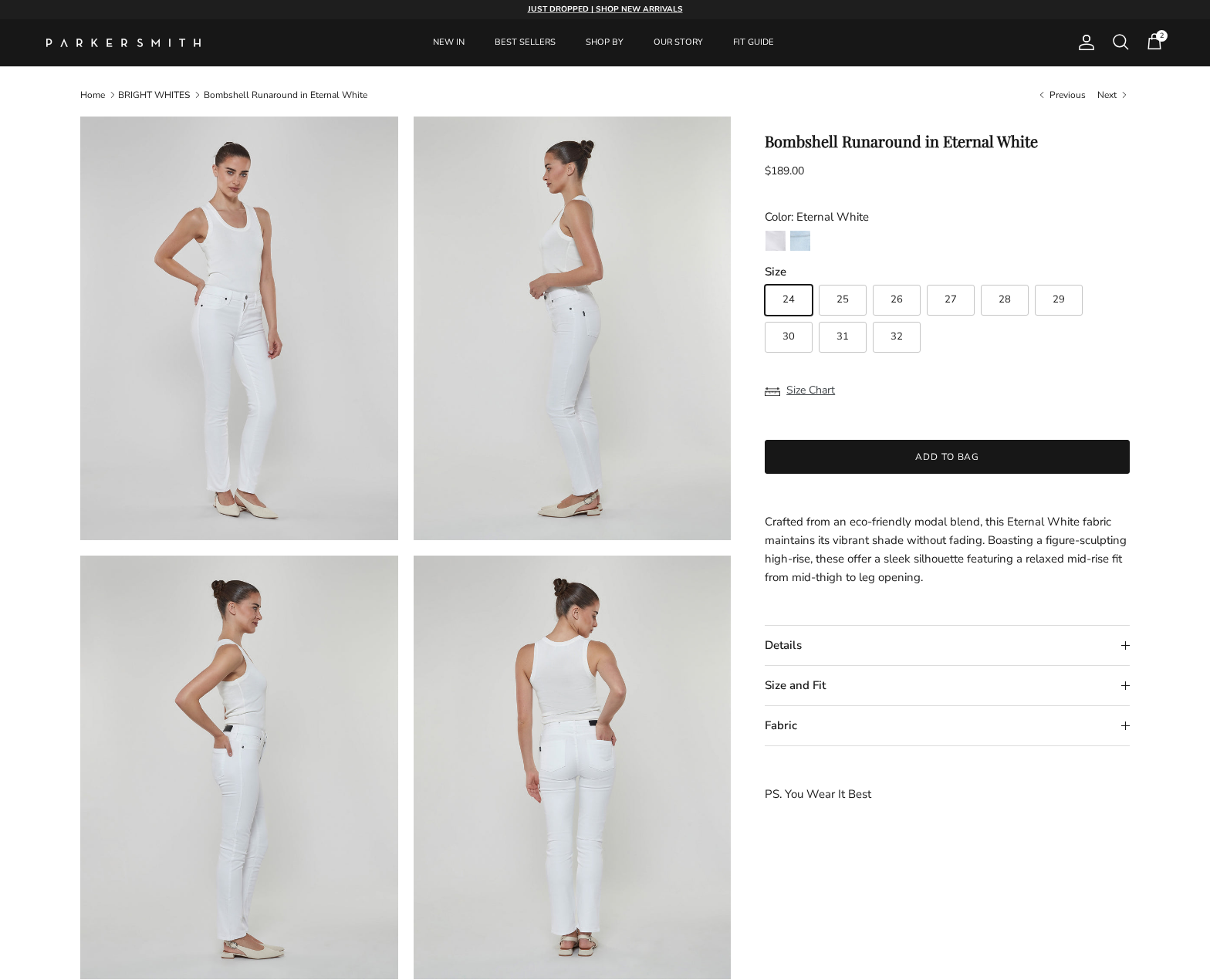
click at [236, 358] on img at bounding box center [239, 328] width 318 height 424
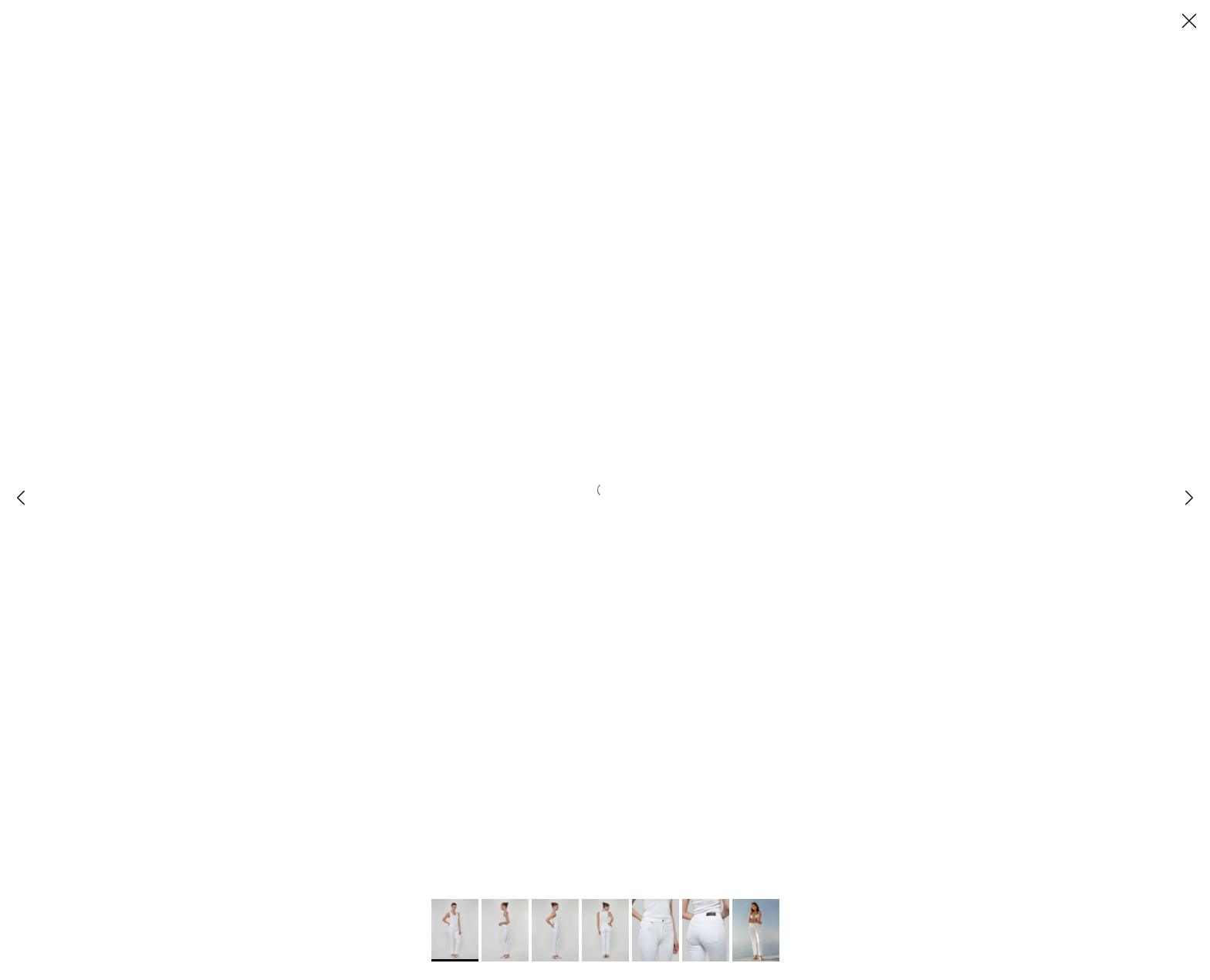
click at [236, 358] on div "Gallery Viewer" at bounding box center [605, 490] width 1210 height 980
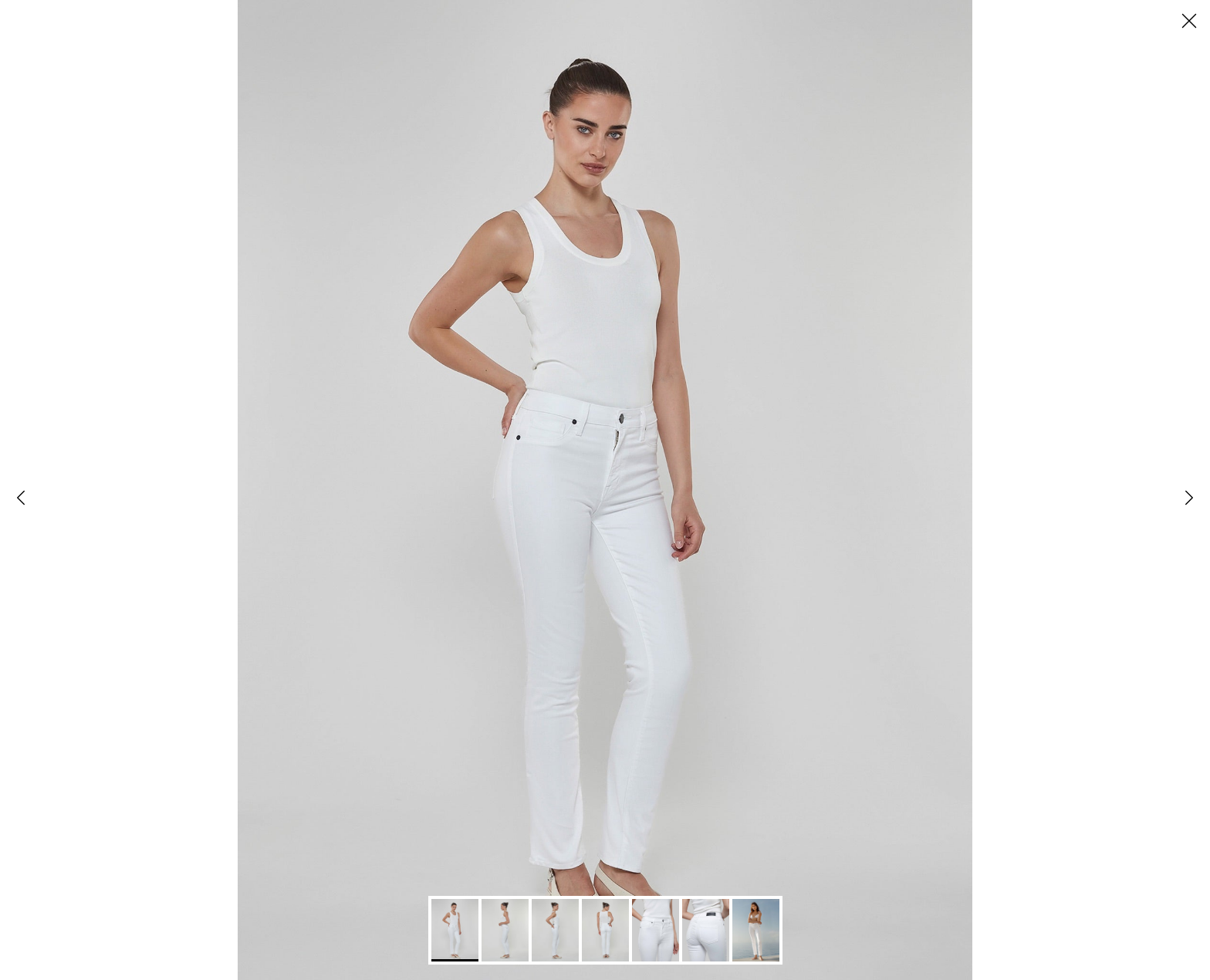
click at [511, 922] on img "Gallery Viewer" at bounding box center [505, 930] width 47 height 62
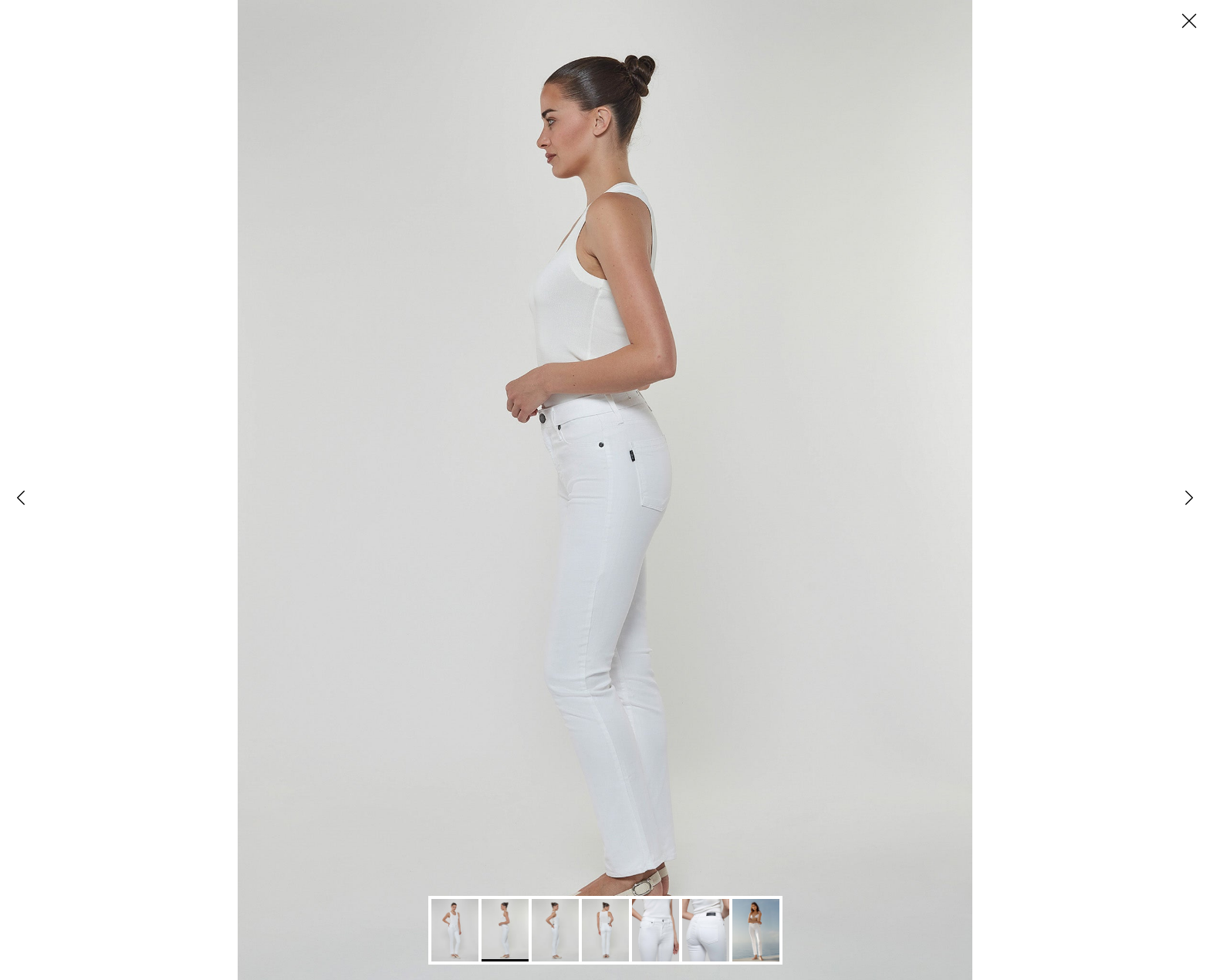
click at [549, 923] on img "Gallery Viewer" at bounding box center [555, 930] width 47 height 62
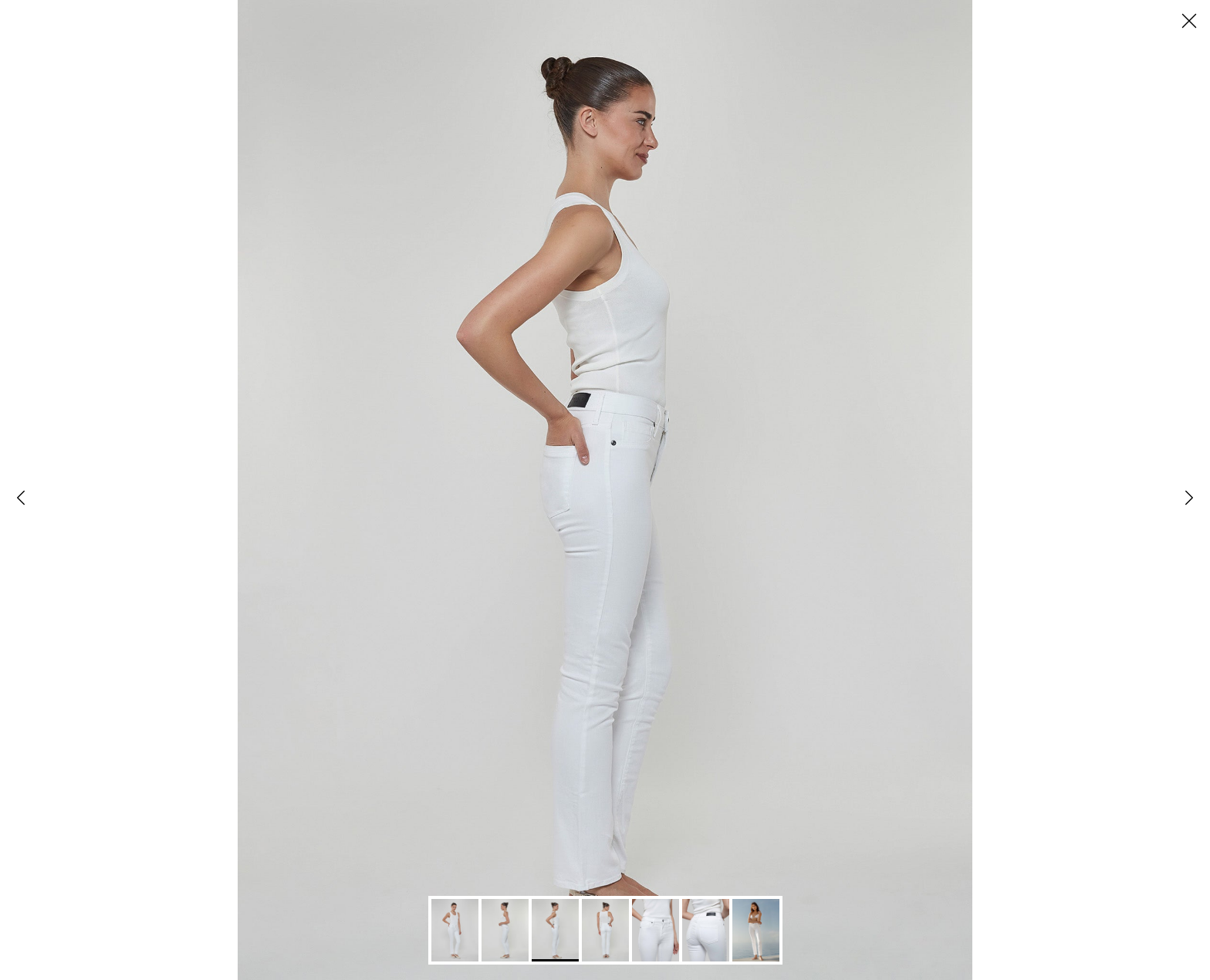
click at [596, 928] on img "Gallery Viewer" at bounding box center [606, 930] width 47 height 62
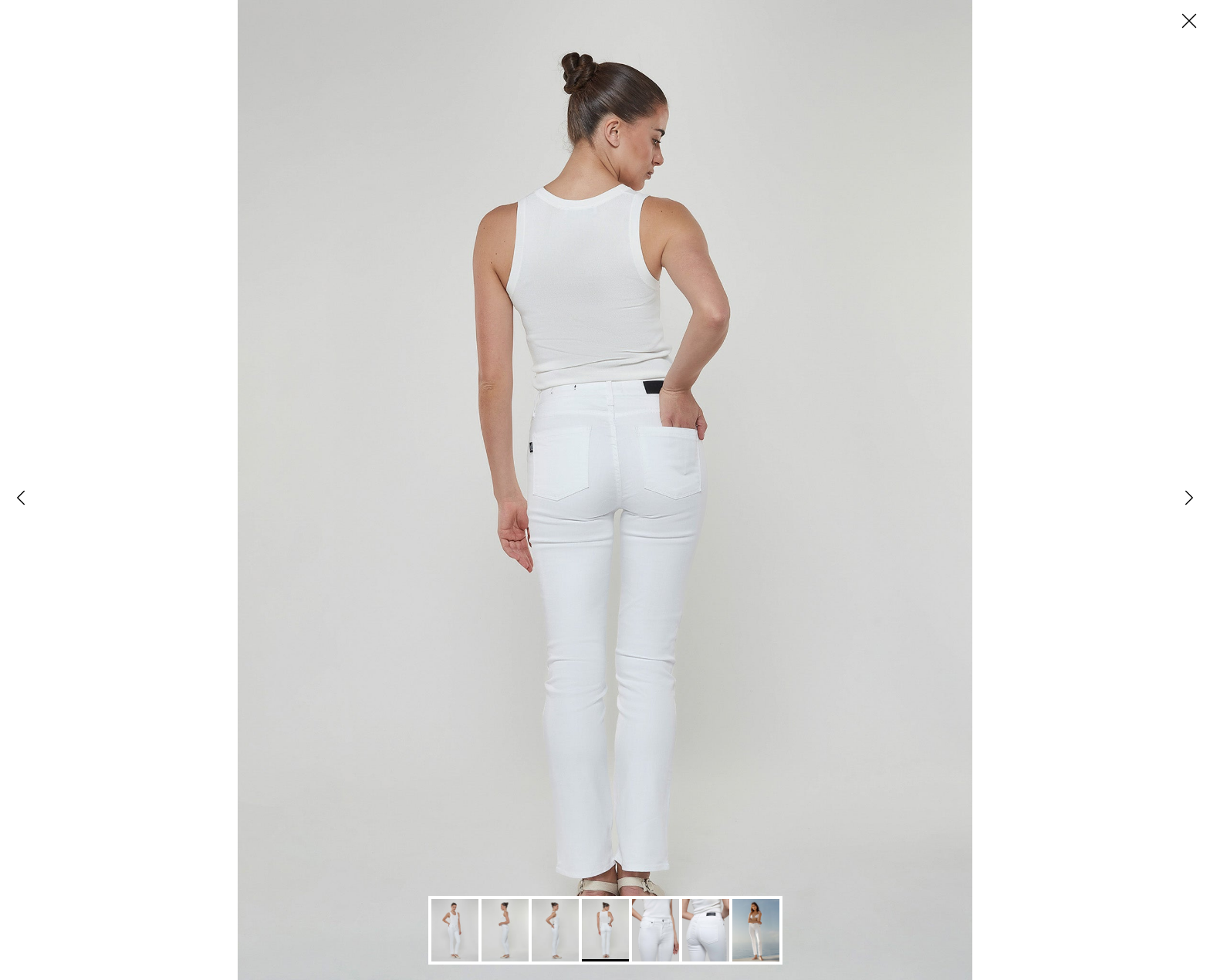
click at [657, 930] on img "Gallery Viewer" at bounding box center [656, 930] width 47 height 62
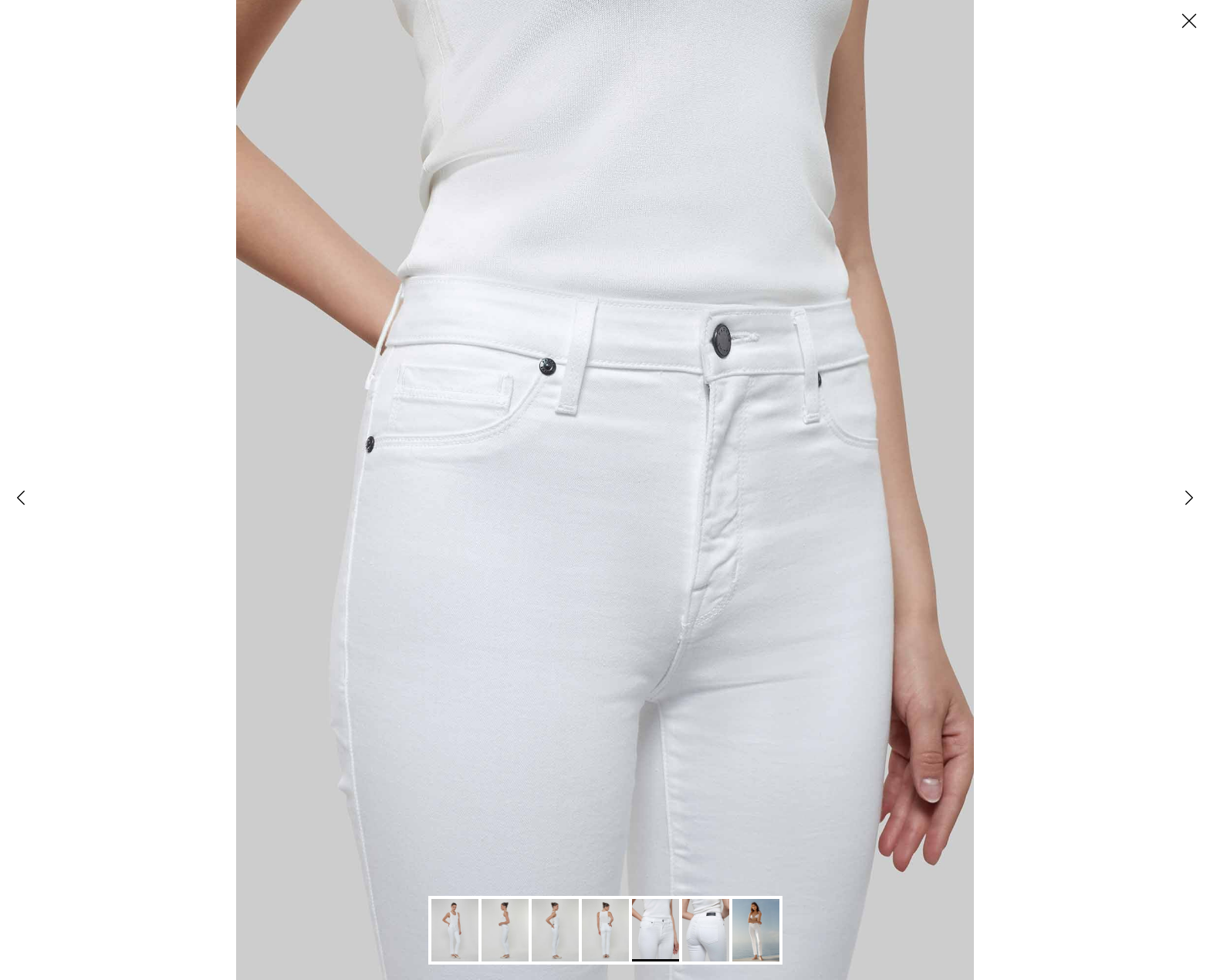
click at [693, 933] on img "Gallery Viewer" at bounding box center [706, 930] width 47 height 62
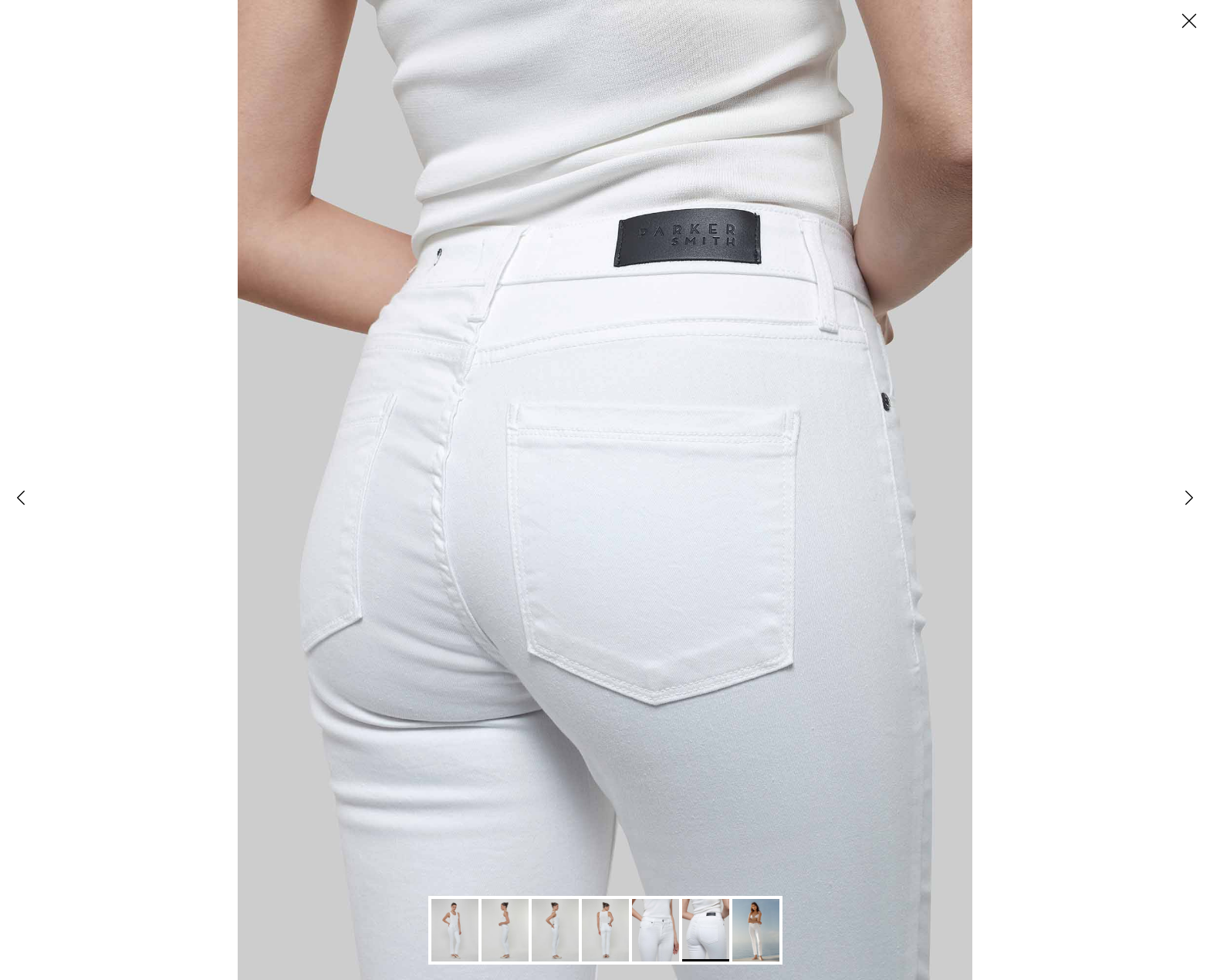
click at [759, 929] on img "Gallery Viewer" at bounding box center [756, 930] width 47 height 62
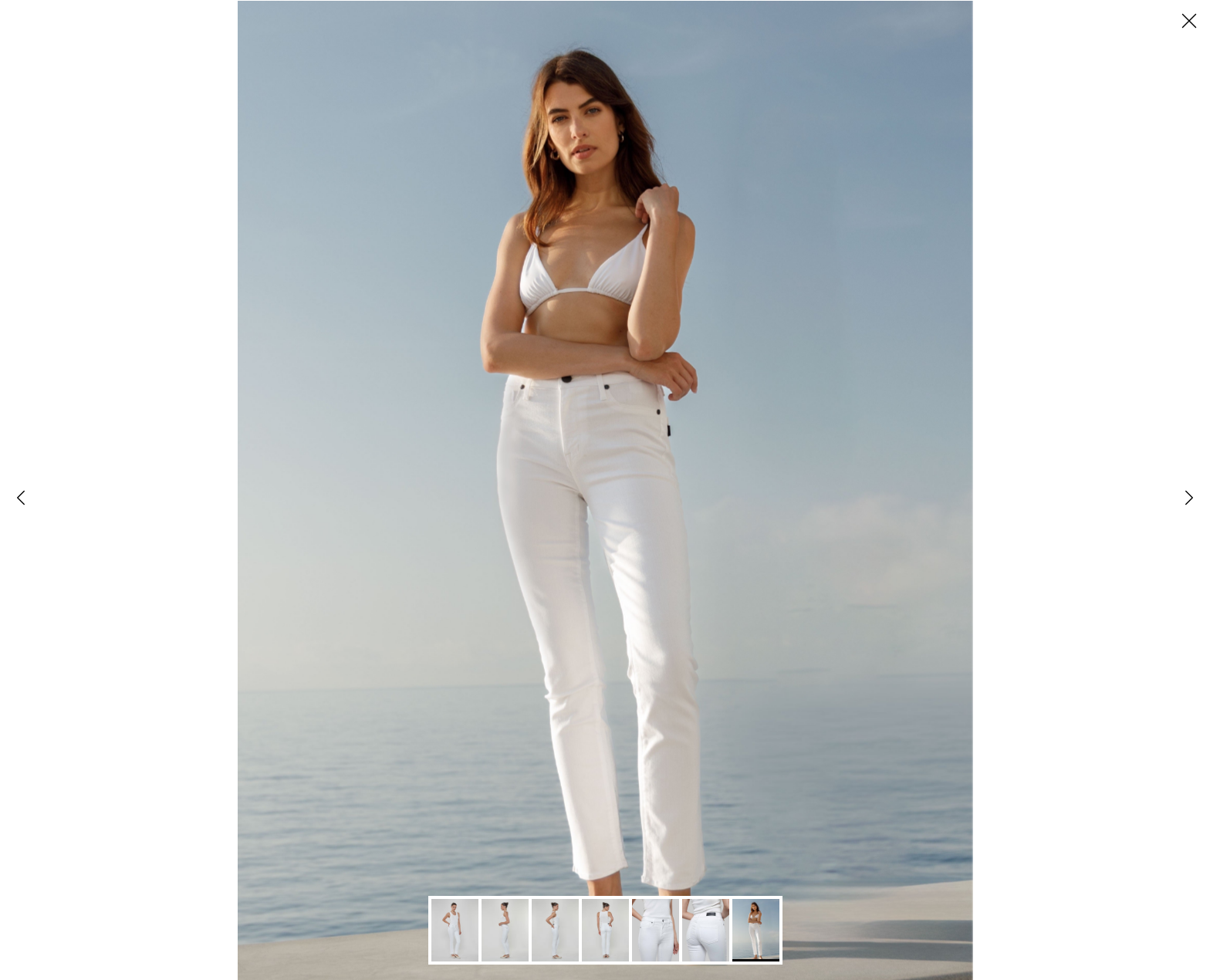
click at [1193, 20] on button "Close" at bounding box center [1189, 20] width 41 height 41
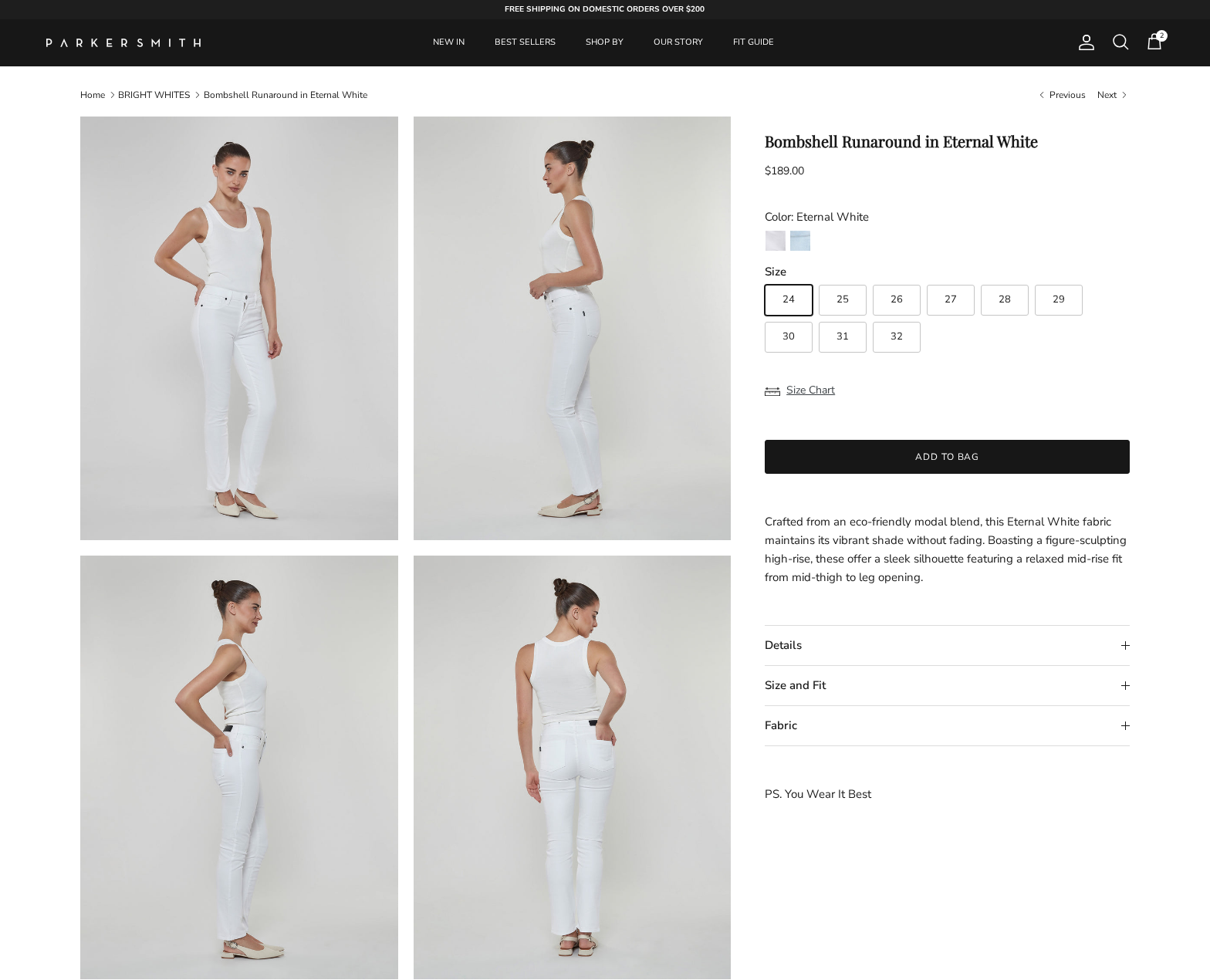
click at [795, 332] on label "30" at bounding box center [788, 337] width 48 height 31
click at [765, 279] on input "30" at bounding box center [764, 278] width 1 height 1
radio input "true"
click at [955, 449] on button "Add to bag" at bounding box center [948, 457] width 365 height 34
